Goal: Task Accomplishment & Management: Manage account settings

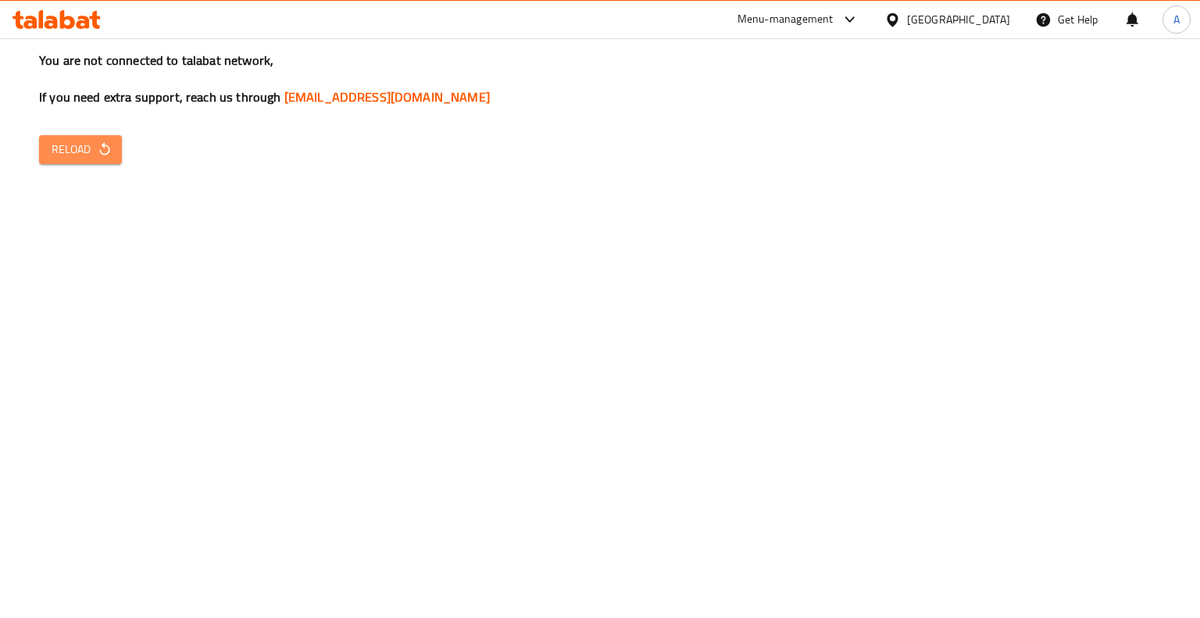
click at [105, 143] on icon "button" at bounding box center [105, 149] width 16 height 16
click at [100, 145] on icon "button" at bounding box center [105, 149] width 16 height 16
click at [109, 160] on button "Reload" at bounding box center [80, 149] width 83 height 29
click at [59, 145] on span "Reload" at bounding box center [81, 150] width 58 height 20
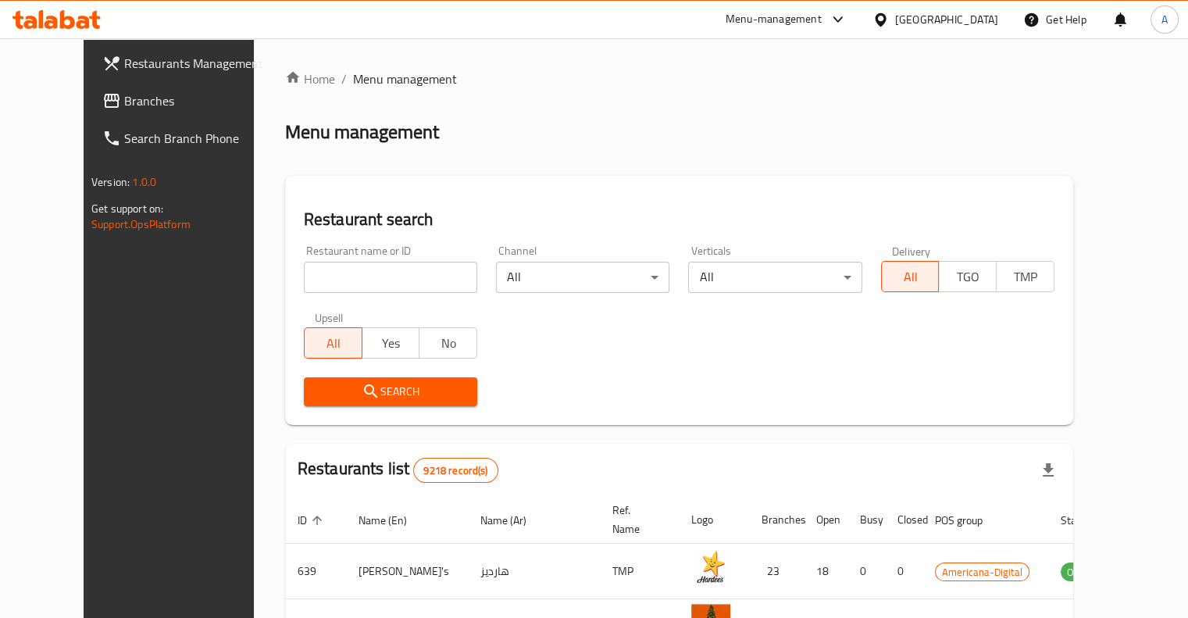
click at [335, 280] on input "search" at bounding box center [390, 277] width 173 height 31
type input "c express"
click button "Search" at bounding box center [390, 391] width 173 height 29
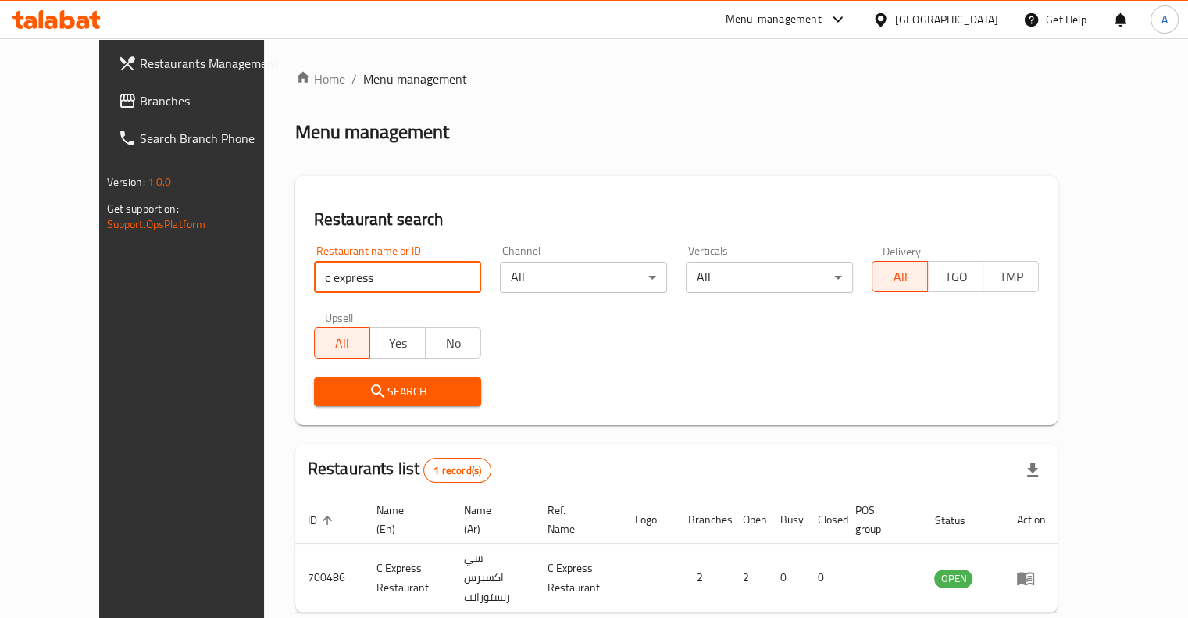
scroll to position [66, 0]
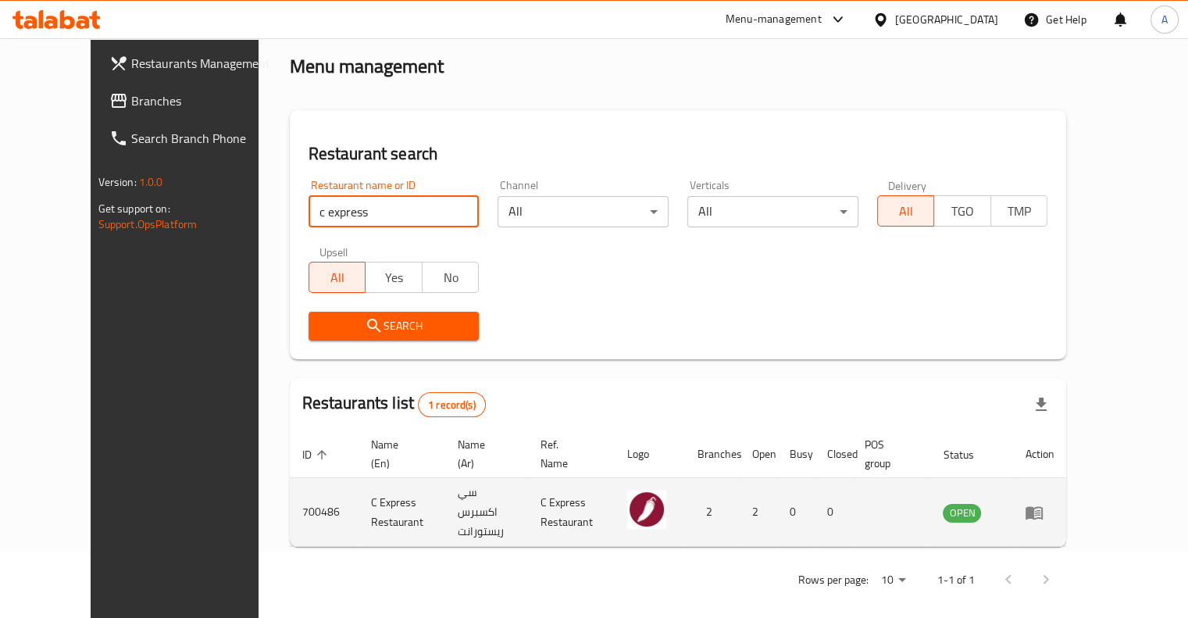
click at [1044, 515] on icon "enhanced table" at bounding box center [1034, 512] width 19 height 19
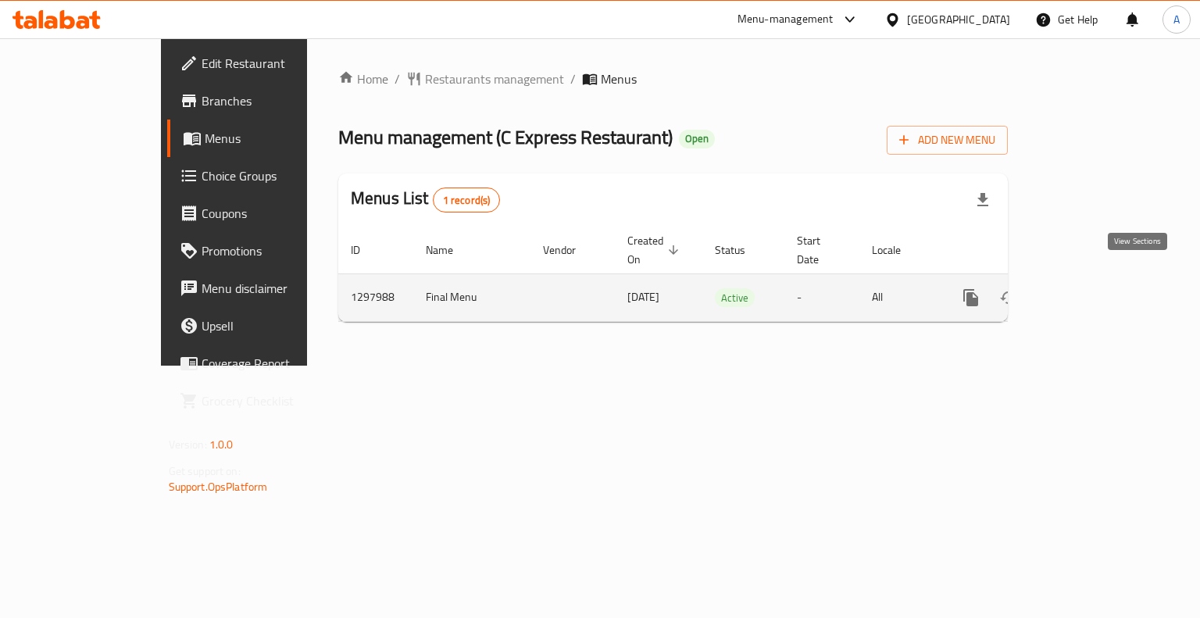
click at [1093, 288] on icon "enhanced table" at bounding box center [1083, 297] width 19 height 19
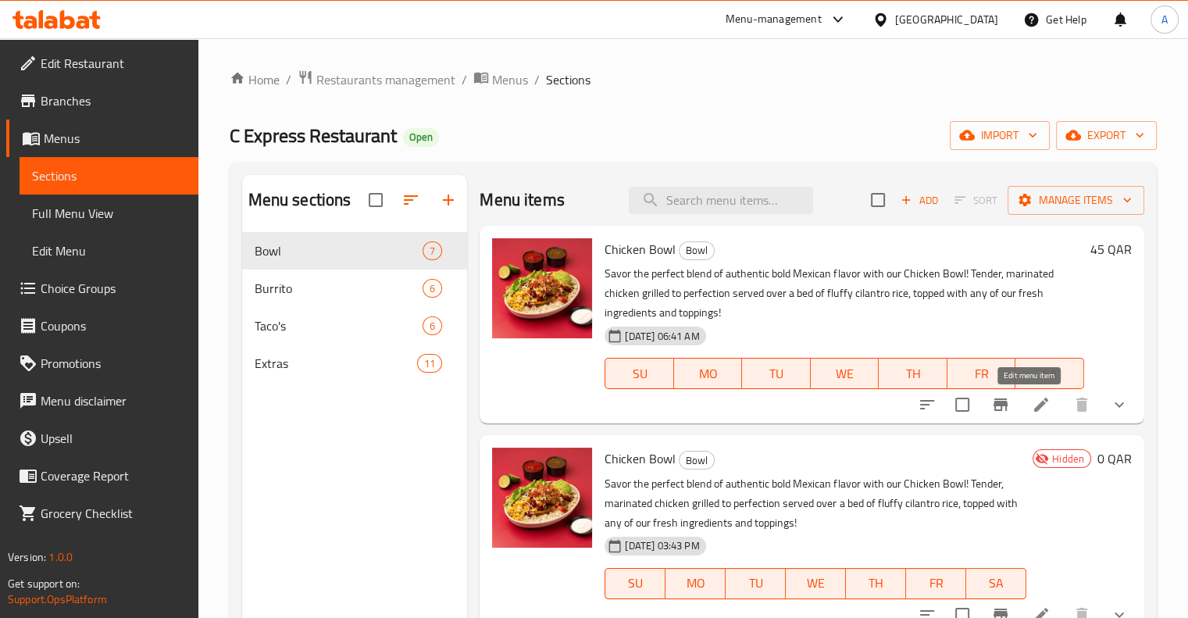
click at [1032, 412] on icon at bounding box center [1041, 404] width 19 height 19
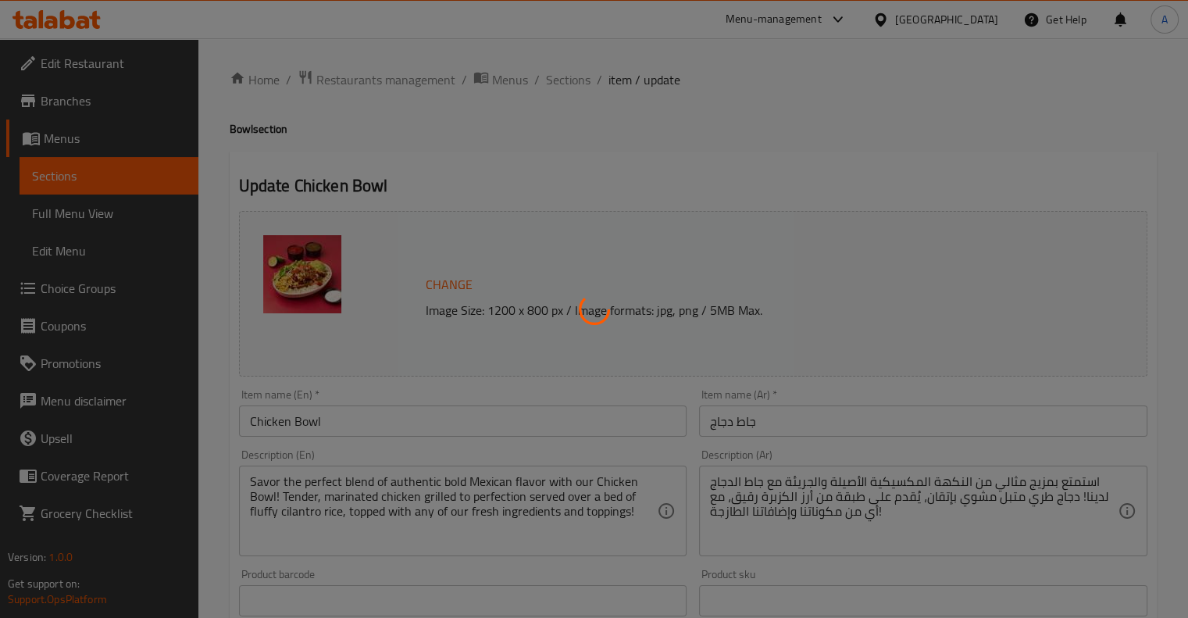
type input "choice"
type input "1"
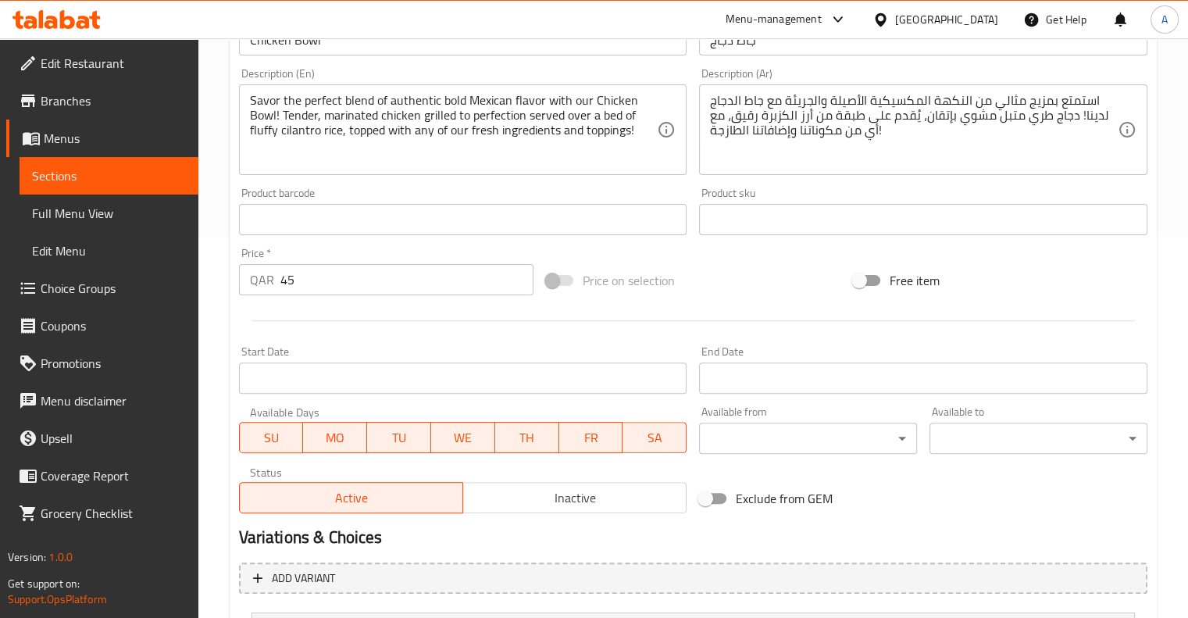
scroll to position [534, 0]
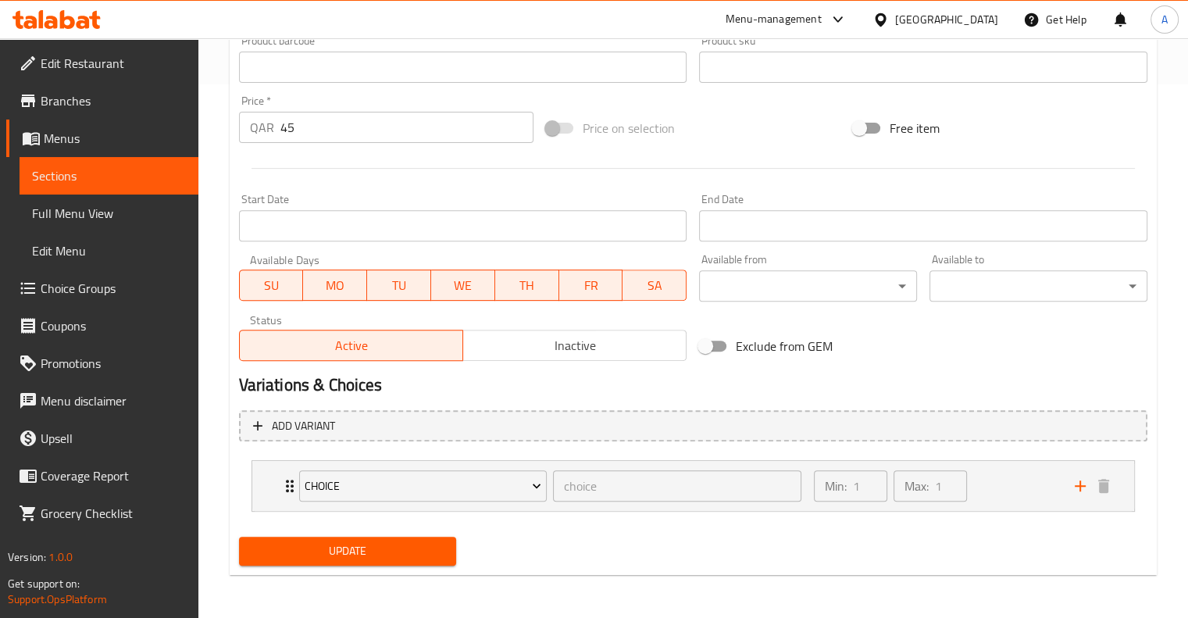
drag, startPoint x: 1019, startPoint y: 500, endPoint x: 553, endPoint y: 176, distance: 567.4
click at [553, 176] on div at bounding box center [693, 168] width 921 height 38
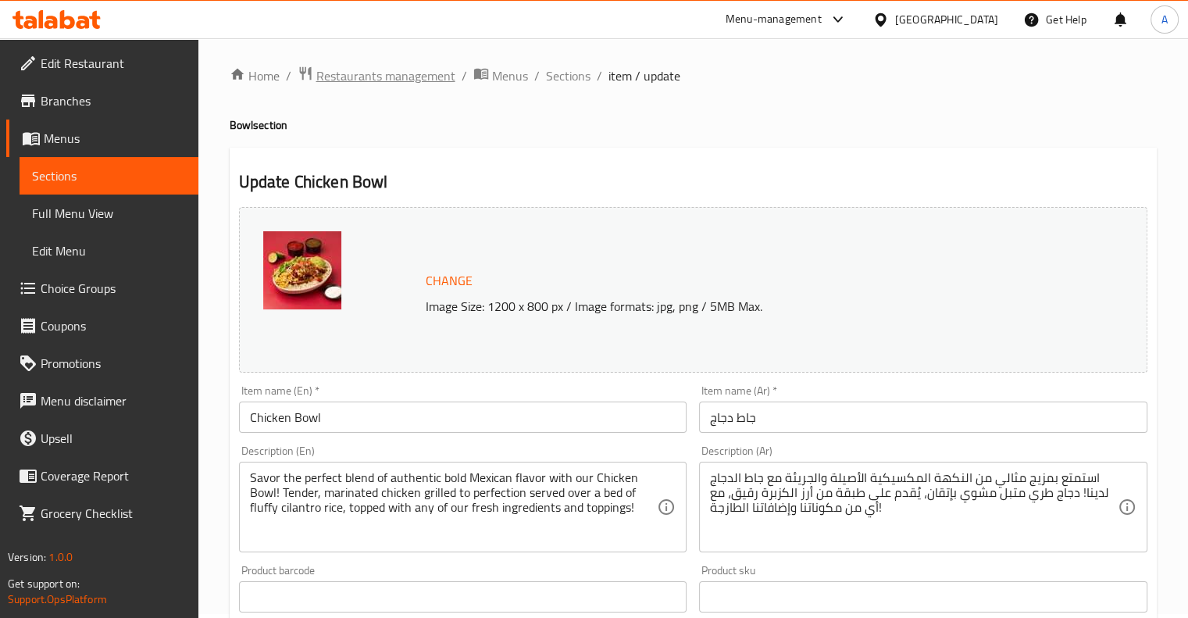
scroll to position [0, 0]
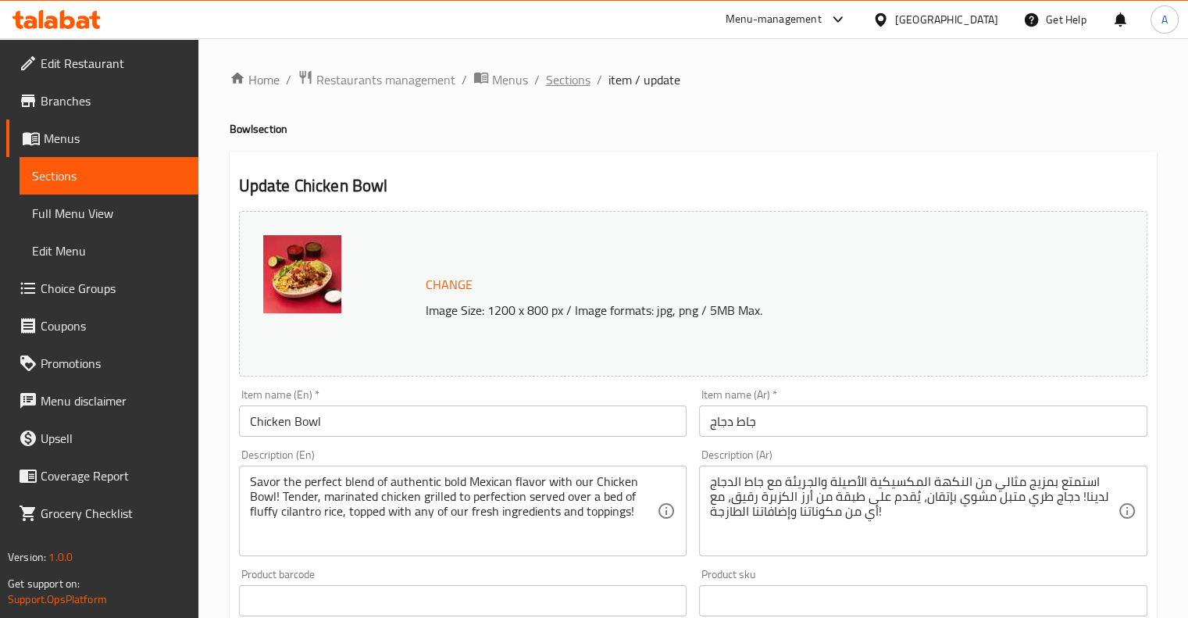
click at [565, 80] on span "Sections" at bounding box center [568, 79] width 45 height 19
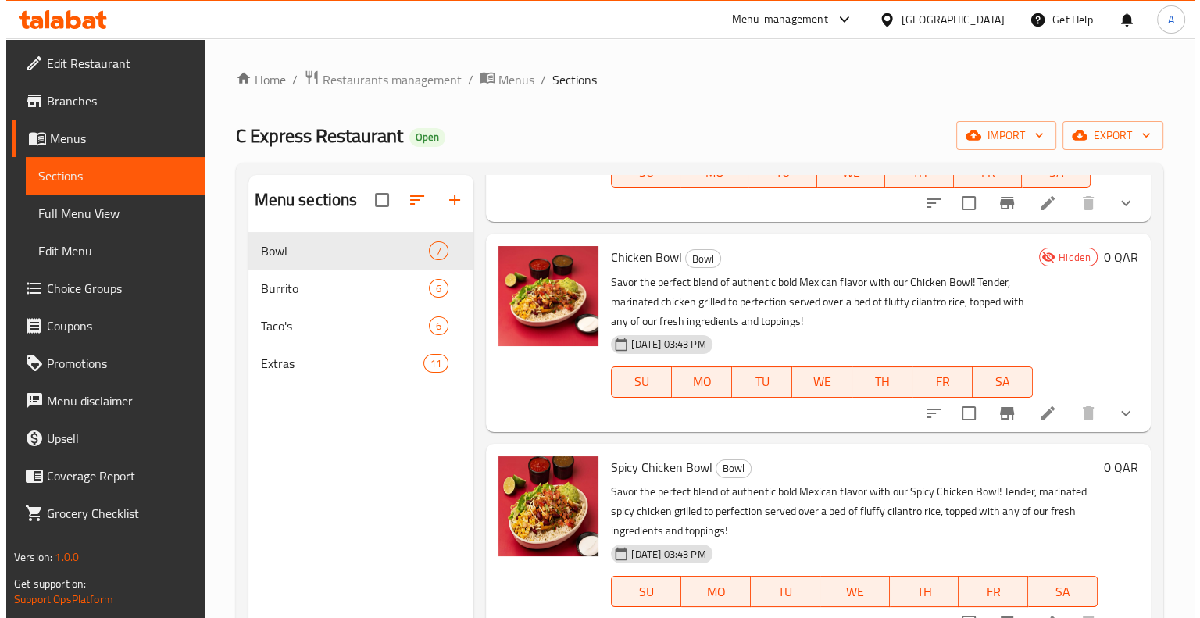
scroll to position [203, 0]
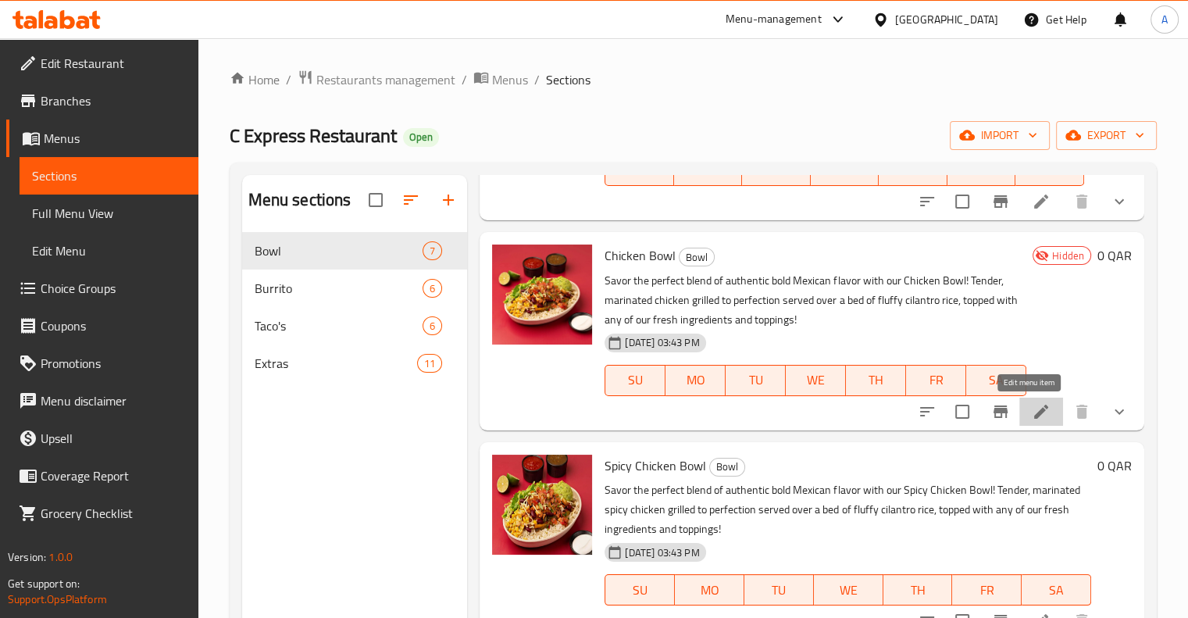
click at [1034, 408] on icon at bounding box center [1041, 412] width 14 height 14
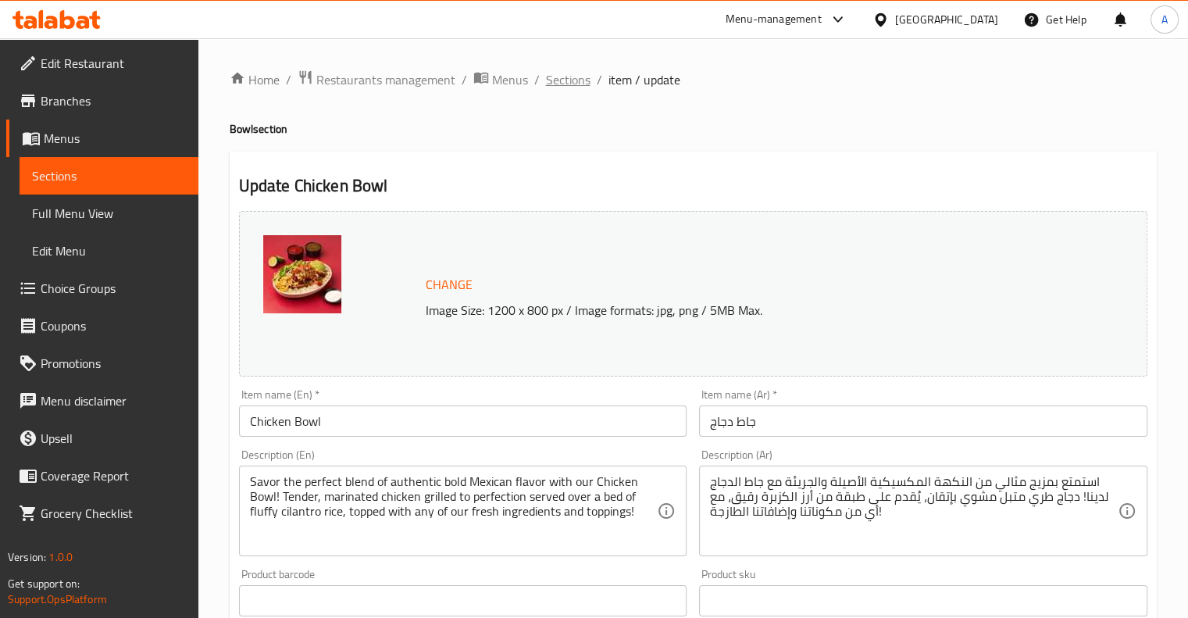
click at [566, 70] on span "Sections" at bounding box center [568, 79] width 45 height 19
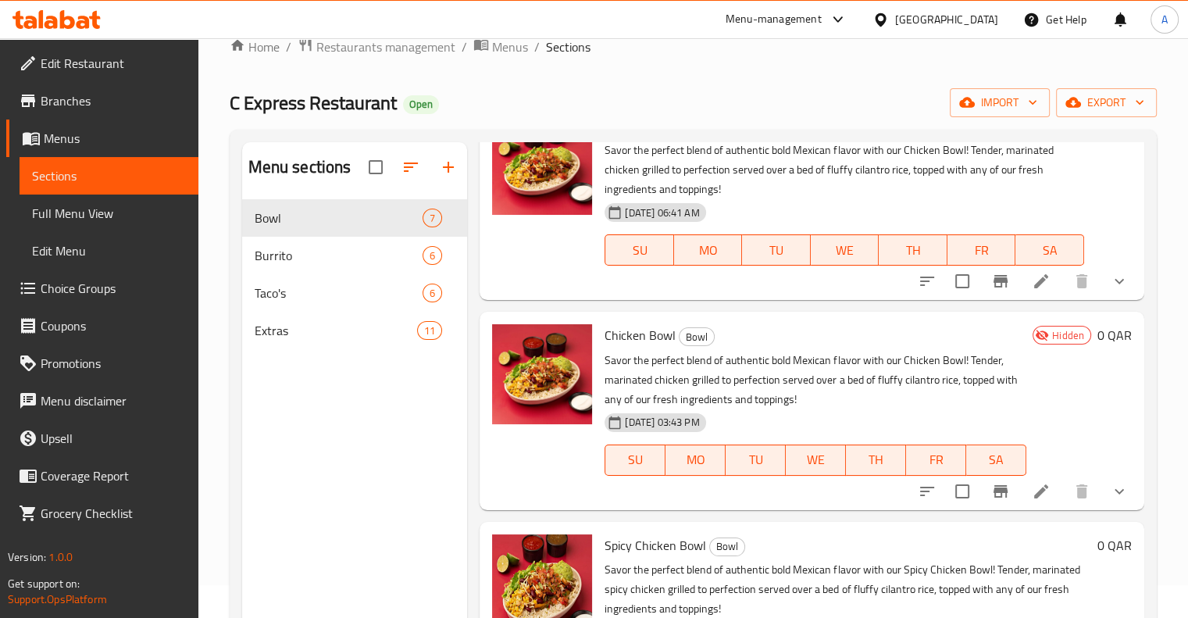
scroll to position [84, 0]
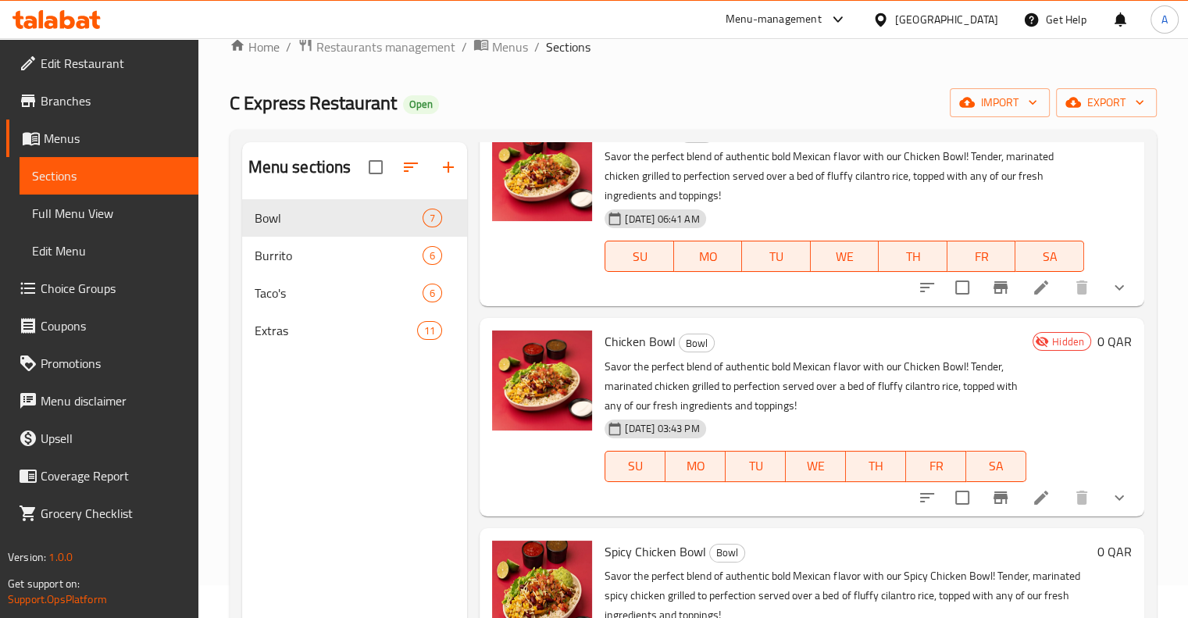
click at [80, 292] on span "Choice Groups" at bounding box center [113, 288] width 145 height 19
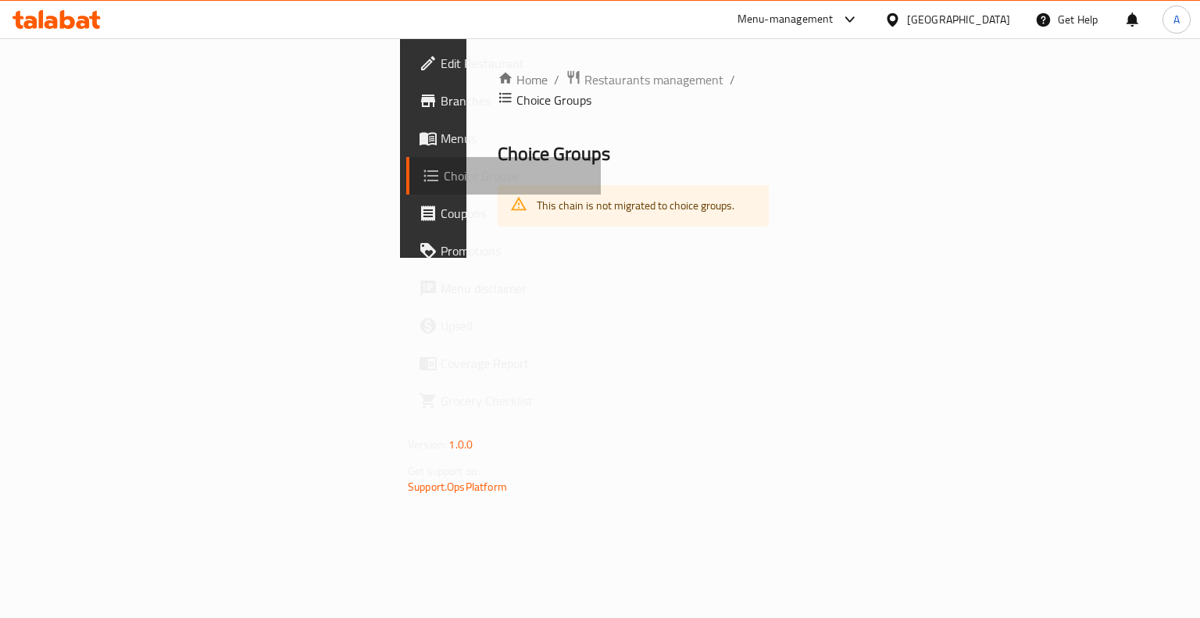
click at [444, 173] on span "Choice Groups" at bounding box center [516, 175] width 145 height 19
click at [441, 137] on span "Menus" at bounding box center [515, 138] width 148 height 19
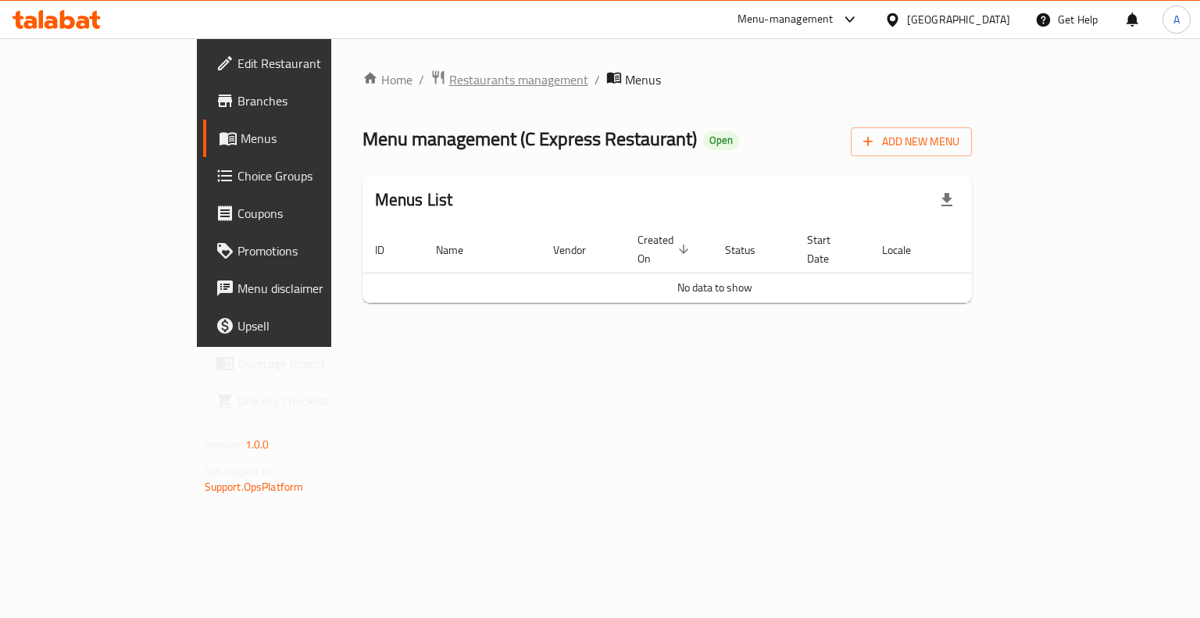
click at [449, 80] on span "Restaurants management" at bounding box center [518, 79] width 139 height 19
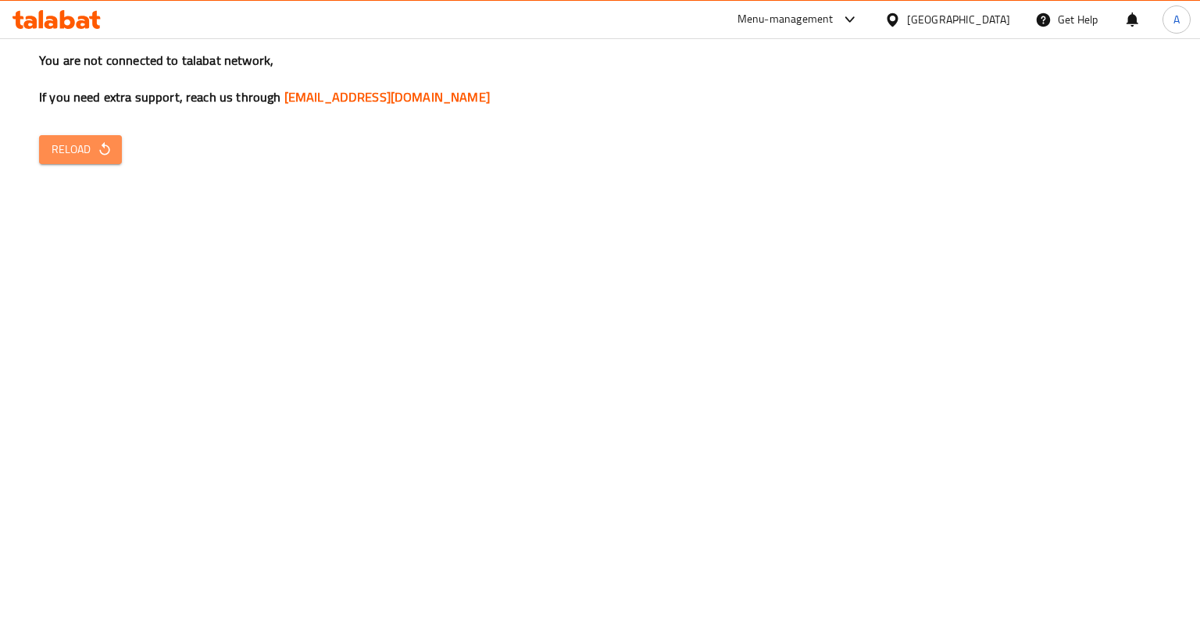
click at [76, 160] on button "Reload" at bounding box center [80, 149] width 83 height 29
click at [81, 149] on span "Reload" at bounding box center [81, 150] width 58 height 20
click at [78, 135] on button "Reload" at bounding box center [80, 149] width 83 height 29
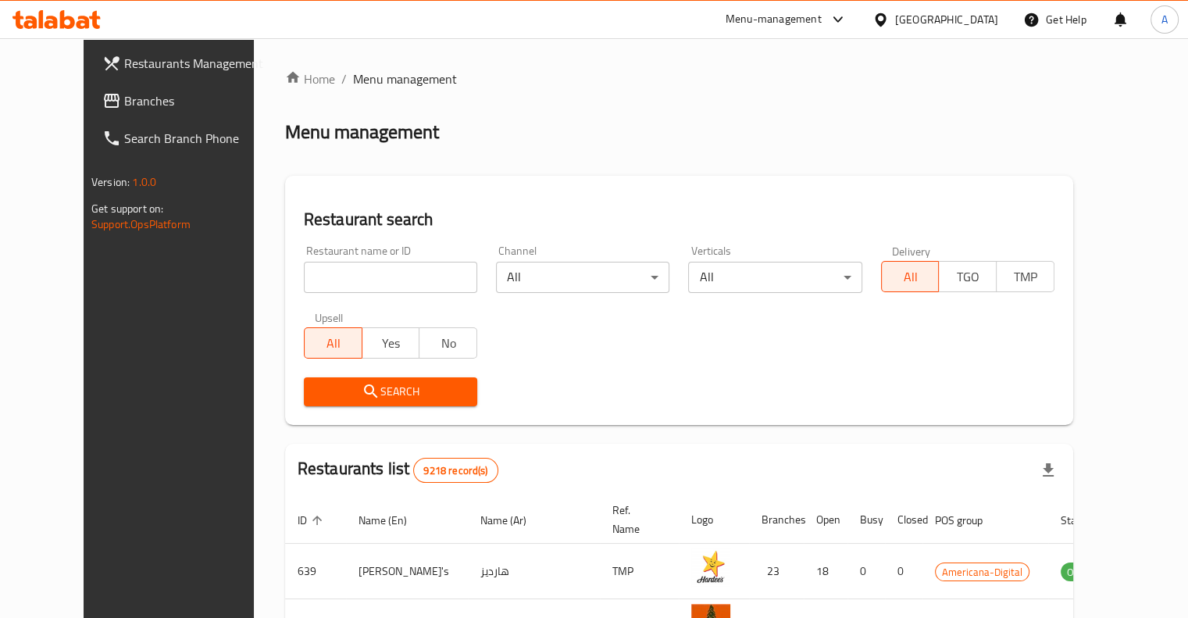
click at [380, 277] on input "search" at bounding box center [390, 277] width 173 height 31
click at [316, 279] on input "search" at bounding box center [390, 277] width 173 height 31
type input "c express"
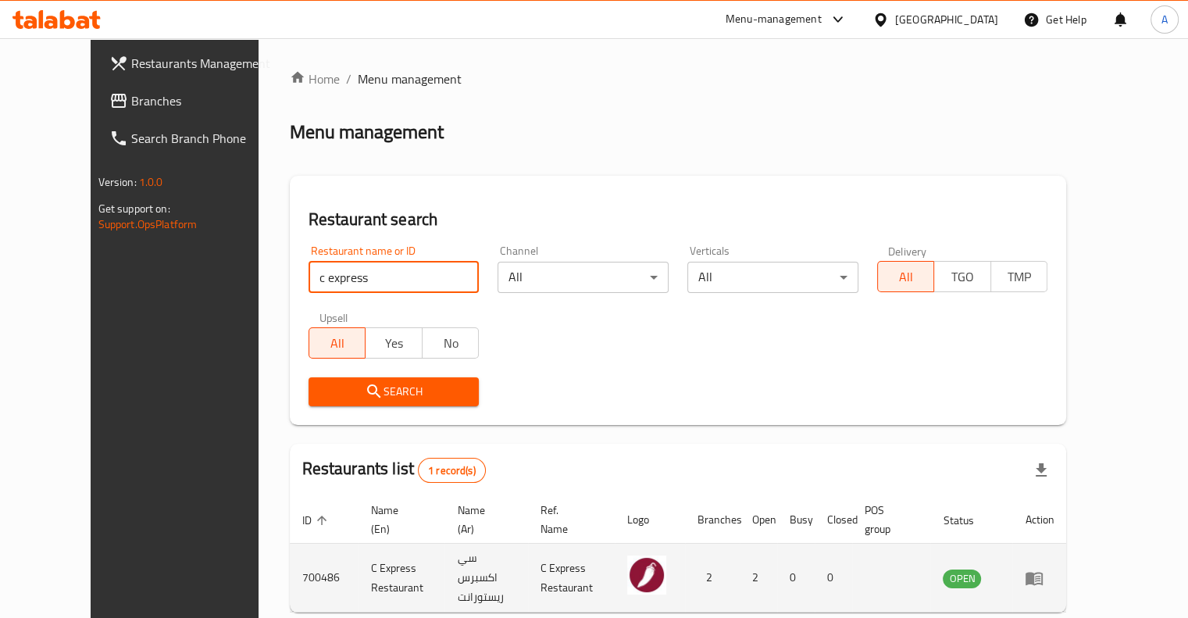
click at [1066, 584] on td "enhanced table" at bounding box center [1039, 578] width 54 height 69
click at [1066, 580] on td "enhanced table" at bounding box center [1039, 578] width 54 height 69
click at [1044, 577] on icon "enhanced table" at bounding box center [1034, 578] width 19 height 19
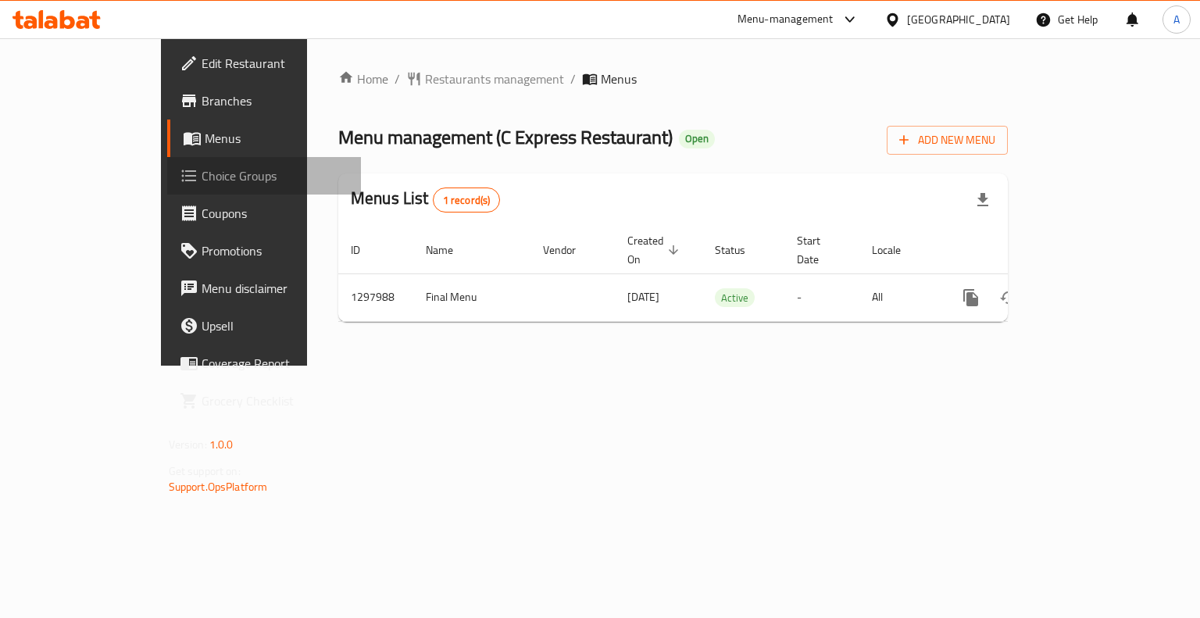
click at [202, 166] on span "Choice Groups" at bounding box center [276, 175] width 148 height 19
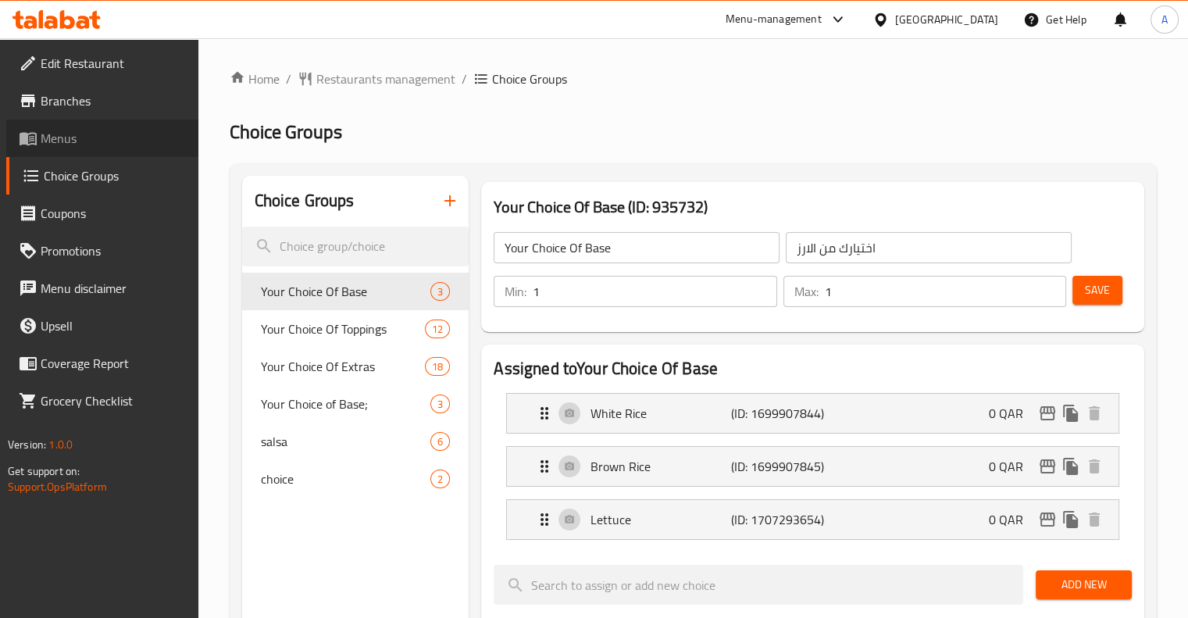
click at [100, 135] on span "Menus" at bounding box center [113, 138] width 145 height 19
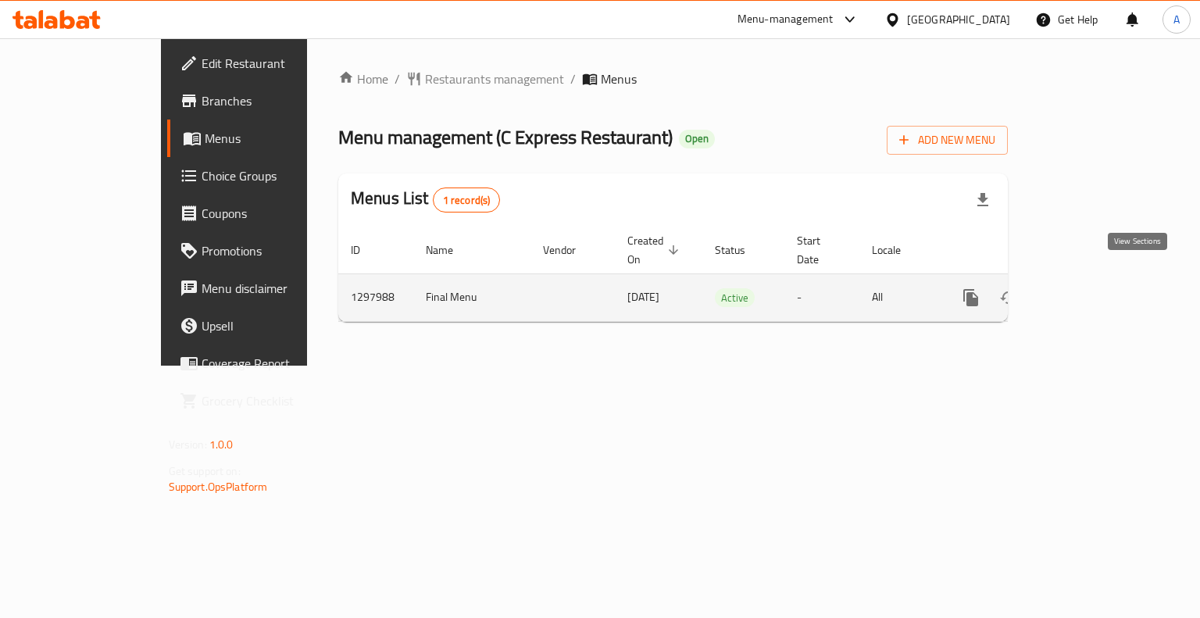
click at [1093, 288] on icon "enhanced table" at bounding box center [1083, 297] width 19 height 19
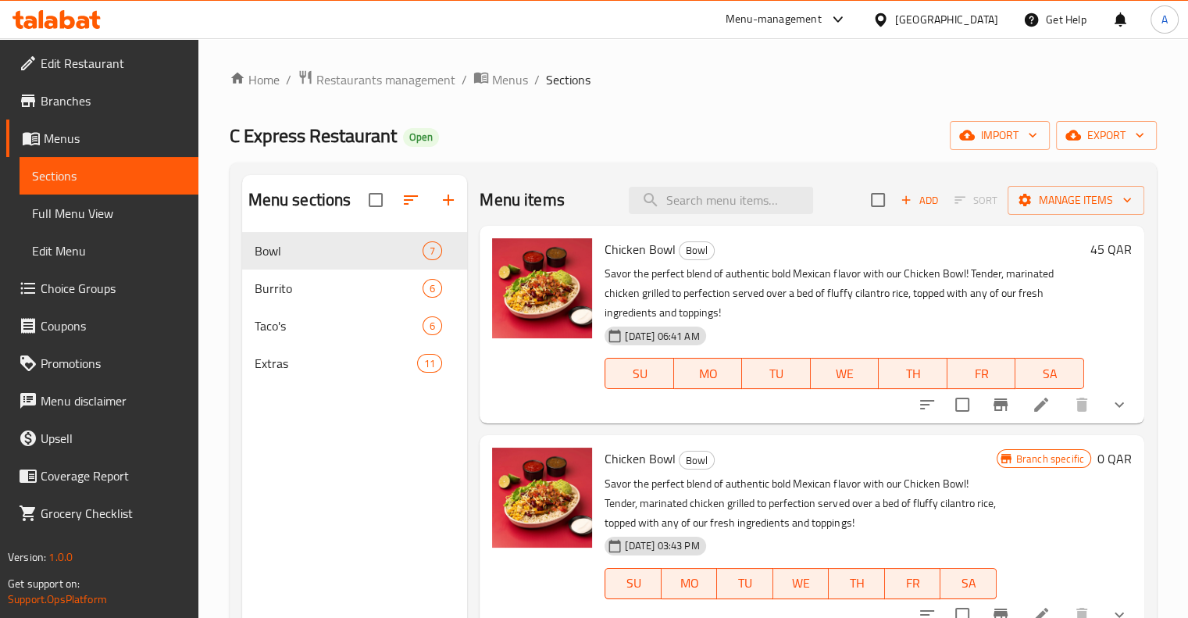
click at [1032, 406] on icon at bounding box center [1041, 404] width 19 height 19
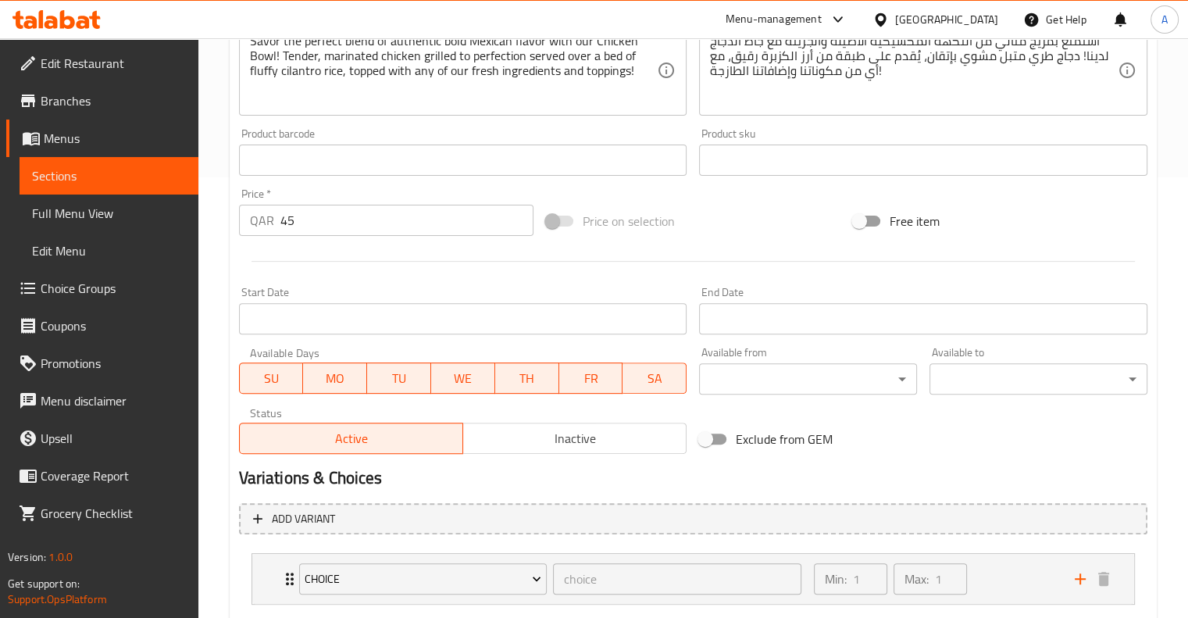
scroll to position [534, 0]
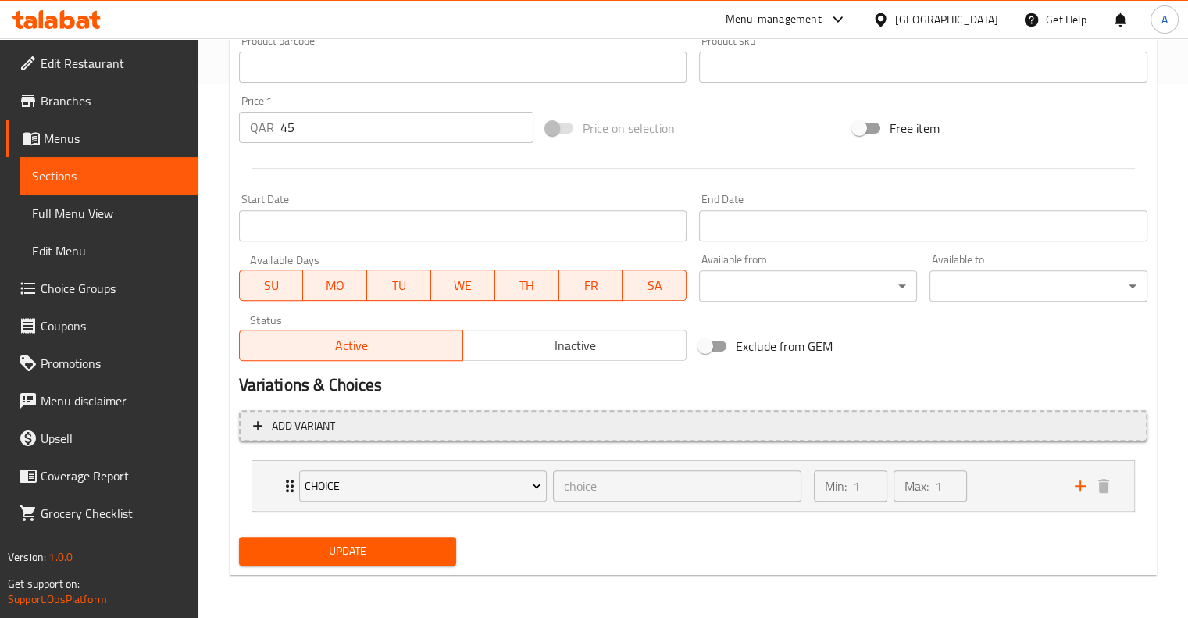
click at [259, 423] on icon "button" at bounding box center [258, 426] width 16 height 16
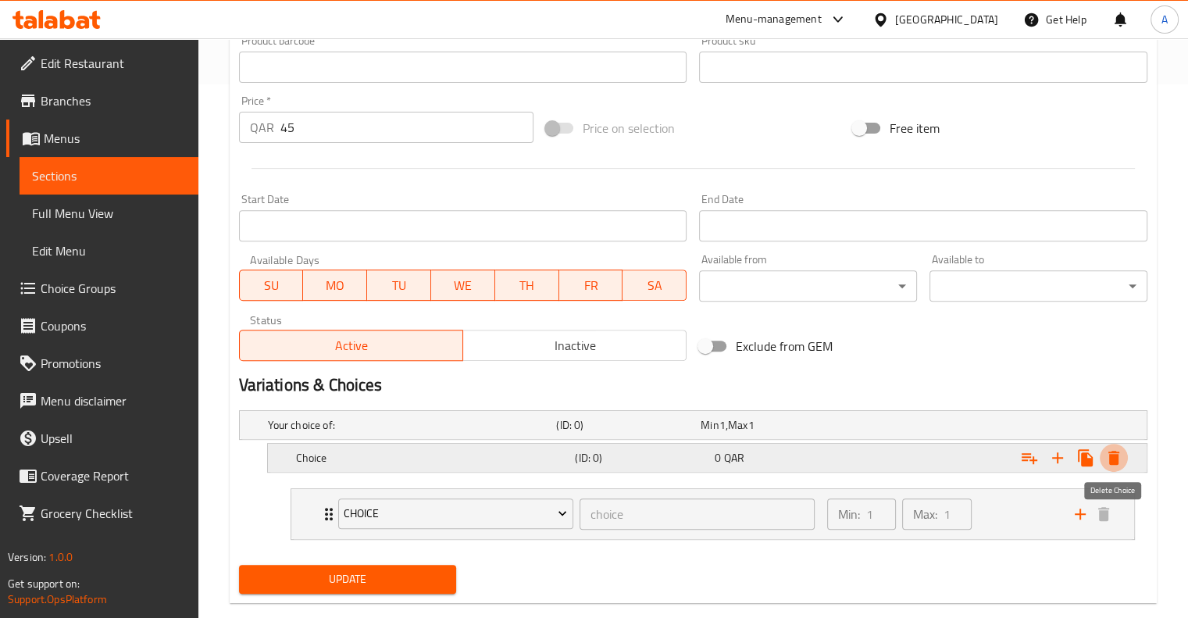
click at [1116, 462] on icon "Expand" at bounding box center [1114, 458] width 11 height 14
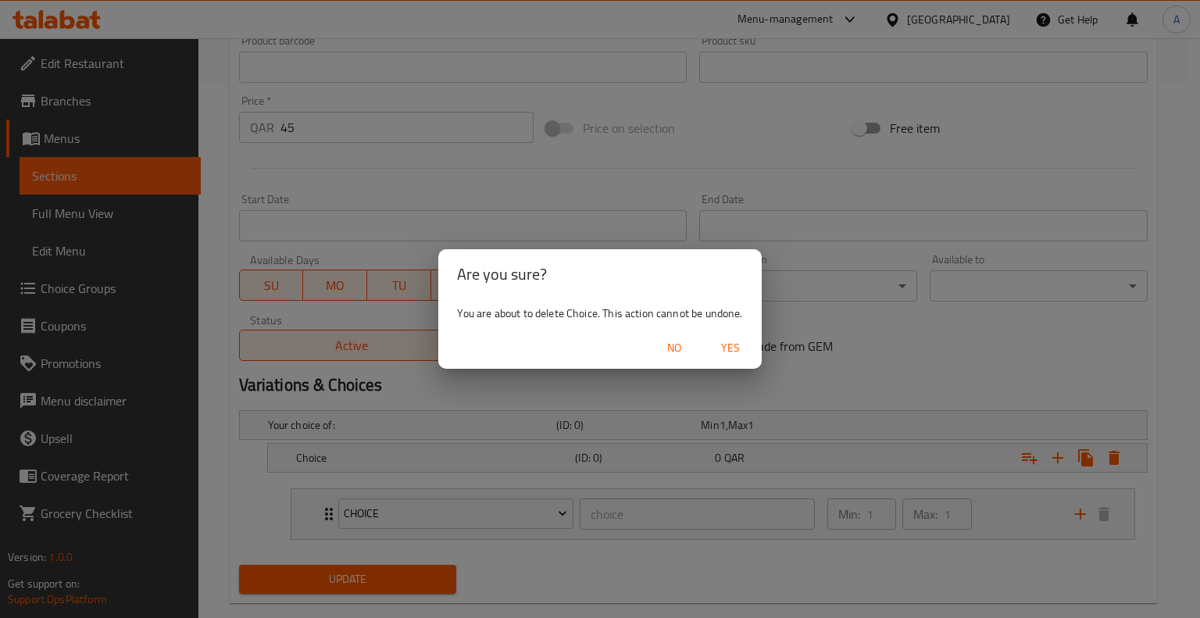
click at [666, 349] on span "No" at bounding box center [673, 348] width 37 height 20
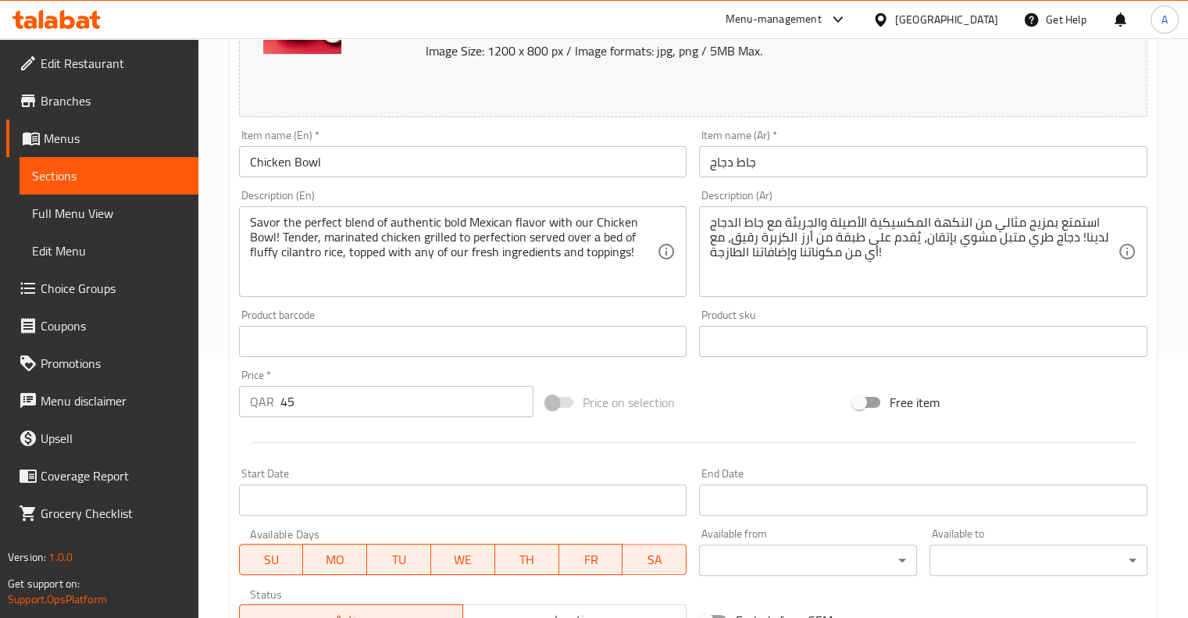
scroll to position [252, 0]
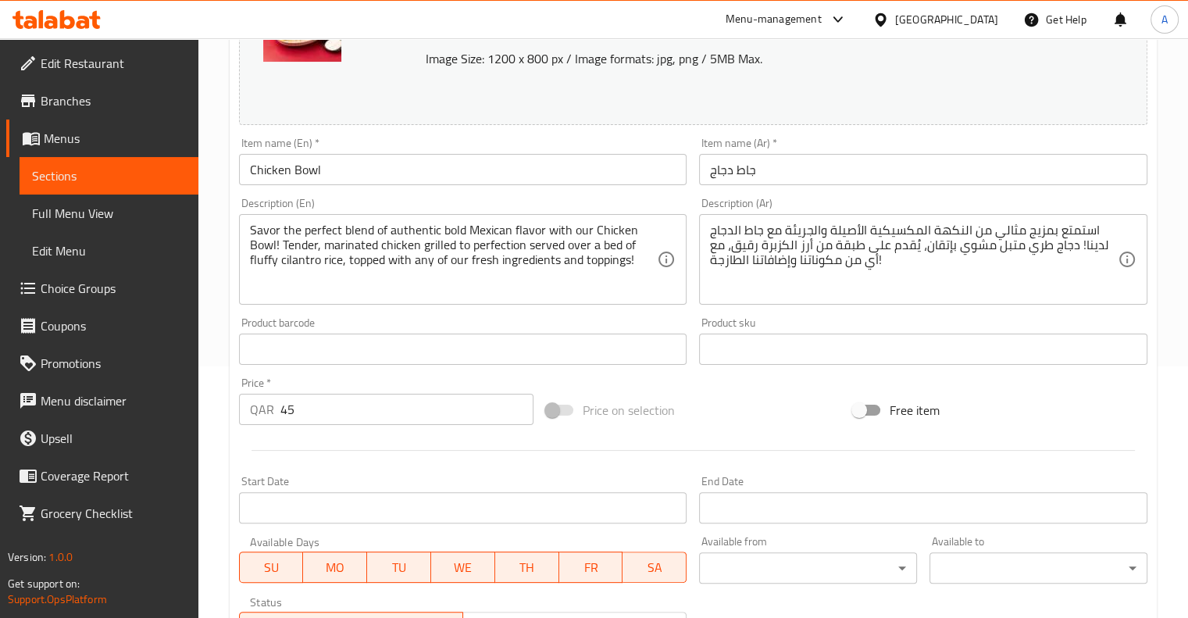
click at [101, 301] on link "Choice Groups" at bounding box center [102, 288] width 192 height 37
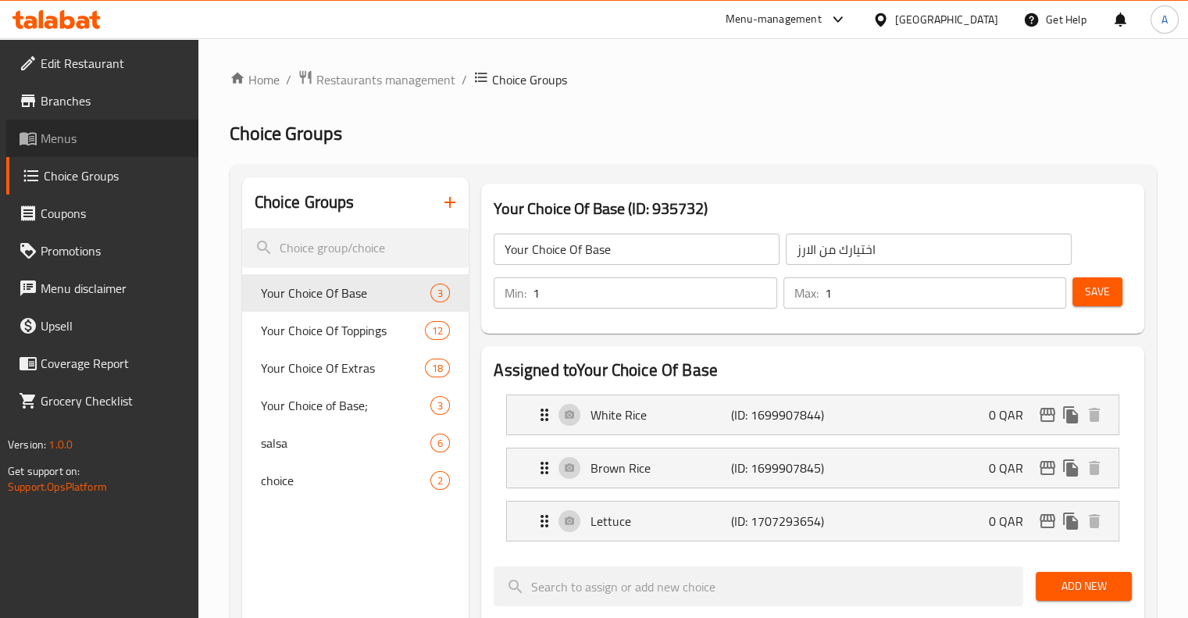
click at [84, 138] on span "Menus" at bounding box center [113, 138] width 145 height 19
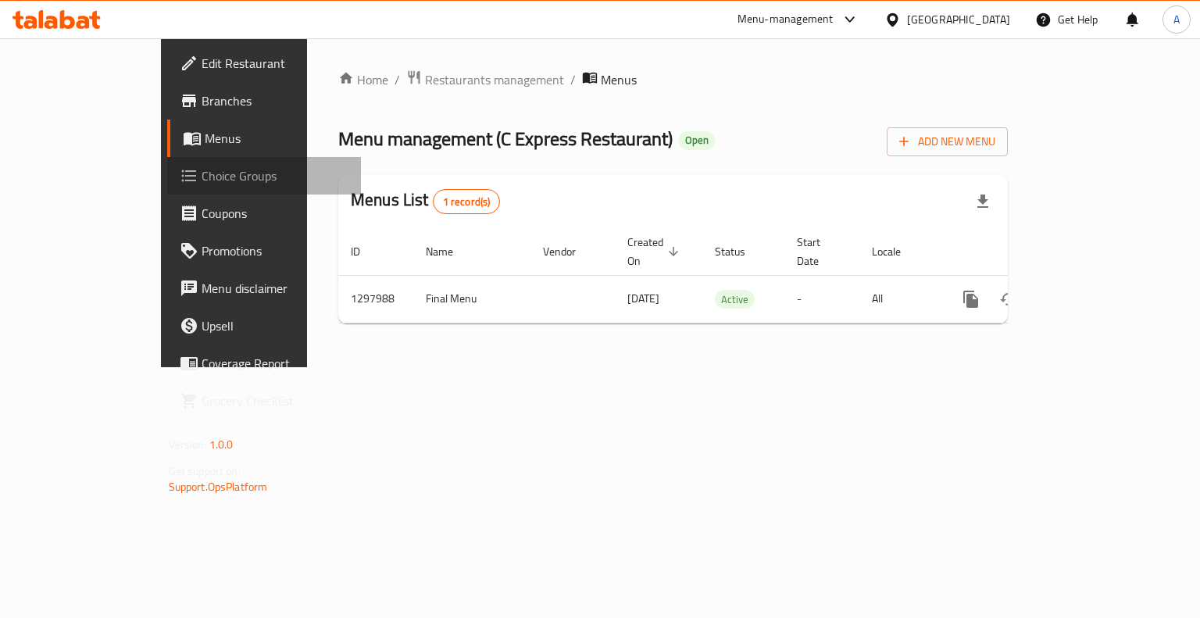
click at [202, 180] on span "Choice Groups" at bounding box center [276, 175] width 148 height 19
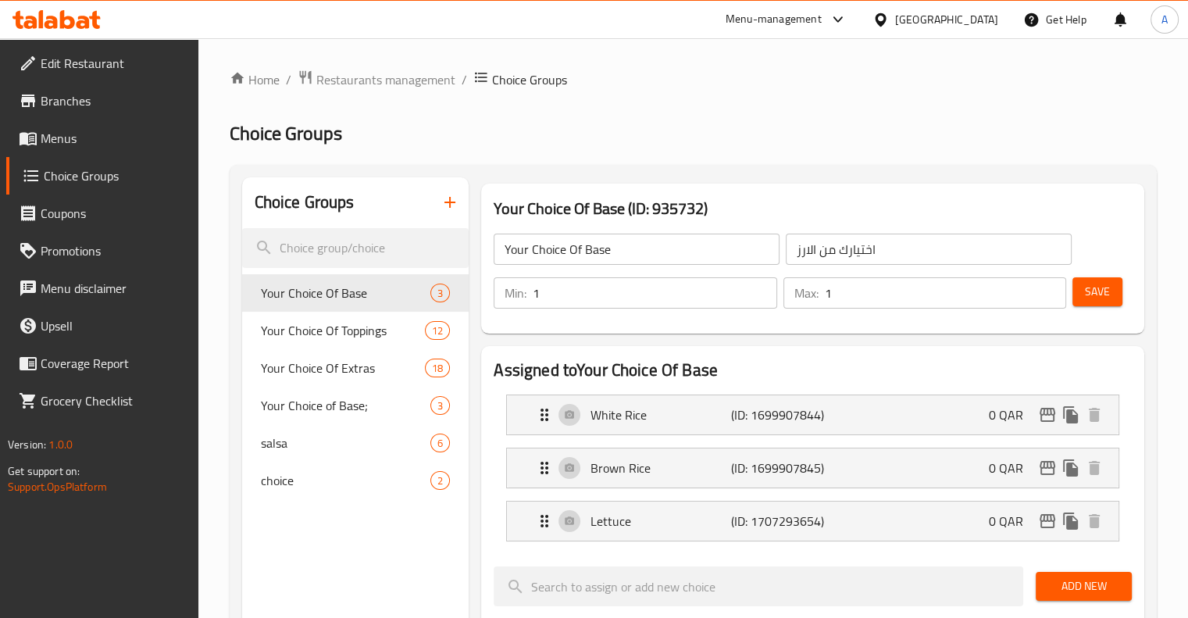
click at [129, 145] on span "Menus" at bounding box center [113, 138] width 145 height 19
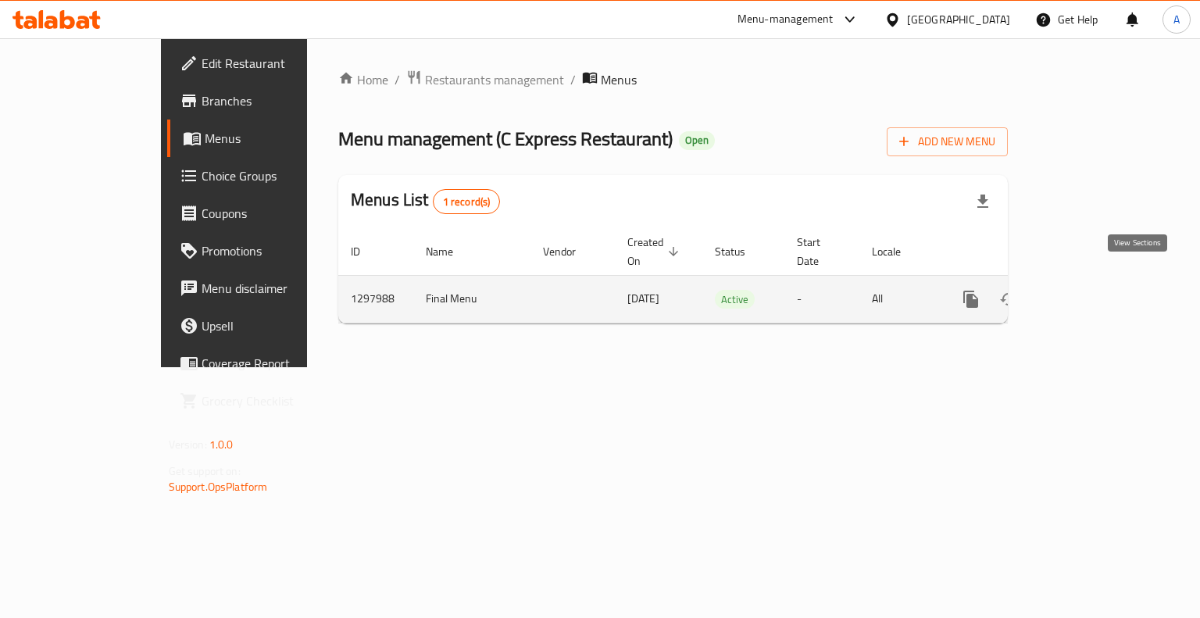
click at [1102, 288] on link "enhanced table" at bounding box center [1083, 298] width 37 height 37
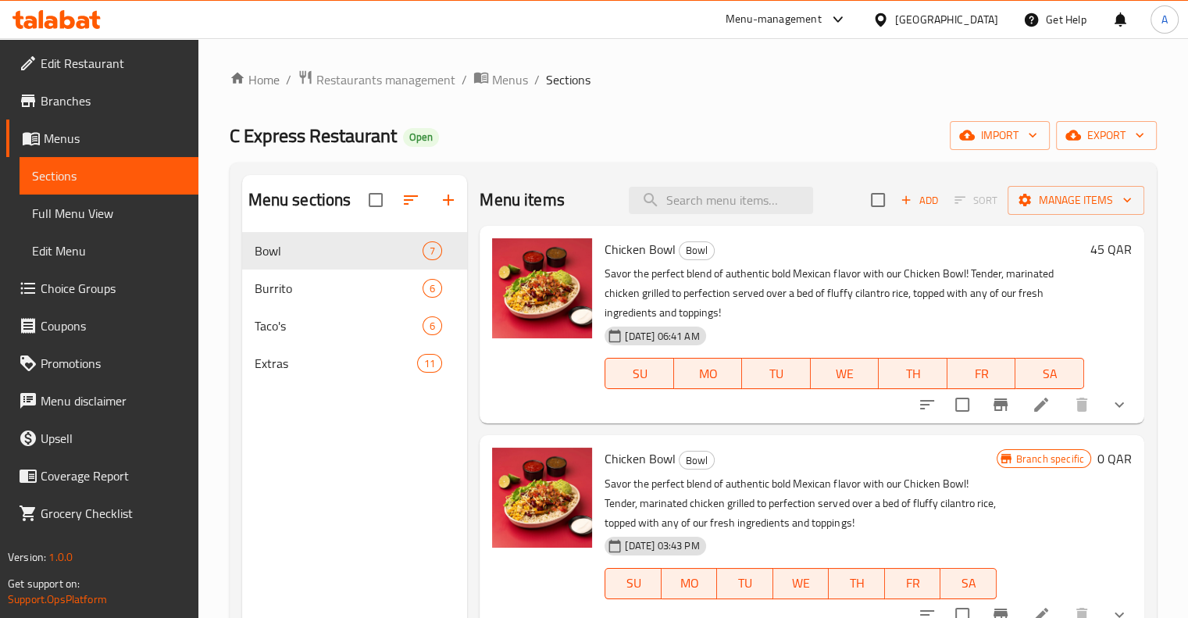
scroll to position [119, 0]
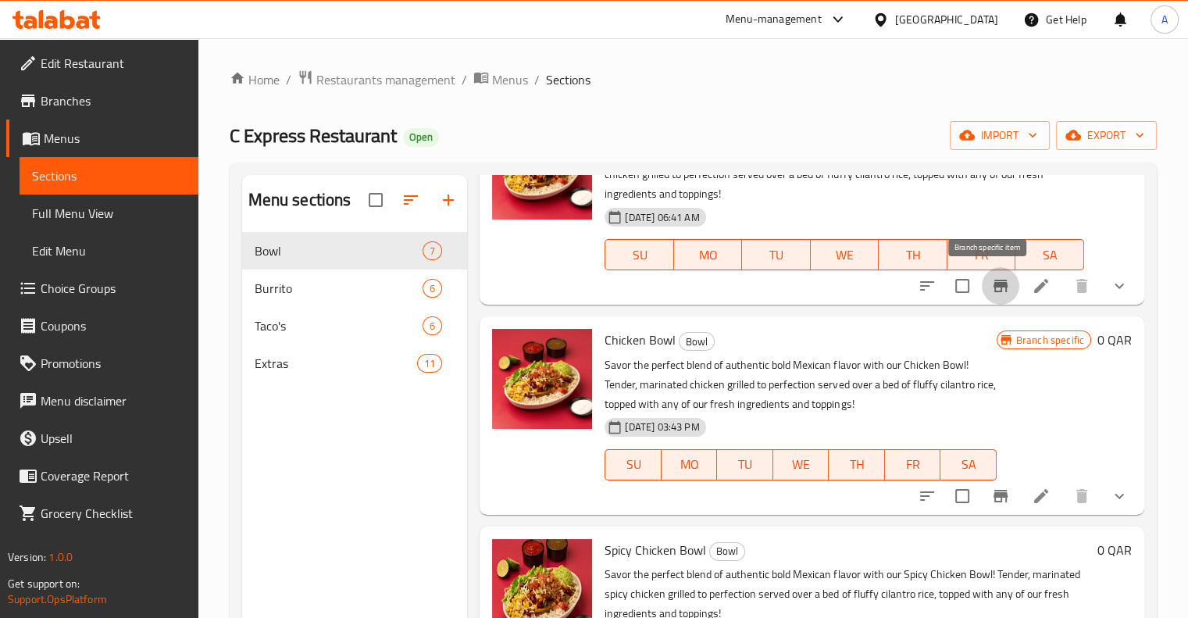
click at [991, 292] on icon "Branch-specific-item" at bounding box center [1000, 286] width 19 height 19
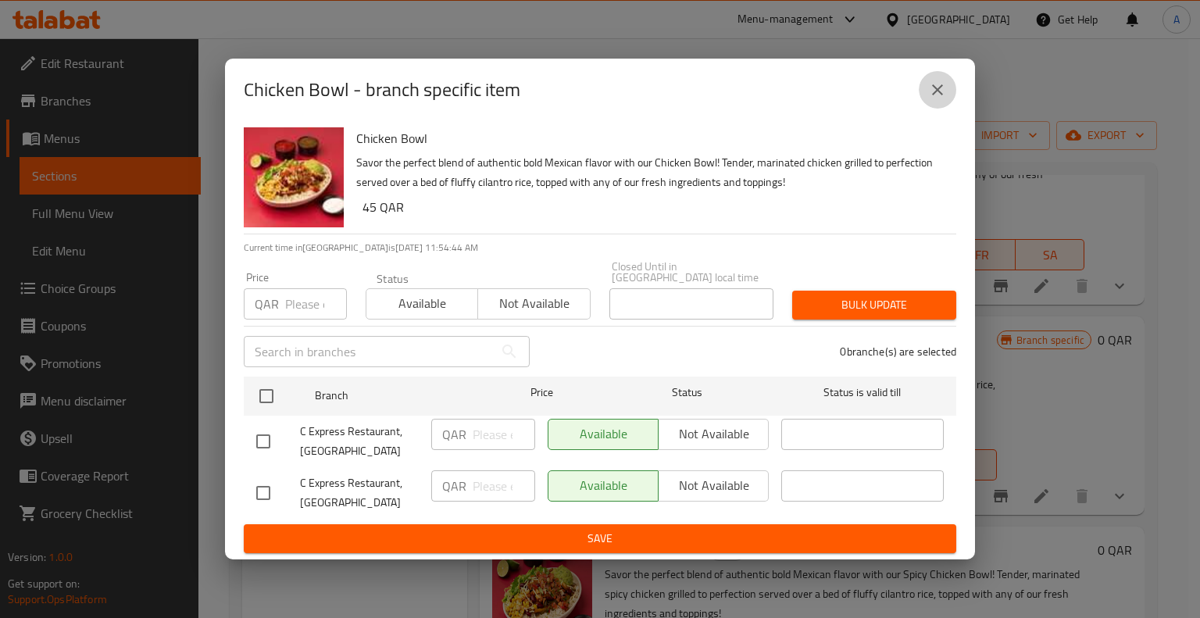
click at [934, 93] on icon "close" at bounding box center [937, 89] width 19 height 19
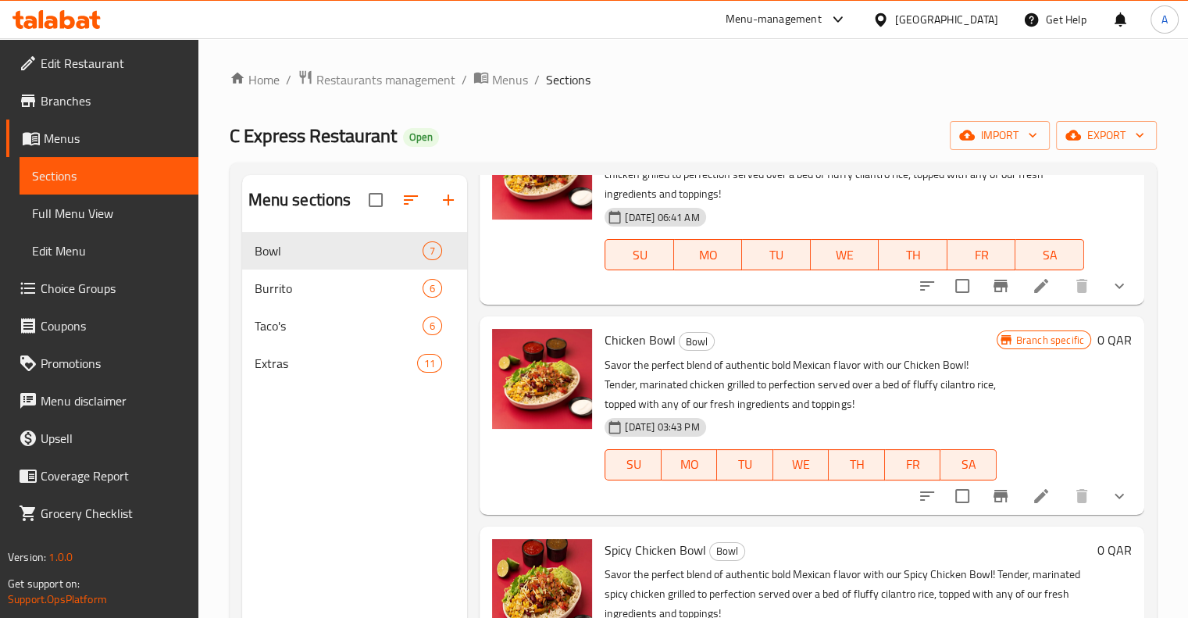
click at [1034, 287] on icon at bounding box center [1041, 286] width 19 height 19
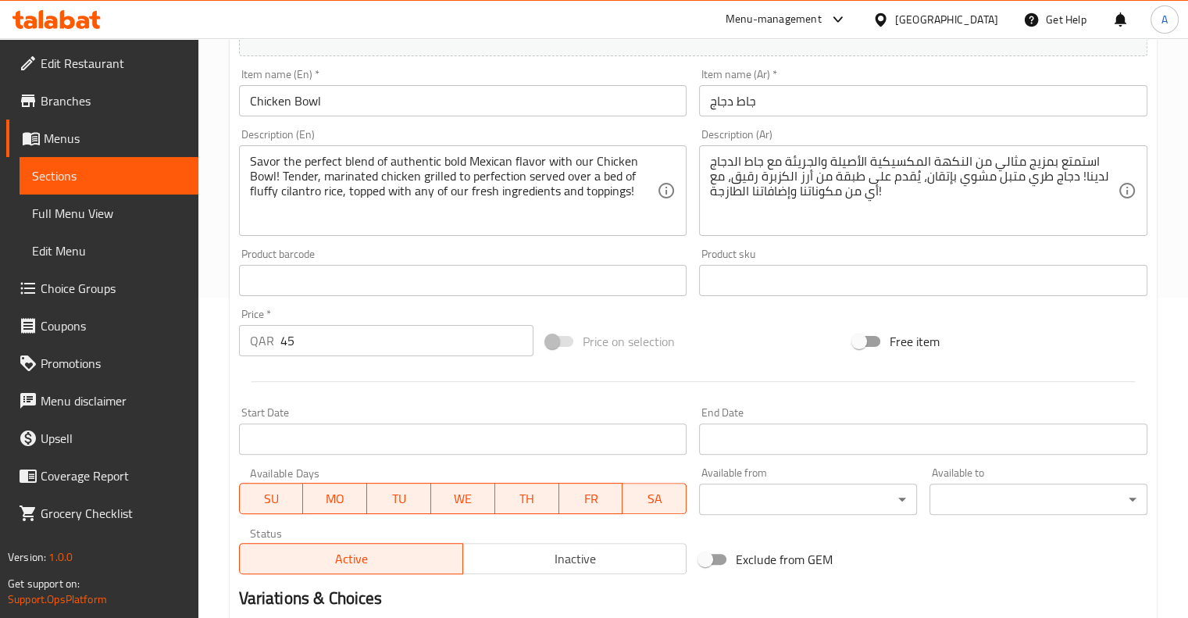
scroll to position [534, 0]
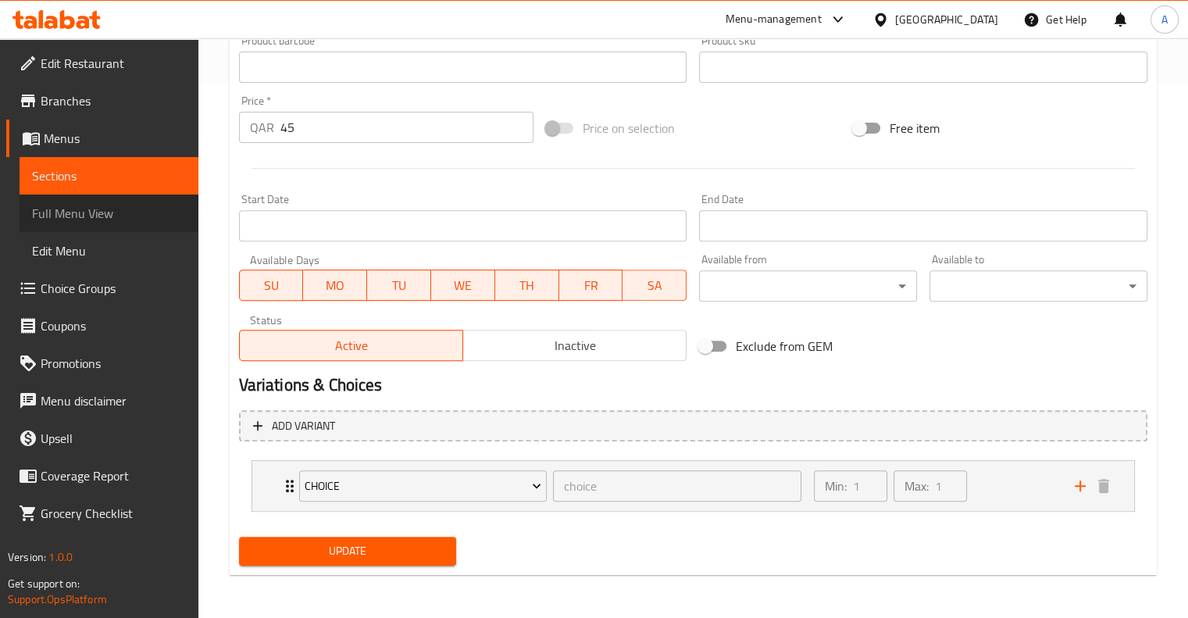
click at [102, 209] on span "Full Menu View" at bounding box center [109, 213] width 154 height 19
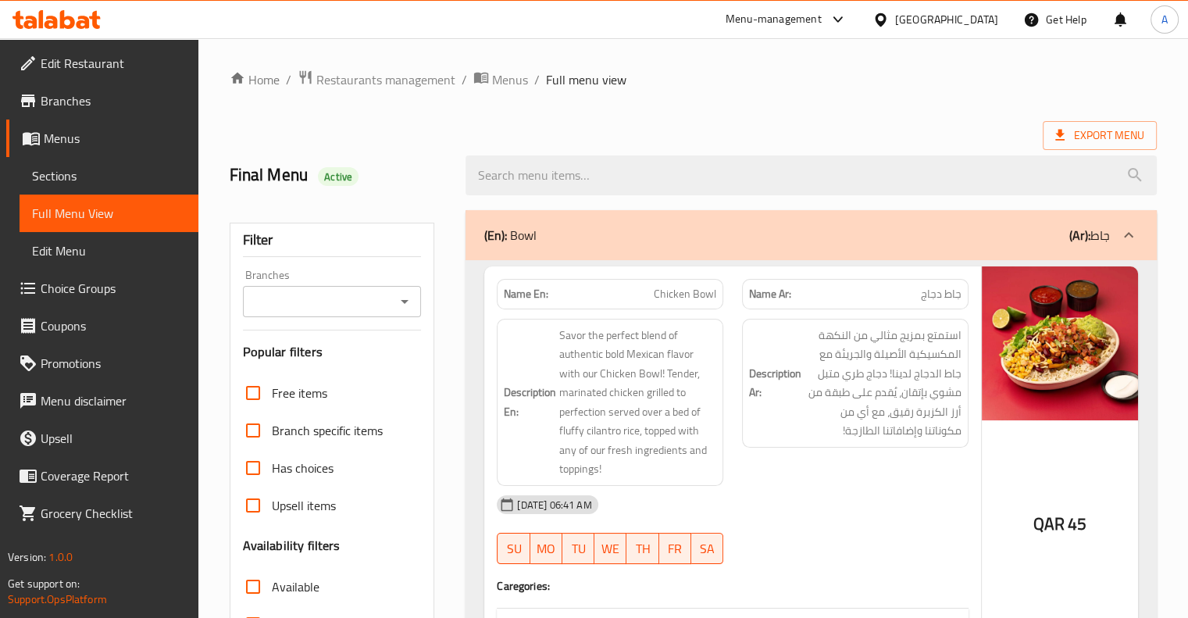
click at [88, 221] on span "Full Menu View" at bounding box center [109, 213] width 154 height 19
click at [66, 188] on link "Sections" at bounding box center [109, 175] width 179 height 37
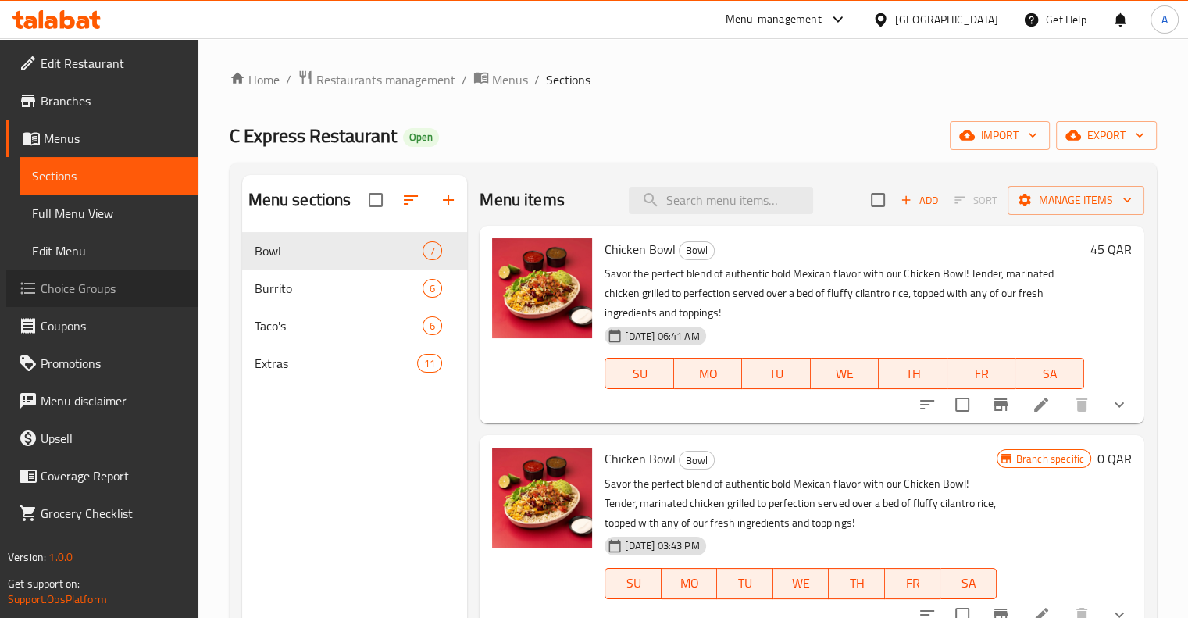
click at [84, 302] on link "Choice Groups" at bounding box center [102, 288] width 192 height 37
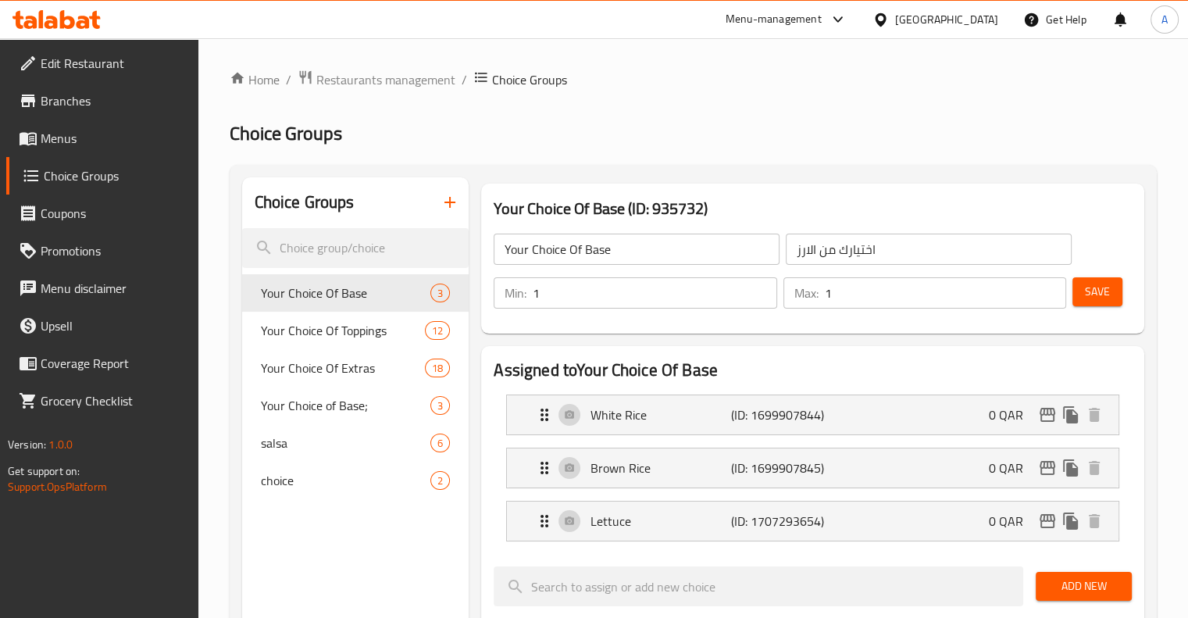
click at [93, 135] on span "Menus" at bounding box center [113, 138] width 145 height 19
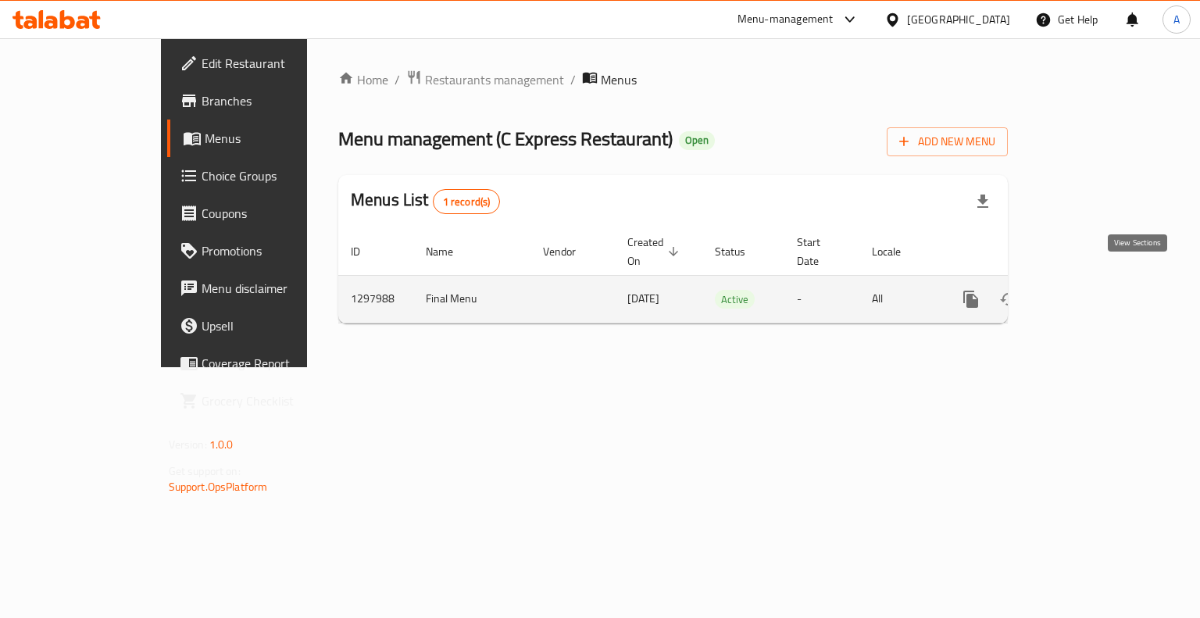
click at [1102, 293] on link "enhanced table" at bounding box center [1083, 298] width 37 height 37
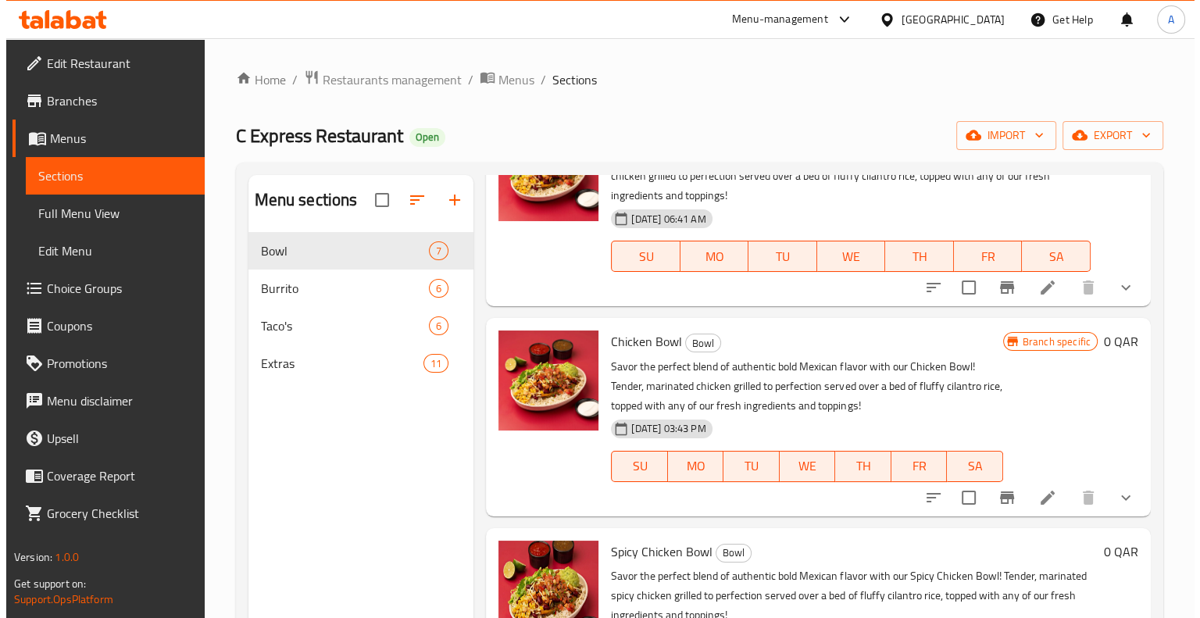
scroll to position [122, 0]
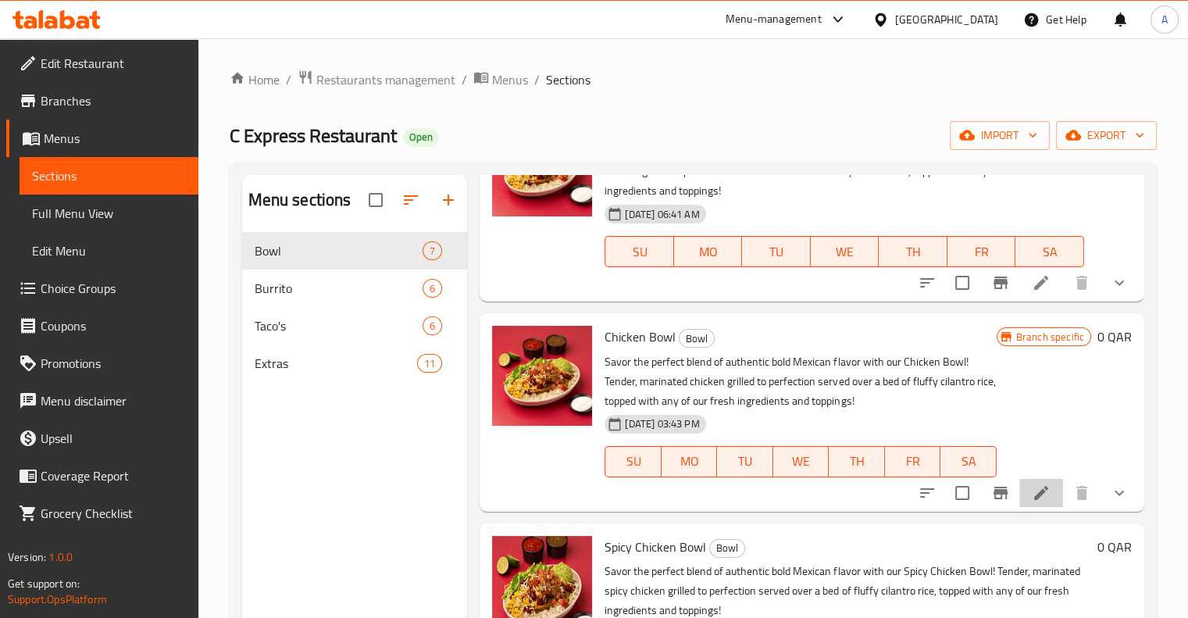
click at [1041, 489] on li at bounding box center [1042, 493] width 44 height 28
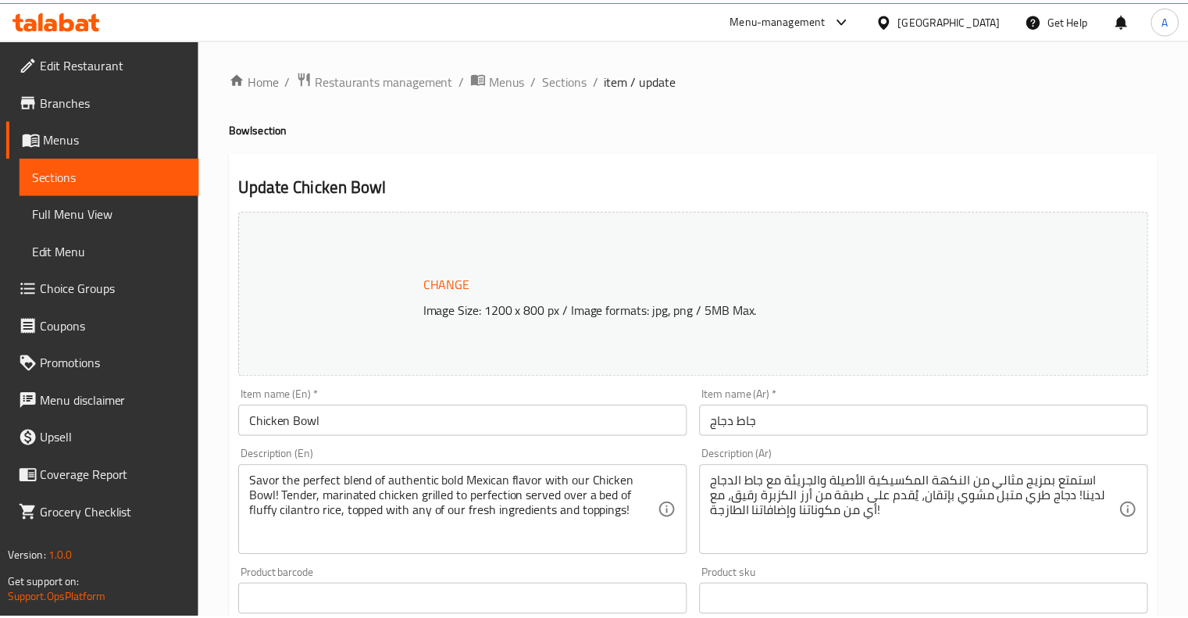
scroll to position [924, 0]
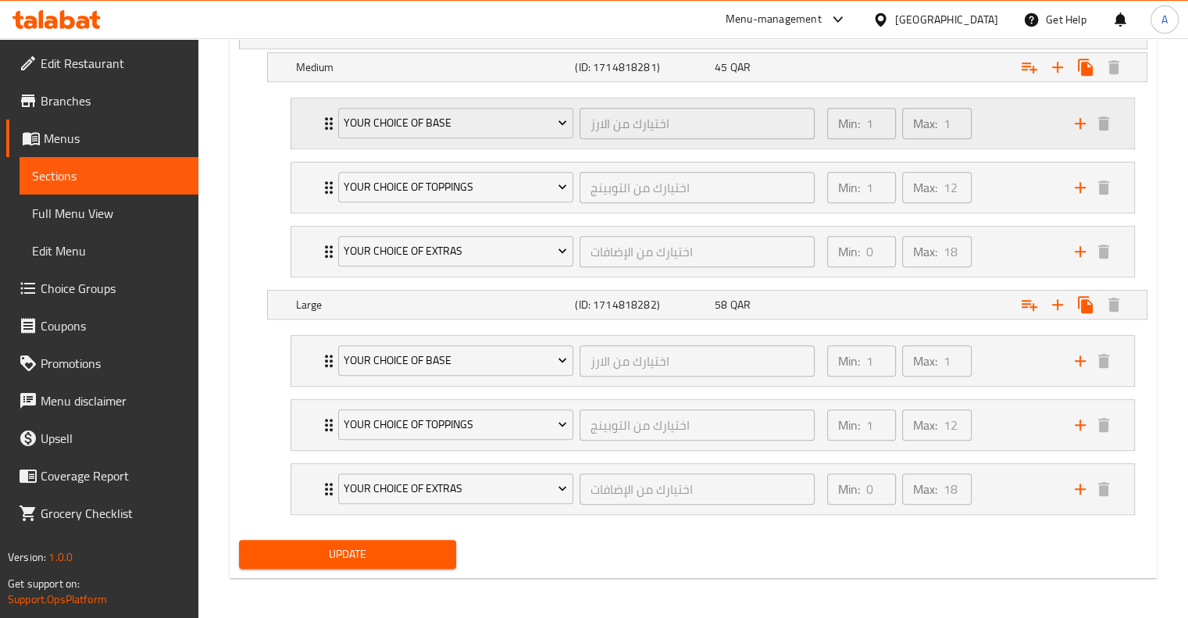
click at [1023, 127] on div "Min: 1 ​ Max: 1 ​" at bounding box center [942, 123] width 248 height 50
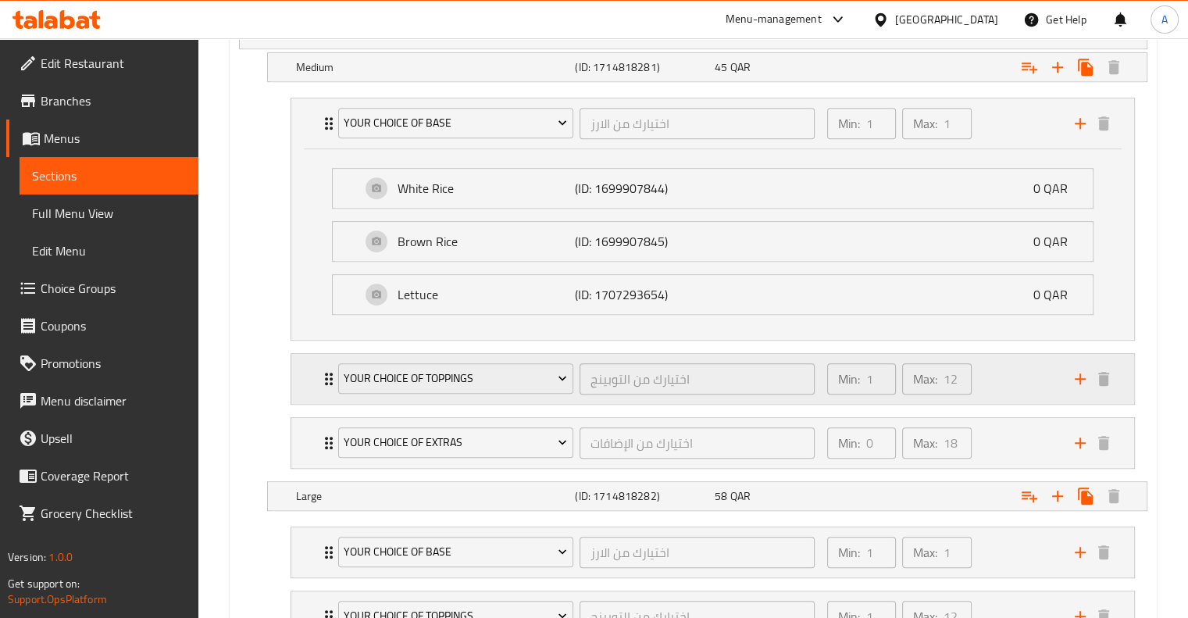
click at [1034, 374] on div "Min: 1 ​ Max: 12 ​" at bounding box center [942, 379] width 248 height 50
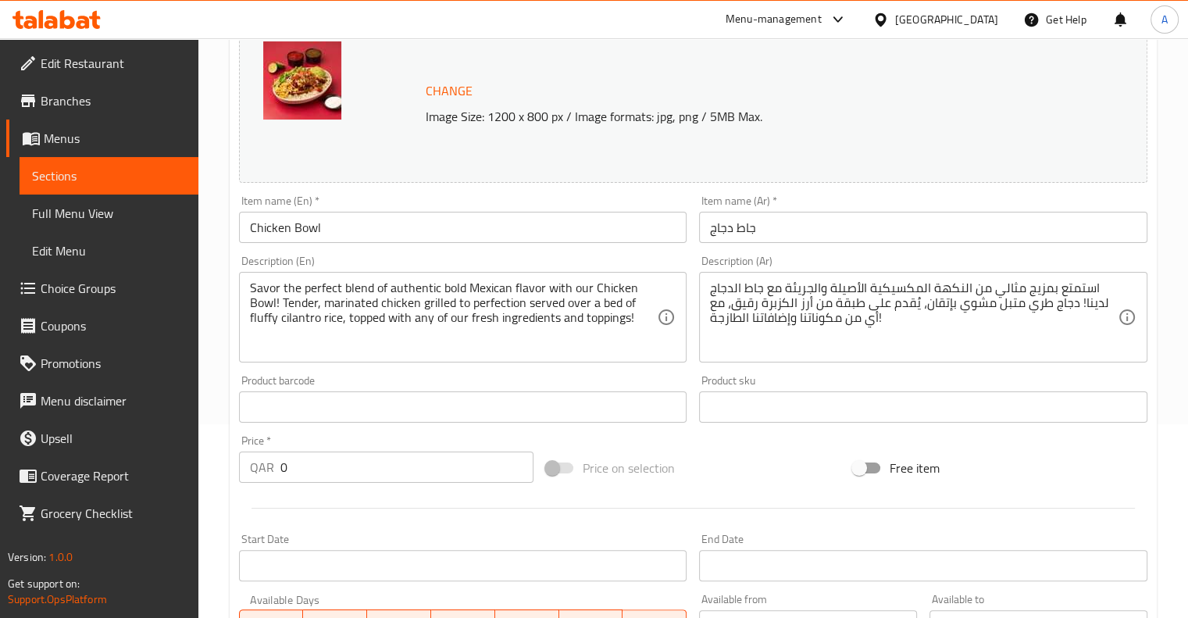
scroll to position [0, 0]
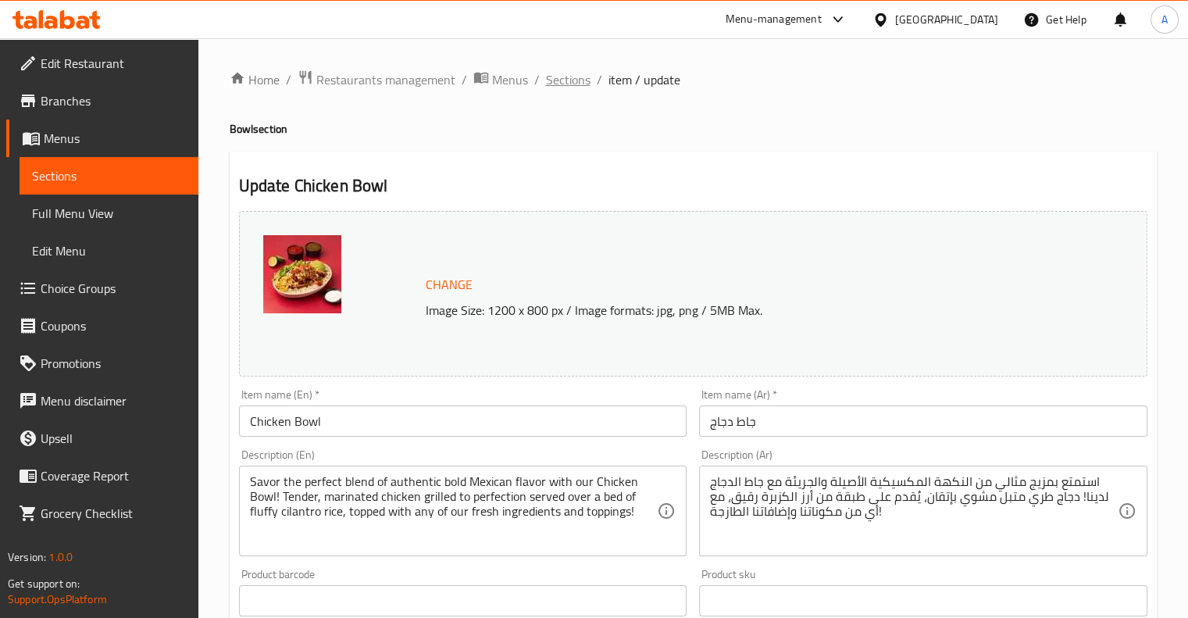
click at [575, 81] on span "Sections" at bounding box center [568, 79] width 45 height 19
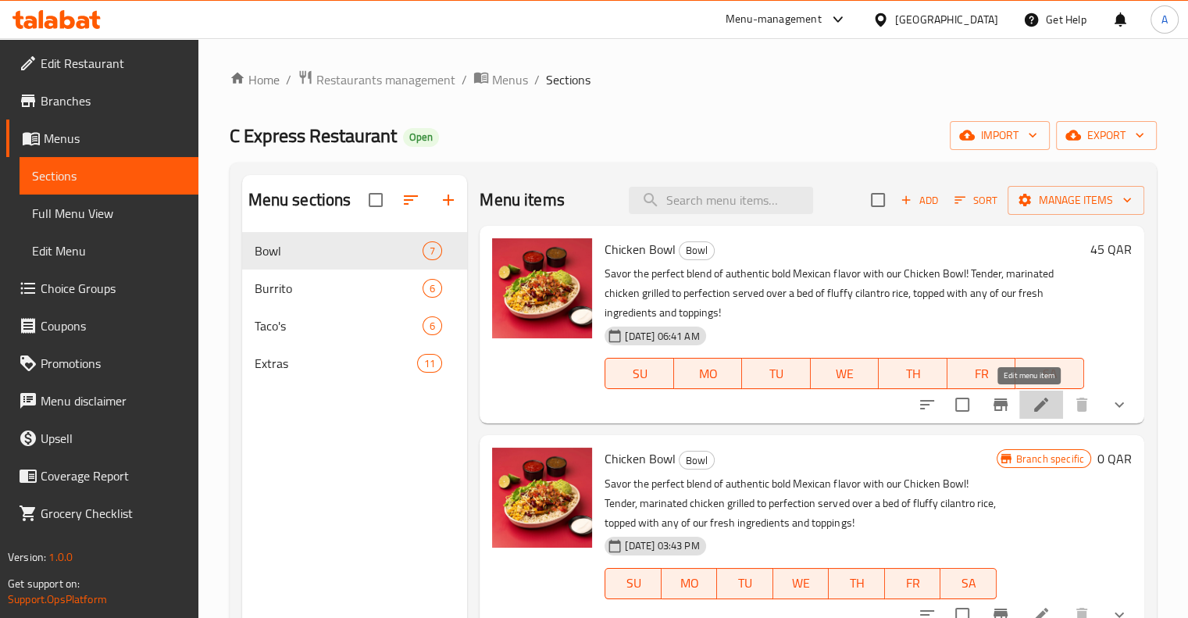
click at [1032, 401] on icon at bounding box center [1041, 404] width 19 height 19
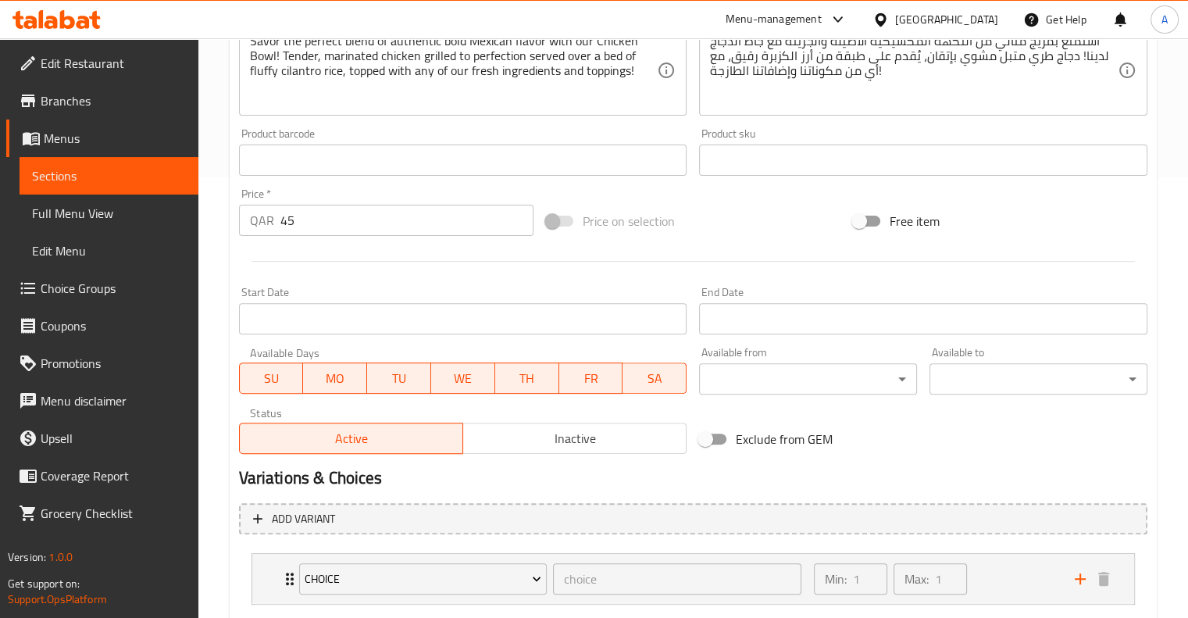
scroll to position [534, 0]
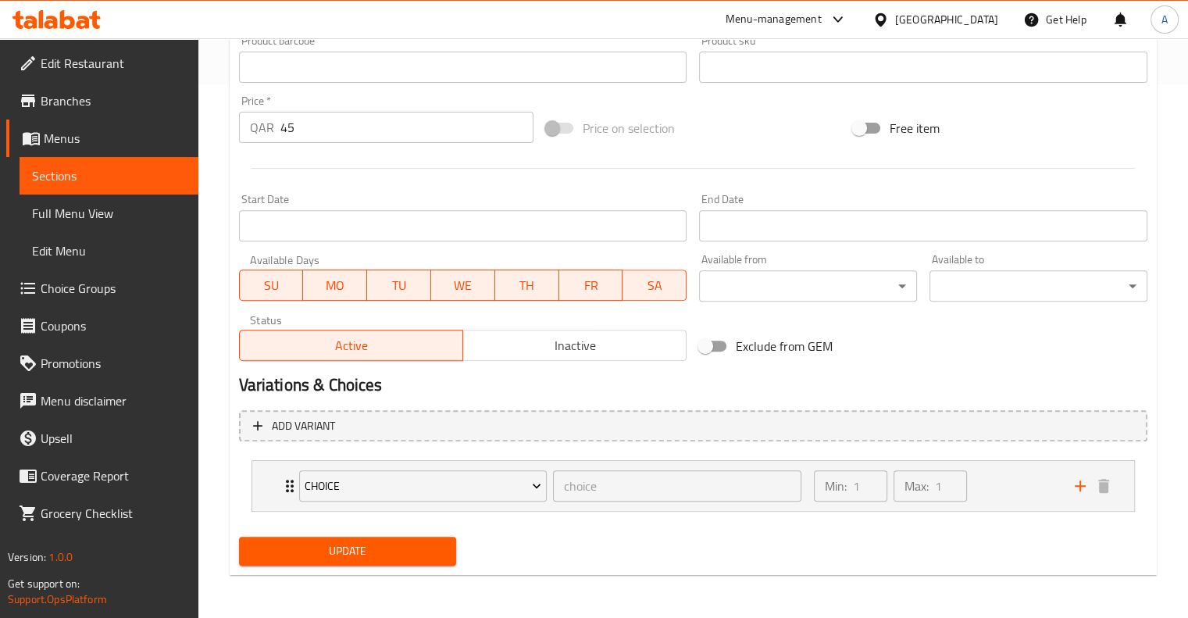
click at [66, 295] on span "Choice Groups" at bounding box center [113, 288] width 145 height 19
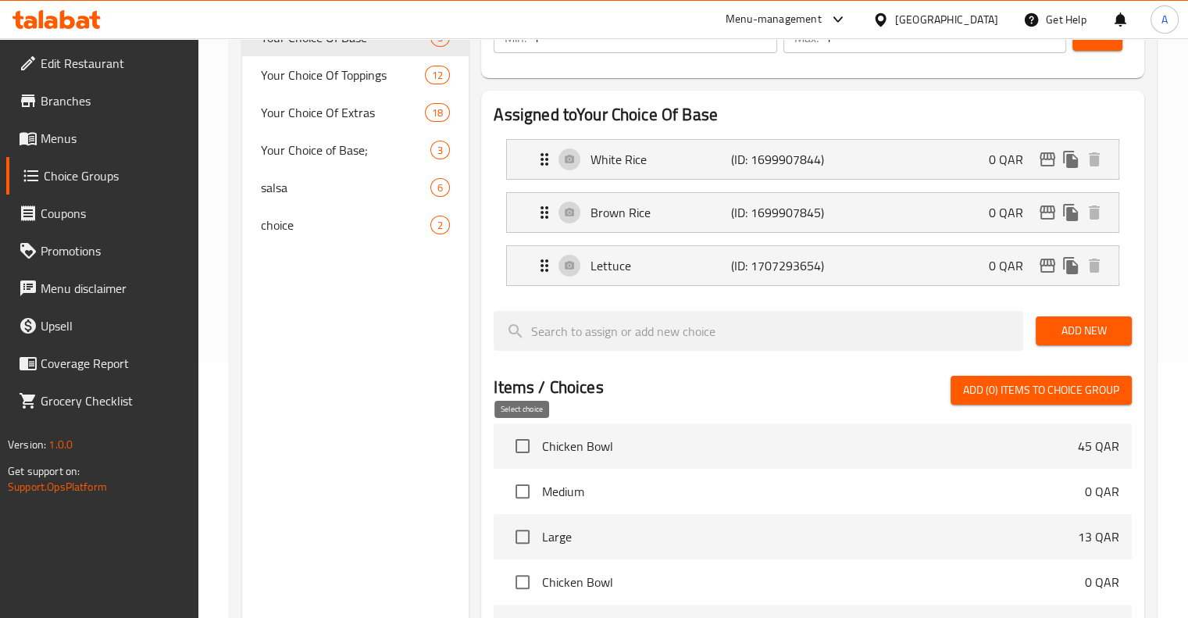
click at [520, 449] on input "checkbox" at bounding box center [522, 446] width 33 height 33
checkbox input "true"
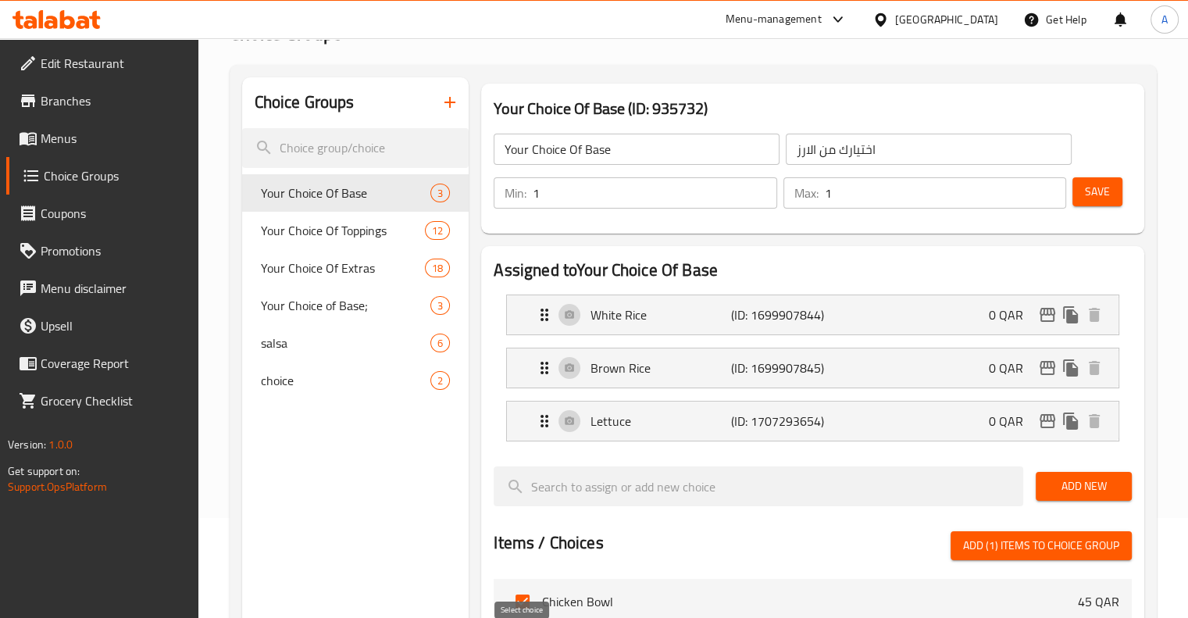
scroll to position [81, 0]
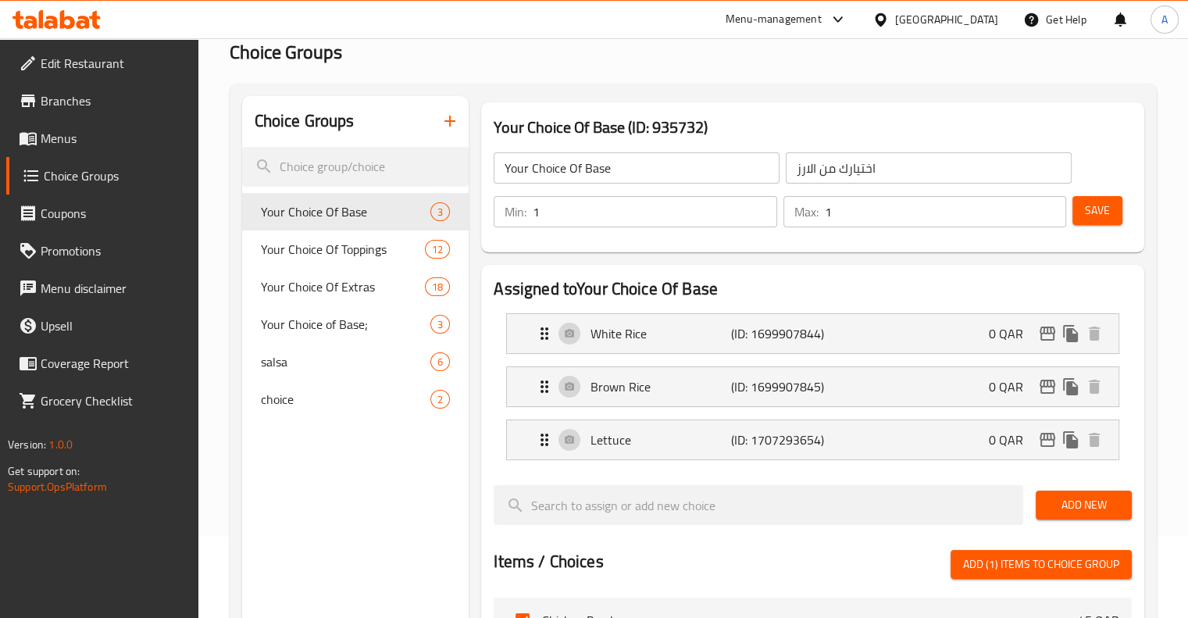
click at [135, 145] on span "Menus" at bounding box center [113, 138] width 145 height 19
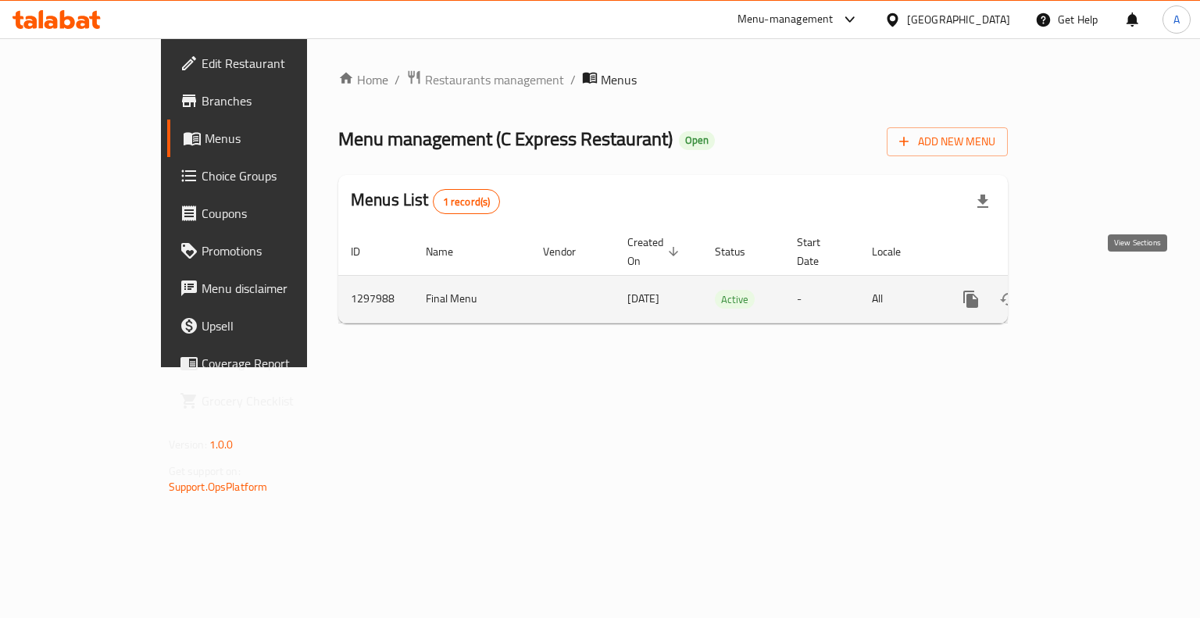
click at [1091, 292] on icon "enhanced table" at bounding box center [1084, 299] width 14 height 14
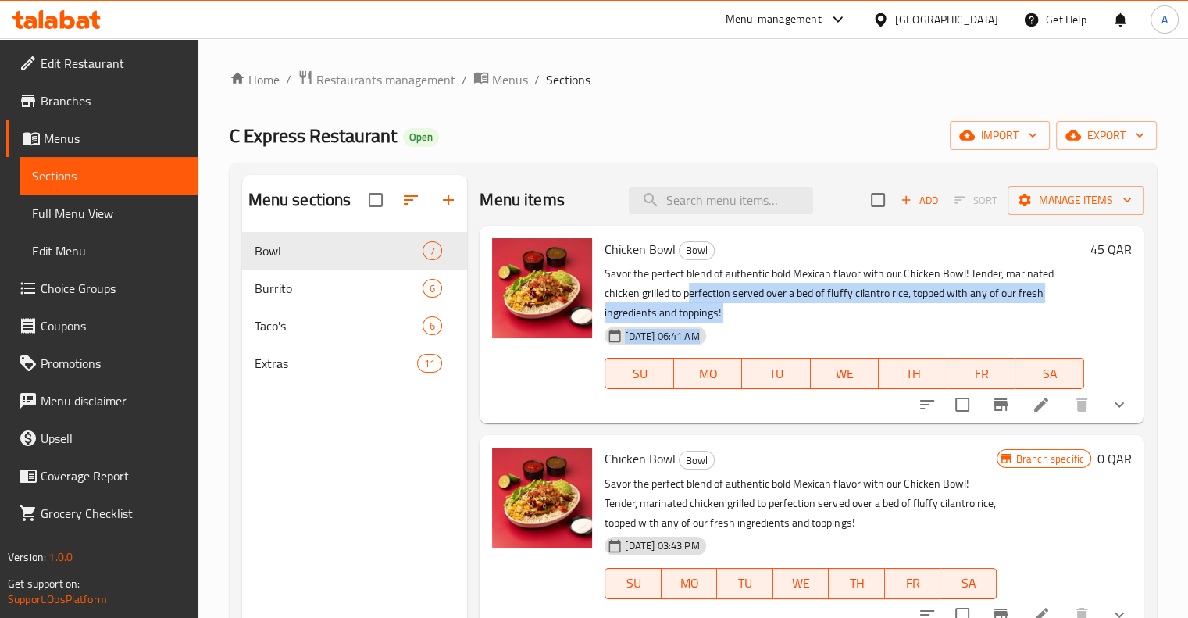
drag, startPoint x: 687, startPoint y: 290, endPoint x: 955, endPoint y: 343, distance: 272.4
click at [955, 343] on div "Chicken Bowl Bowl Savor the perfect blend of authentic bold Mexican flavor with…" at bounding box center [844, 324] width 492 height 185
click at [917, 326] on div "09-10-2025 06:41 AM SU MO TU WE TH FR SA" at bounding box center [844, 362] width 492 height 84
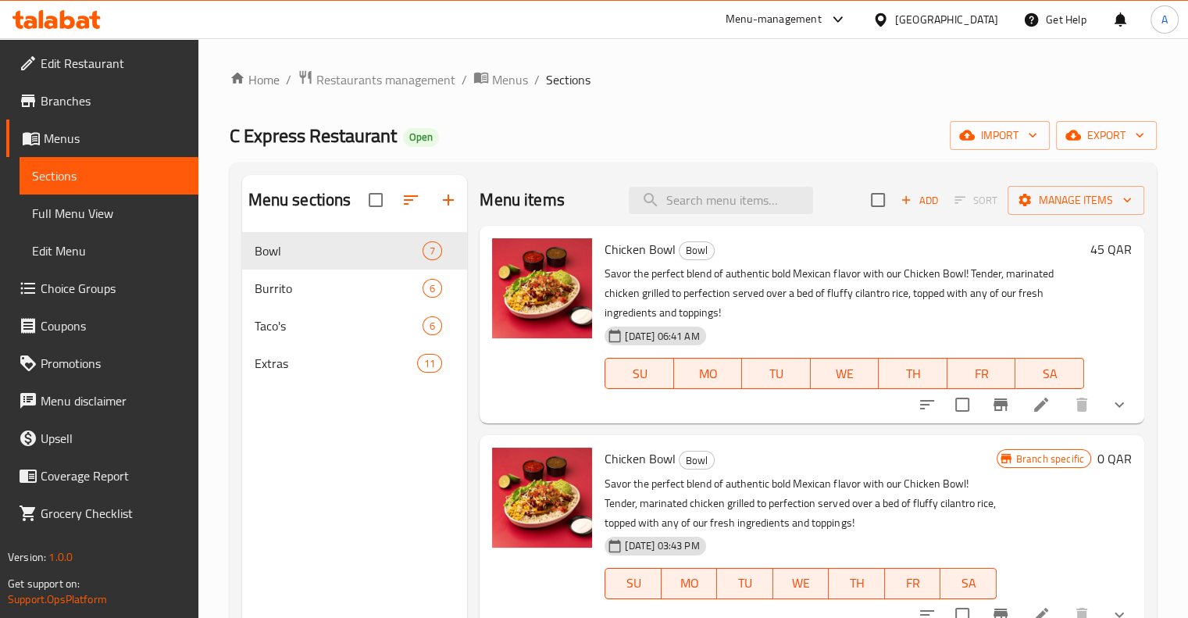
click at [1034, 405] on icon at bounding box center [1041, 404] width 19 height 19
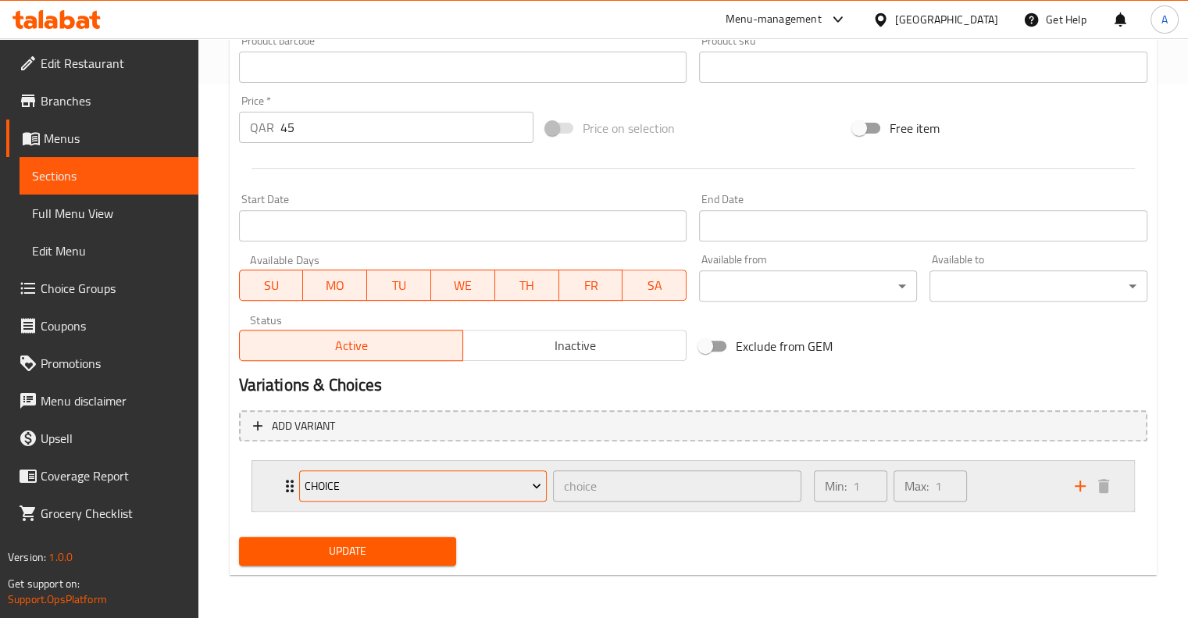
scroll to position [532, 0]
click at [520, 484] on span "choice" at bounding box center [423, 488] width 237 height 20
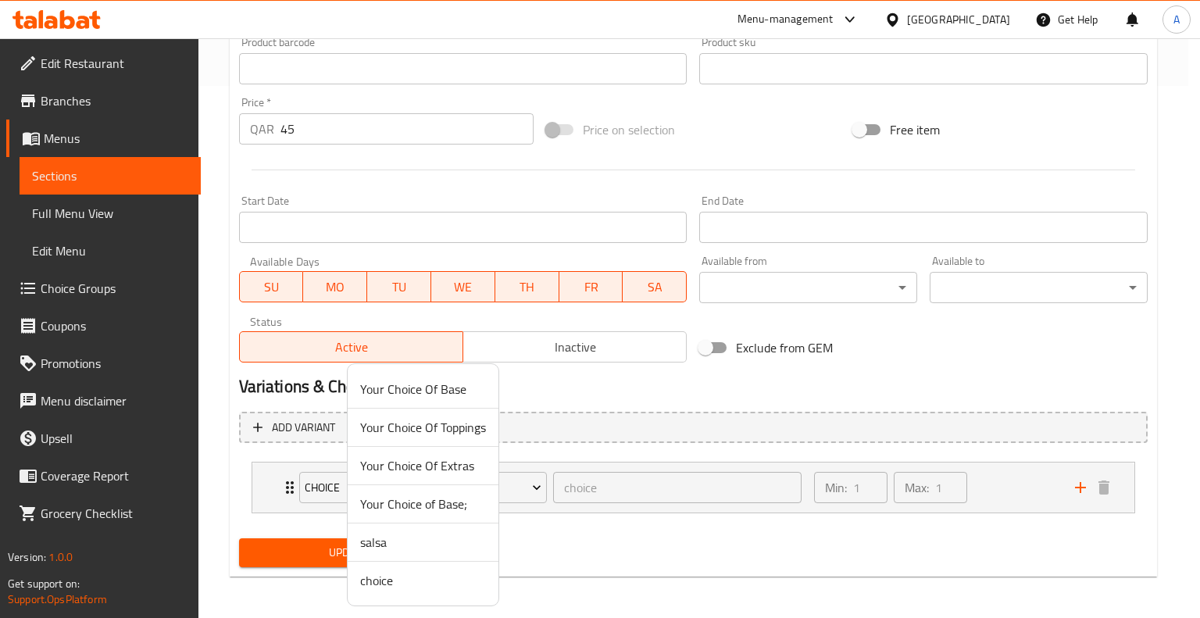
click at [454, 391] on span "Your Choice Of Base" at bounding box center [423, 389] width 126 height 19
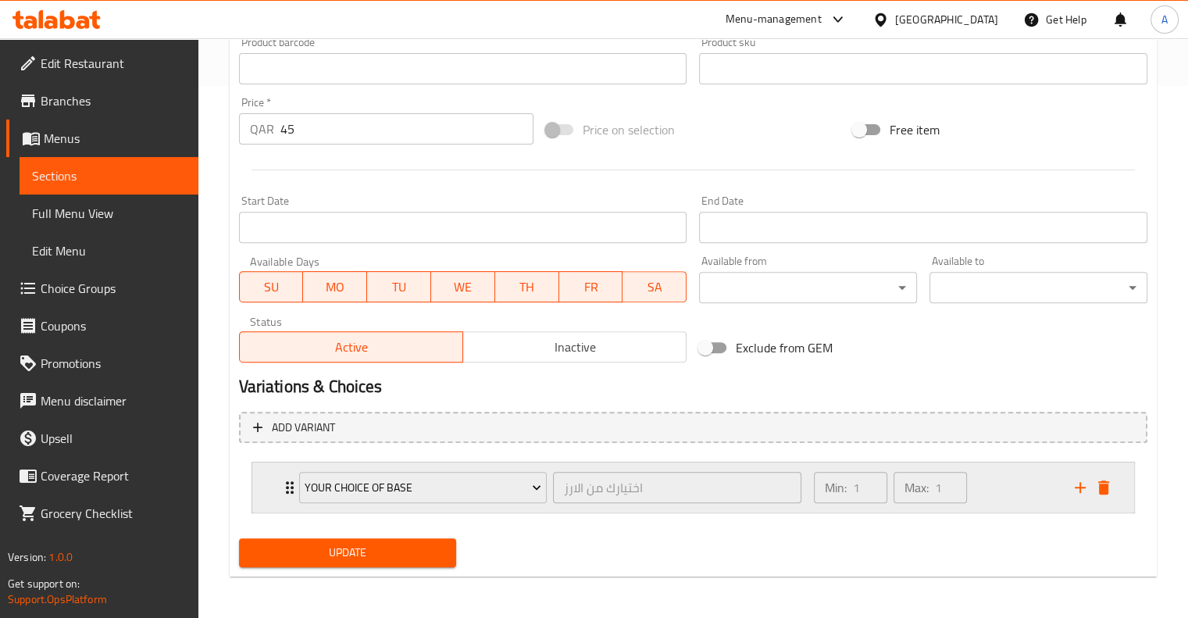
click at [1023, 486] on div "Min: 1 ​ Max: 1 ​" at bounding box center [935, 487] width 261 height 50
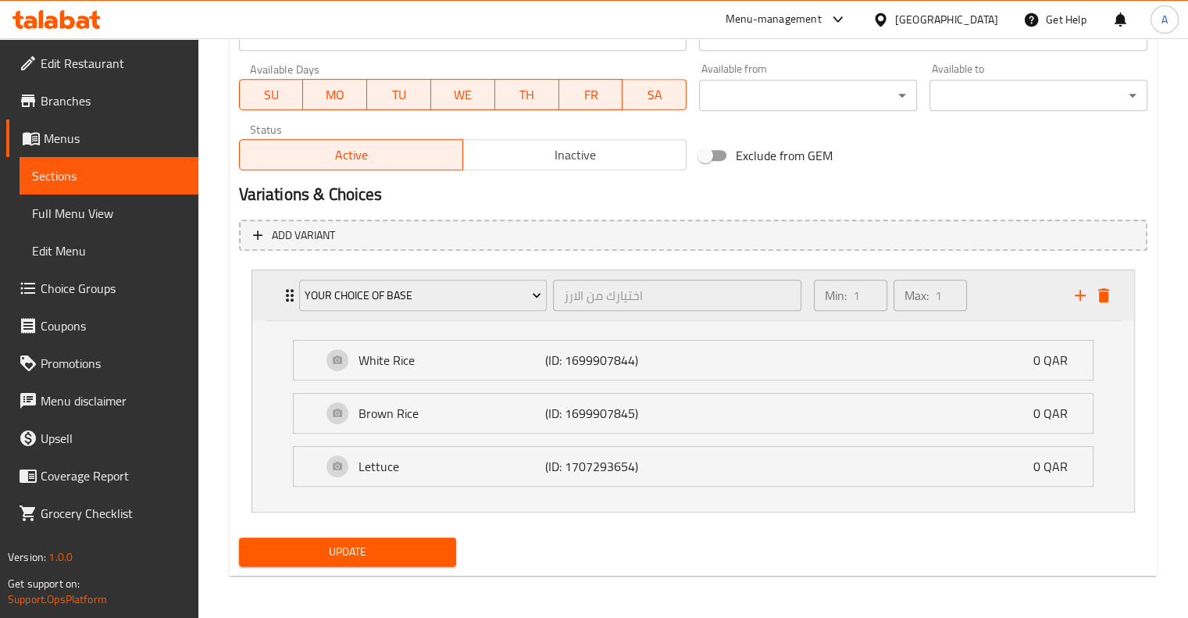
scroll to position [723, 0]
click at [1028, 314] on div "Min: 1 ​ Max: 1 ​" at bounding box center [935, 297] width 261 height 50
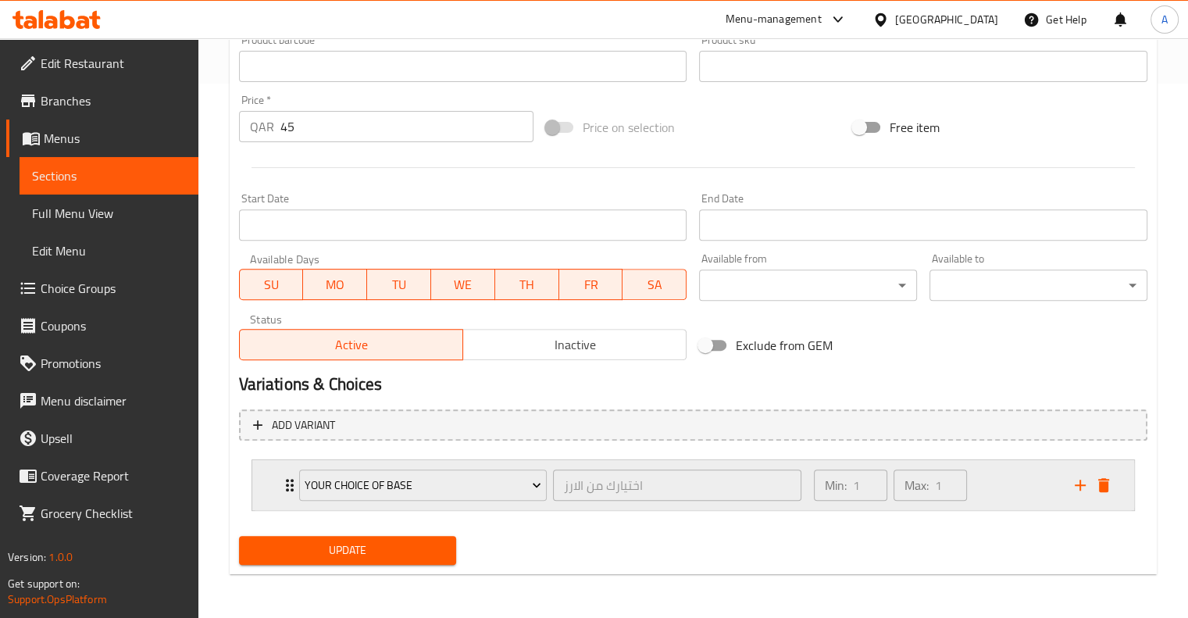
scroll to position [534, 0]
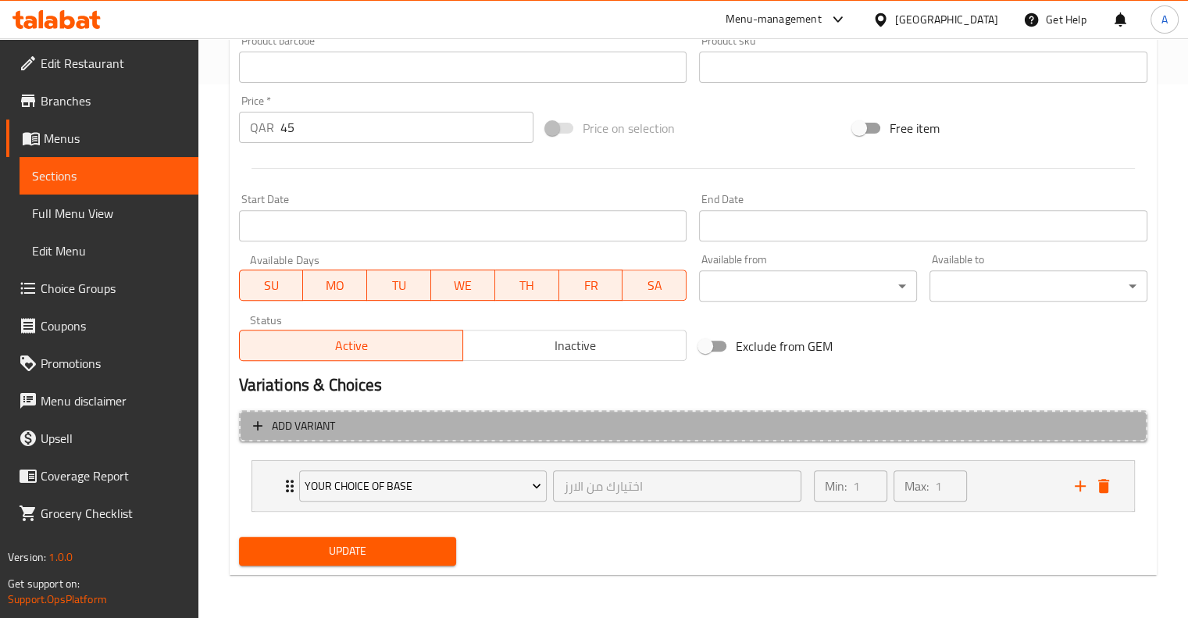
click at [963, 423] on span "Add variant" at bounding box center [693, 426] width 880 height 20
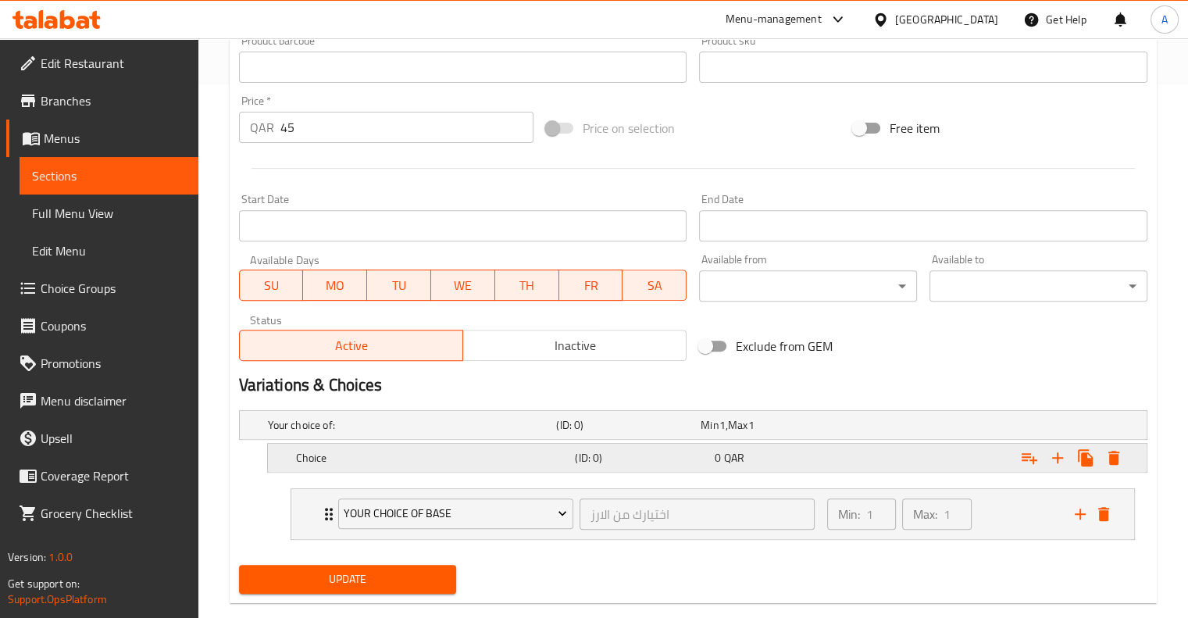
click at [855, 465] on div "Expand" at bounding box center [992, 458] width 280 height 34
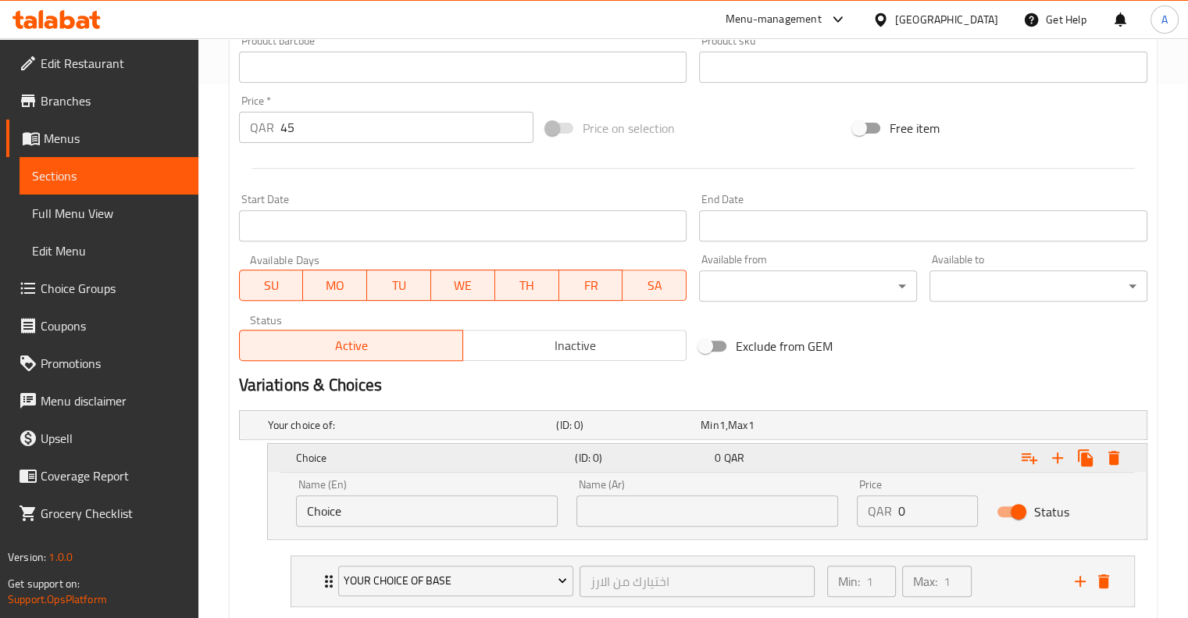
click at [855, 465] on div "Expand" at bounding box center [992, 458] width 280 height 34
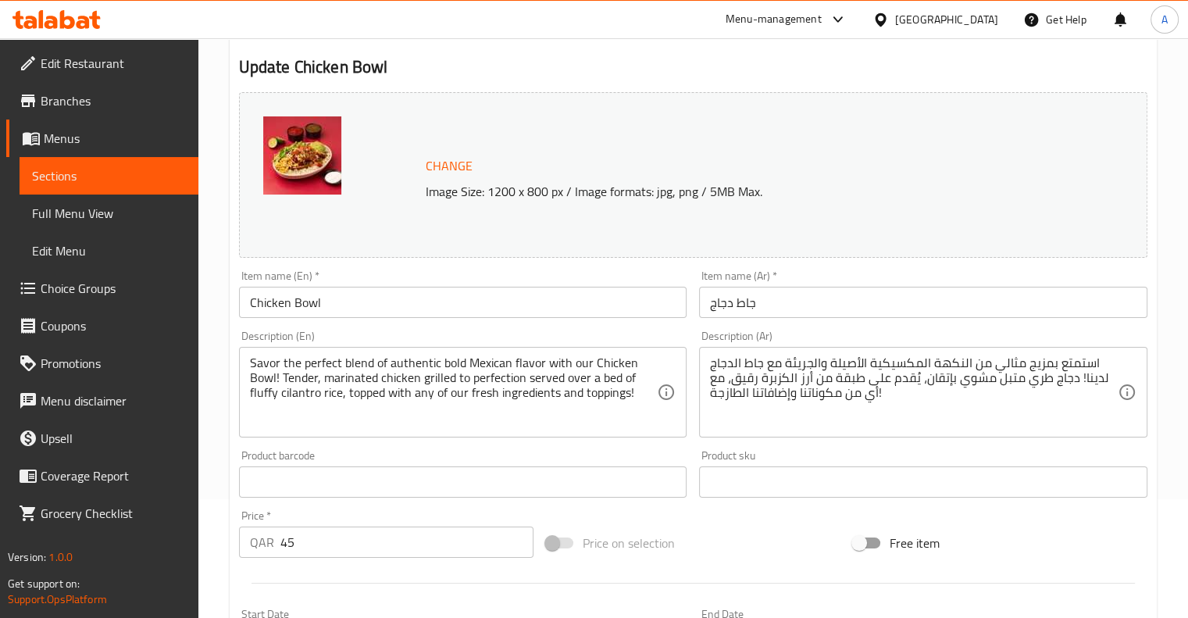
scroll to position [35, 0]
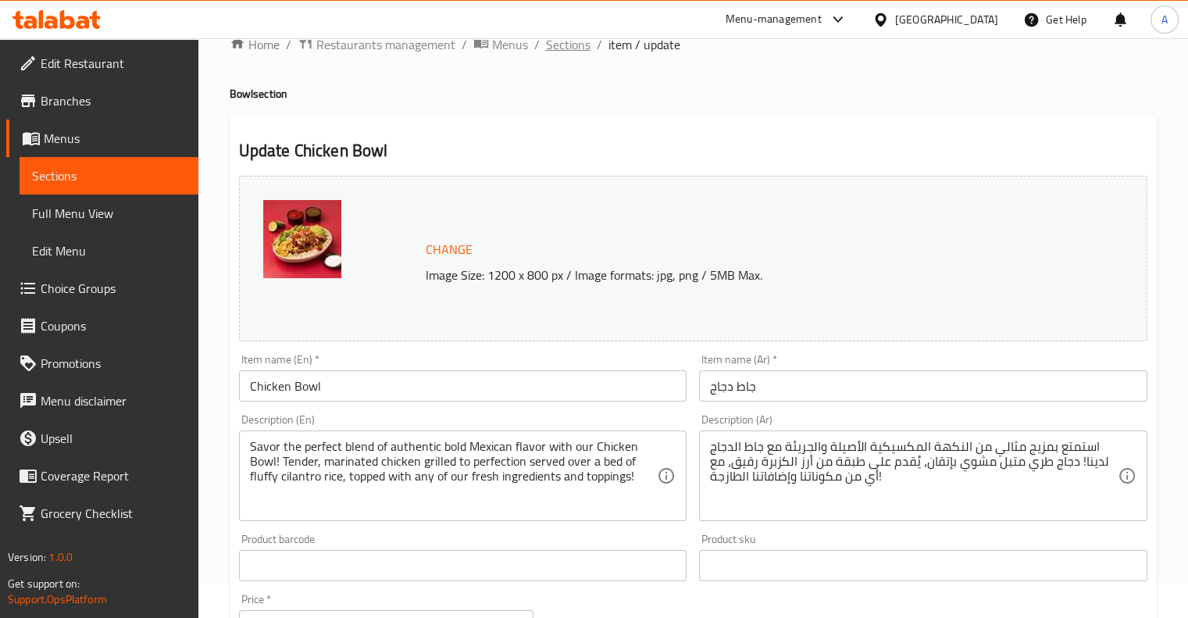
click at [568, 48] on span "Sections" at bounding box center [568, 44] width 45 height 19
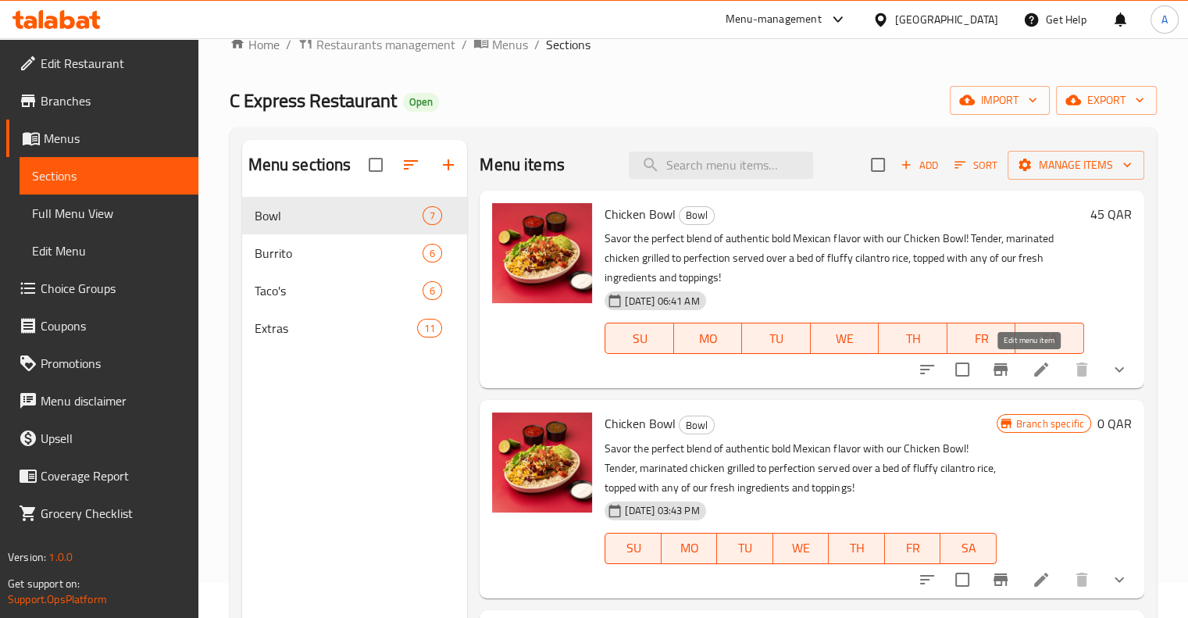
click at [1032, 365] on icon at bounding box center [1041, 369] width 19 height 19
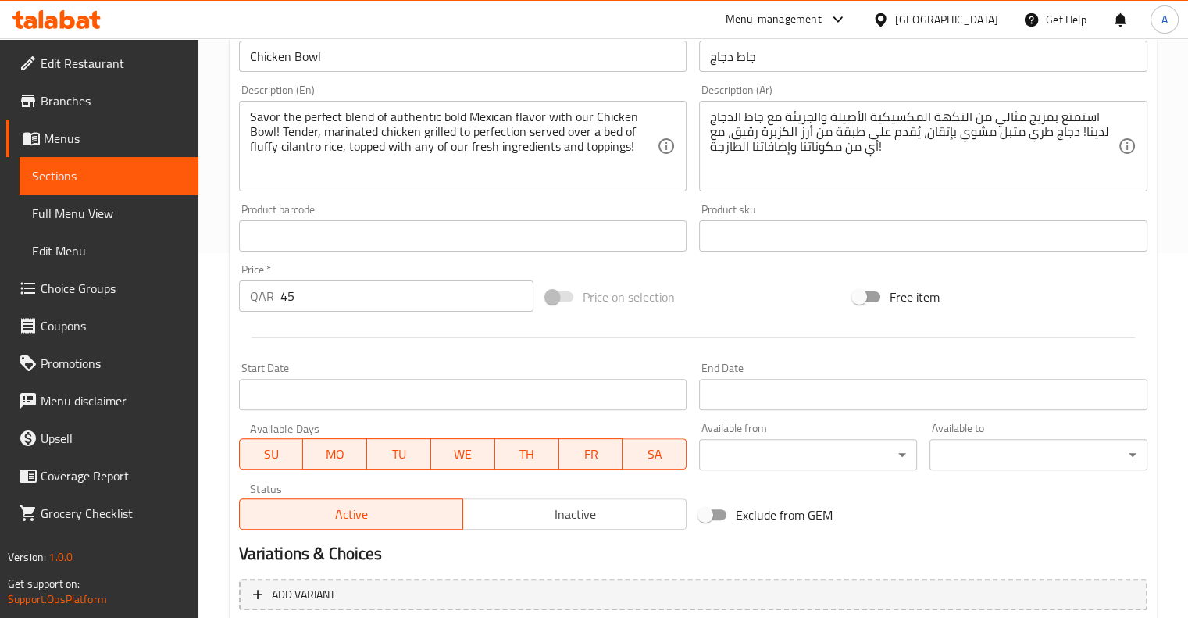
scroll to position [534, 0]
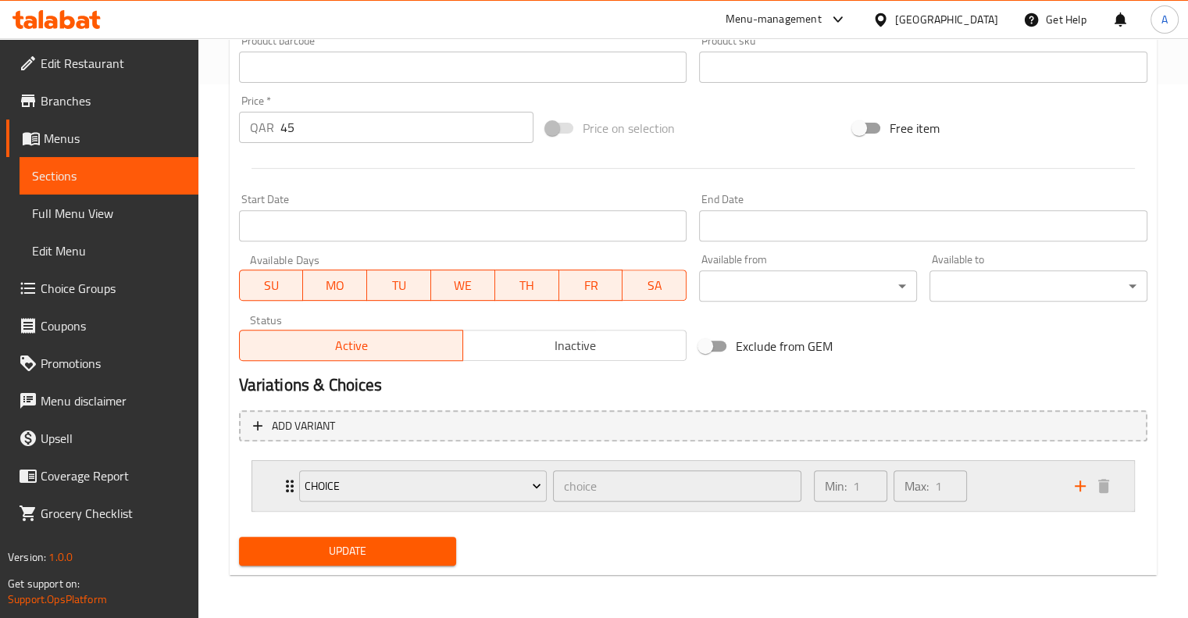
click at [1005, 509] on div "Min: 1 ​ Max: 1 ​" at bounding box center [935, 486] width 261 height 50
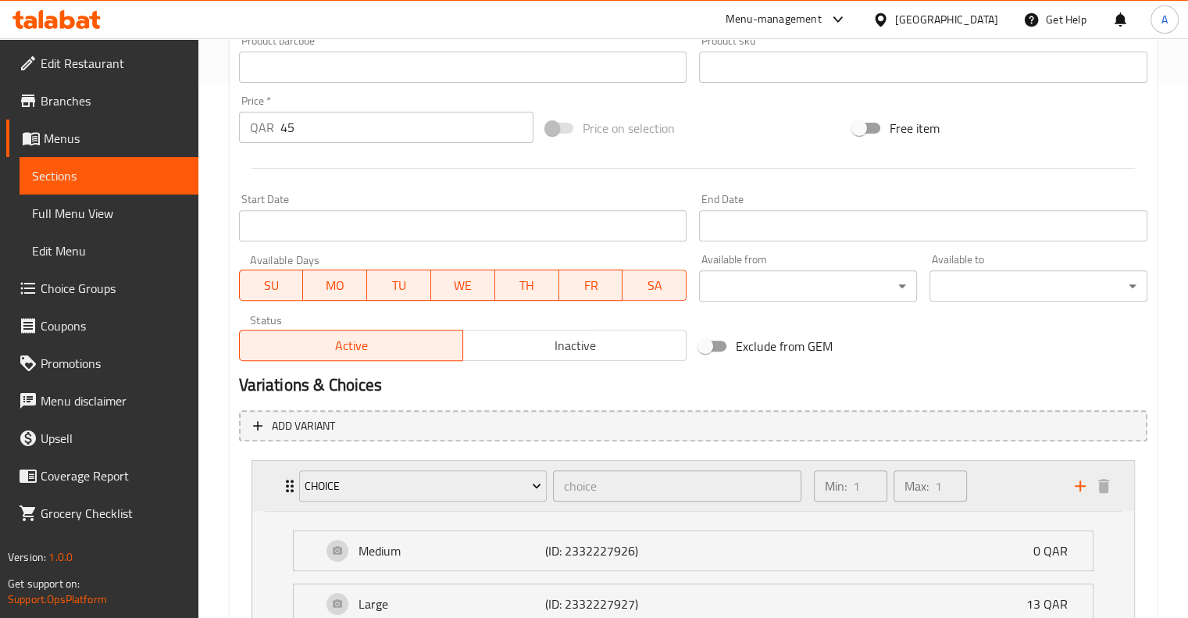
scroll to position [671, 0]
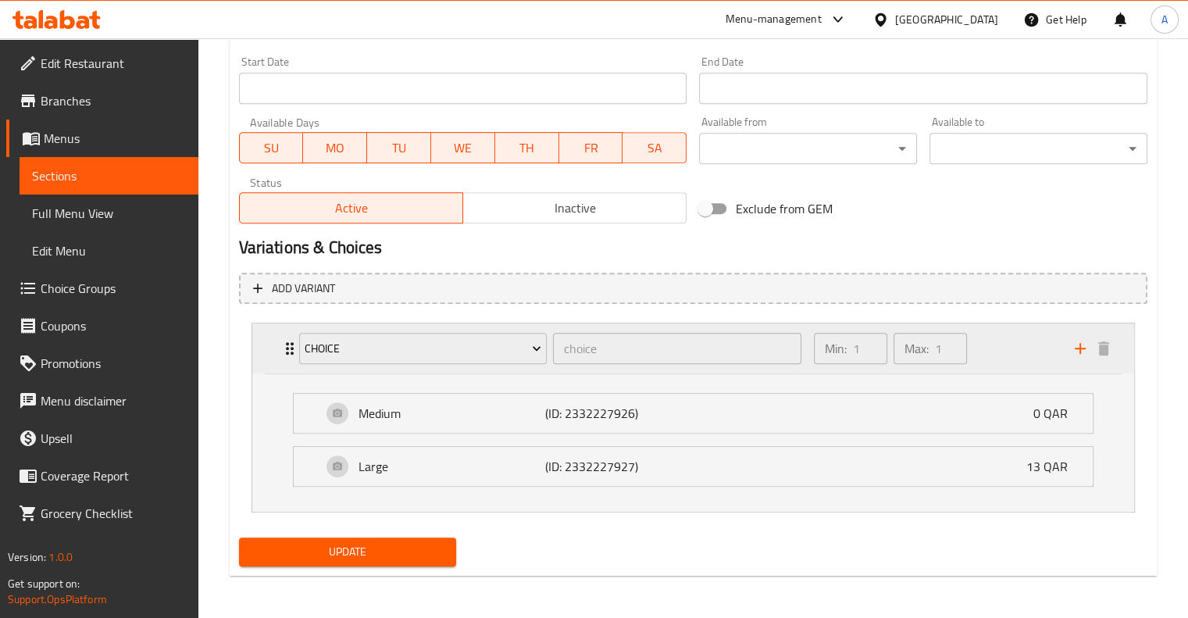
click at [1034, 347] on div "Min: 1 ​ Max: 1 ​" at bounding box center [935, 348] width 261 height 50
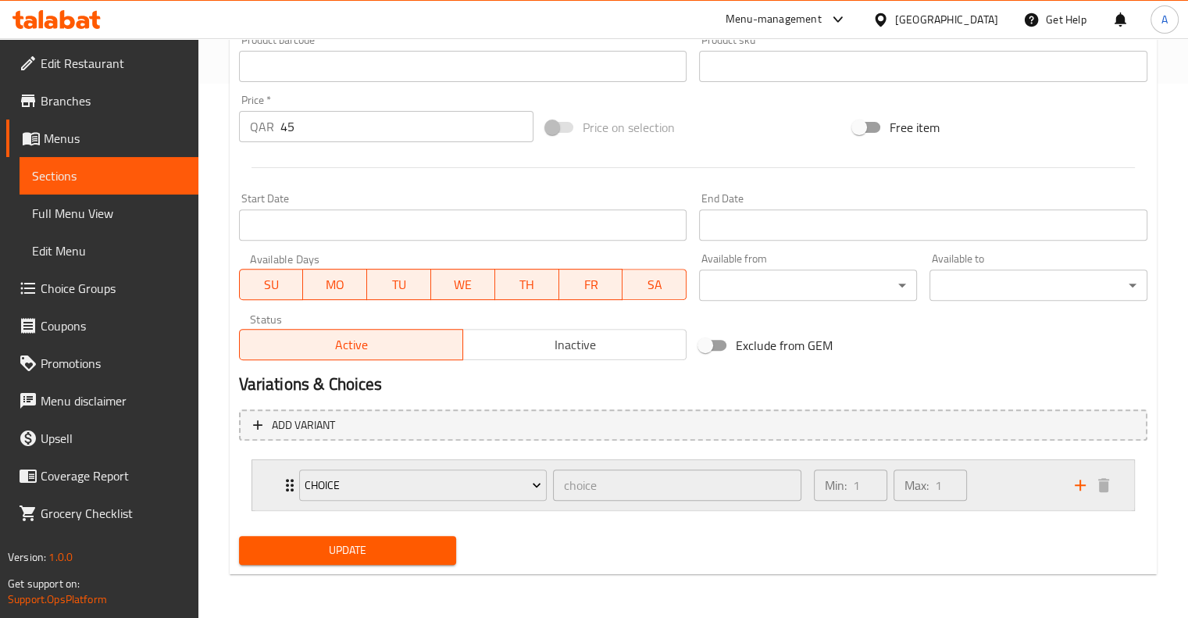
scroll to position [534, 0]
click at [1082, 491] on icon "add" at bounding box center [1080, 486] width 19 height 19
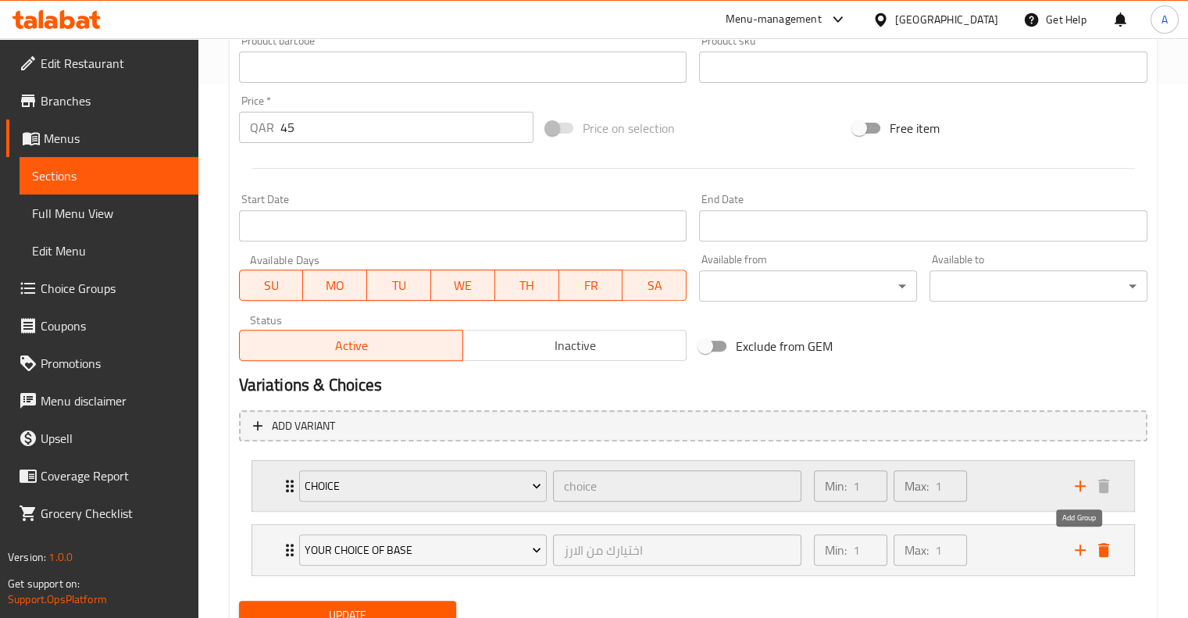
scroll to position [597, 0]
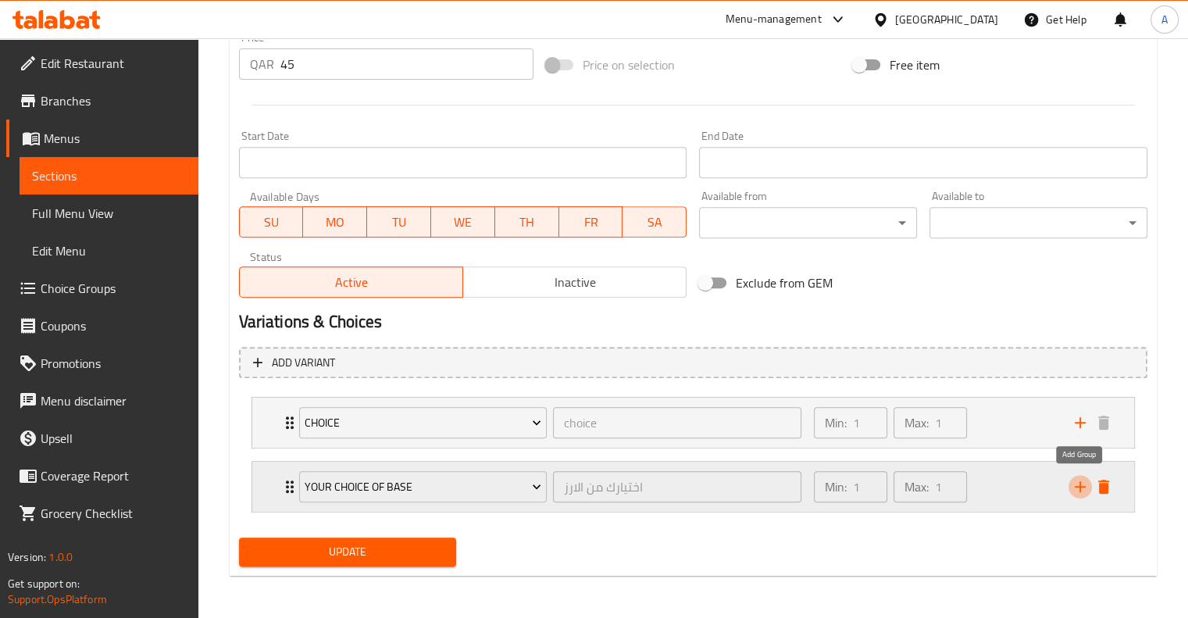
click at [1084, 484] on icon "add" at bounding box center [1080, 486] width 19 height 19
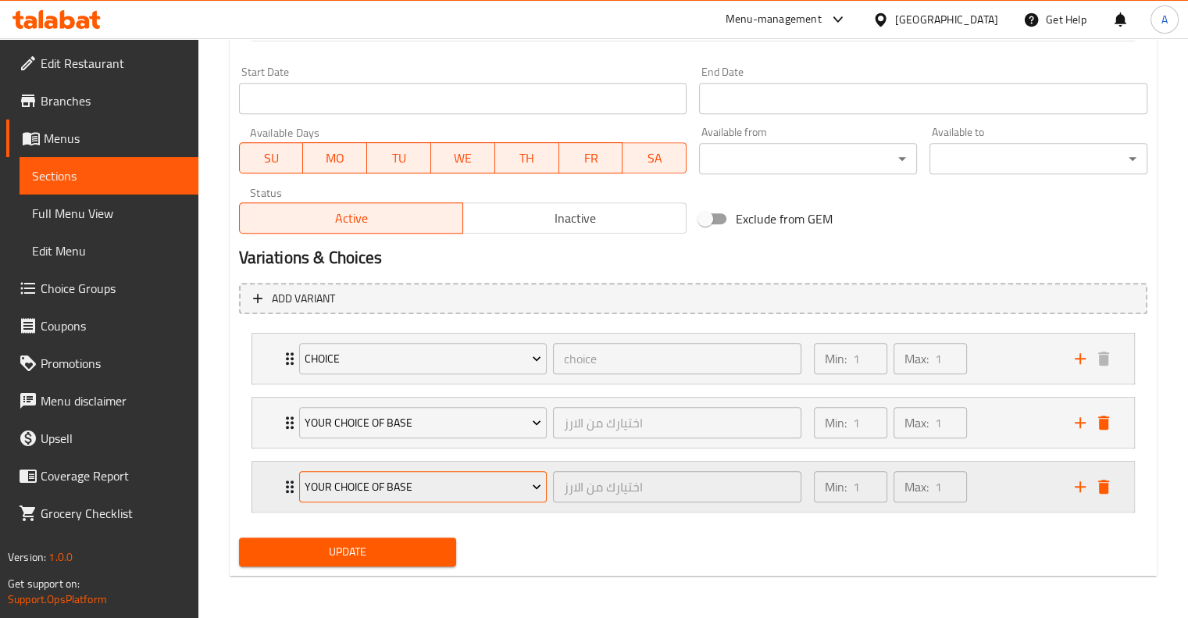
click at [534, 485] on icon "Expand" at bounding box center [537, 487] width 16 height 16
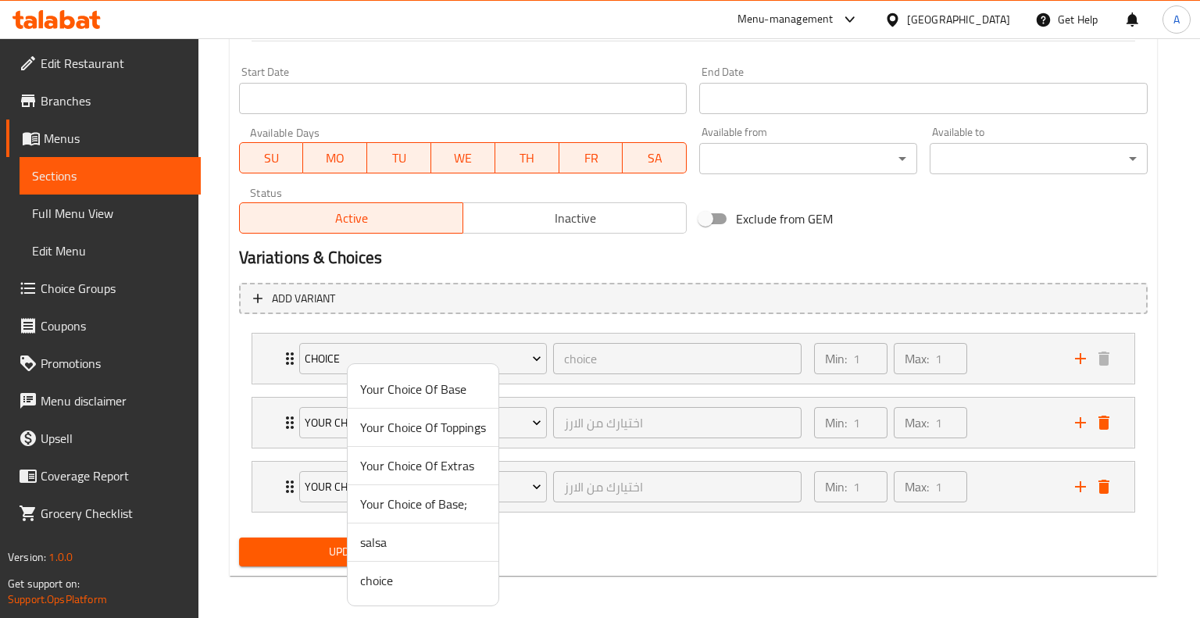
click at [470, 434] on span "Your Choice Of Toppings" at bounding box center [423, 427] width 126 height 19
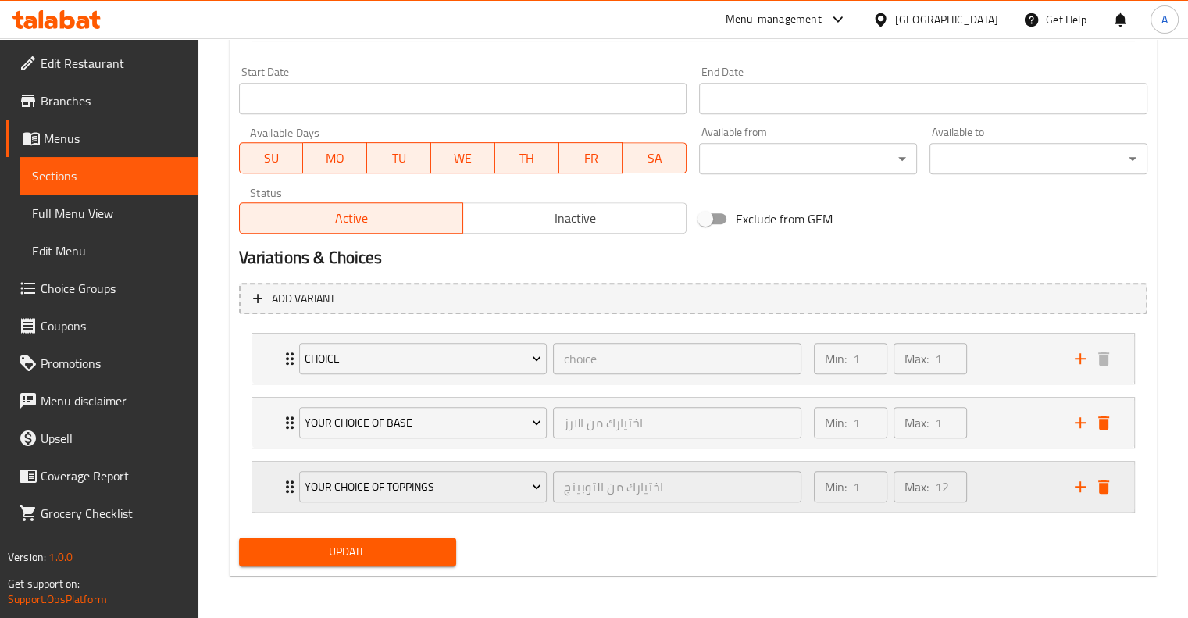
click at [1081, 487] on icon "add" at bounding box center [1080, 486] width 19 height 19
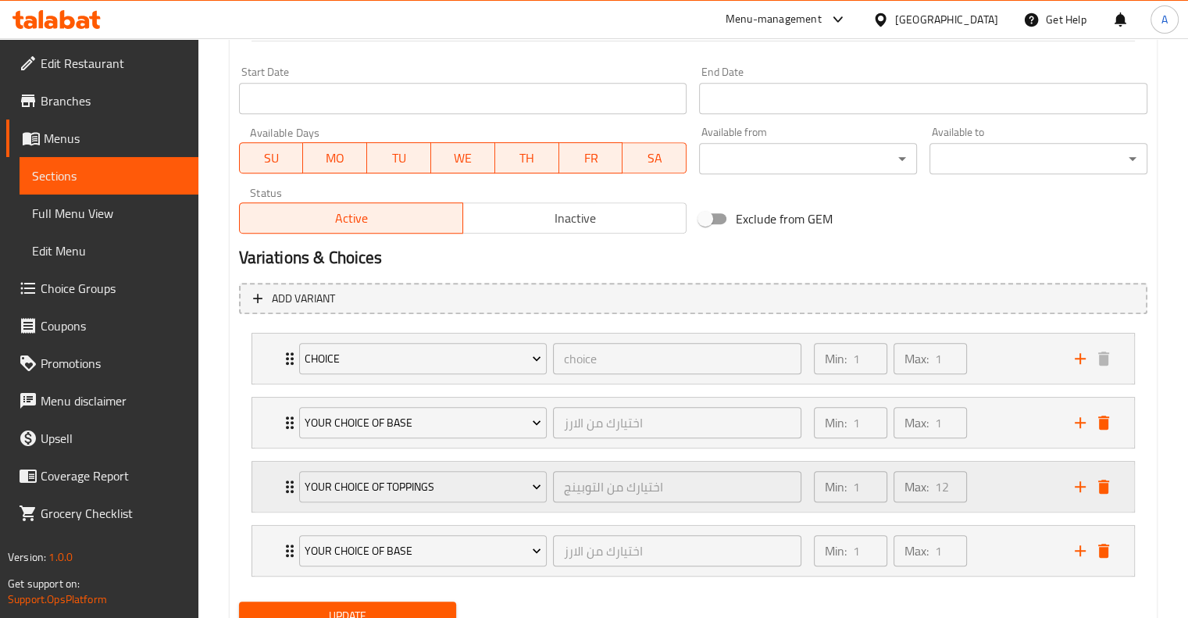
scroll to position [725, 0]
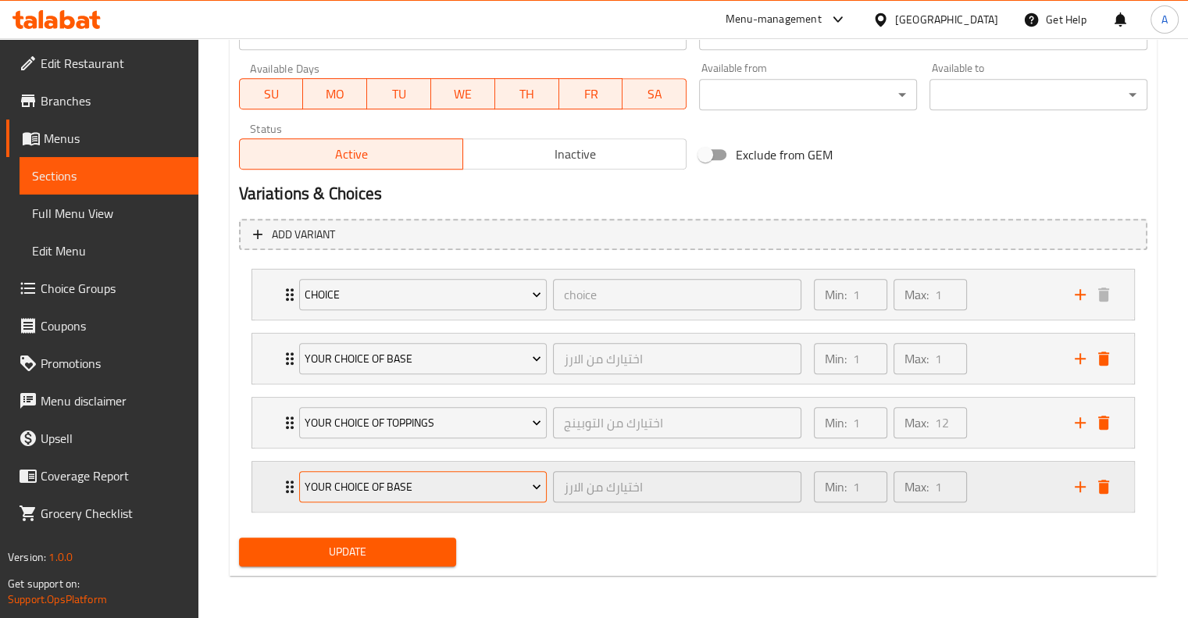
click at [526, 490] on span "Your Choice Of Base" at bounding box center [423, 487] width 237 height 20
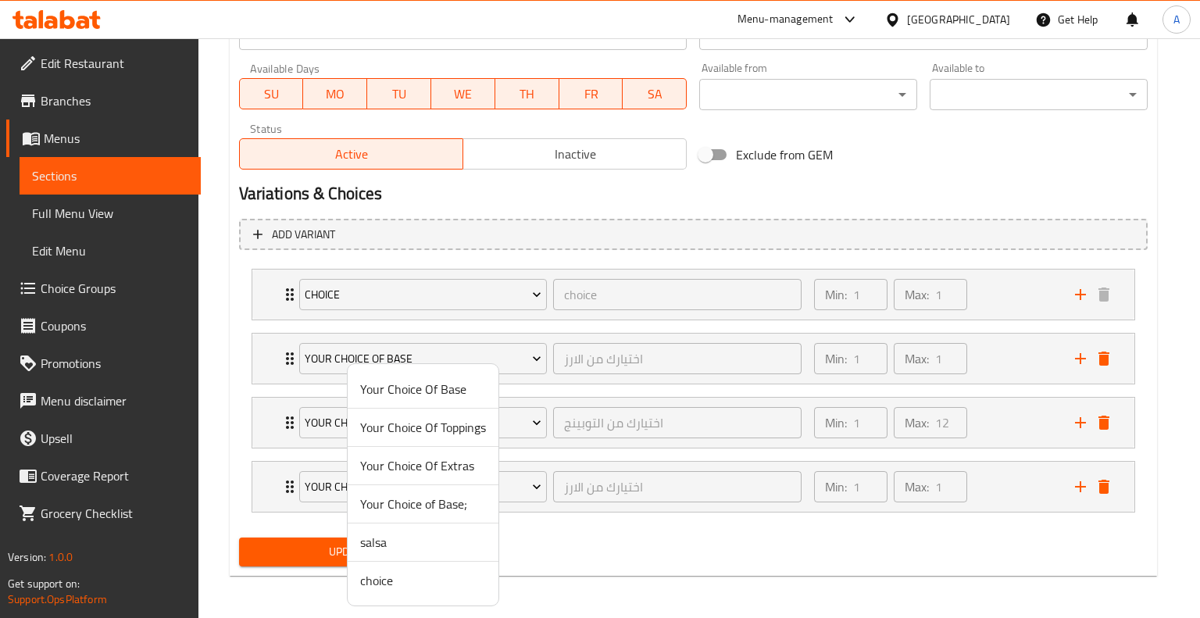
click at [442, 466] on span "Your Choice Of Extras" at bounding box center [423, 465] width 126 height 19
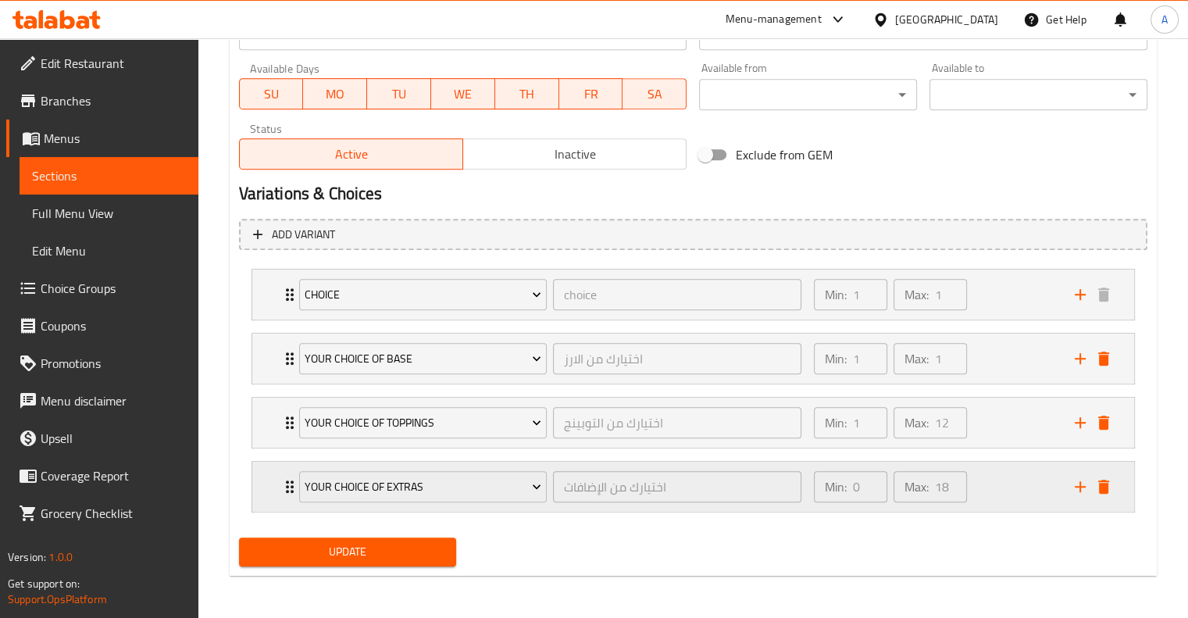
click at [1075, 485] on icon "add" at bounding box center [1080, 486] width 11 height 11
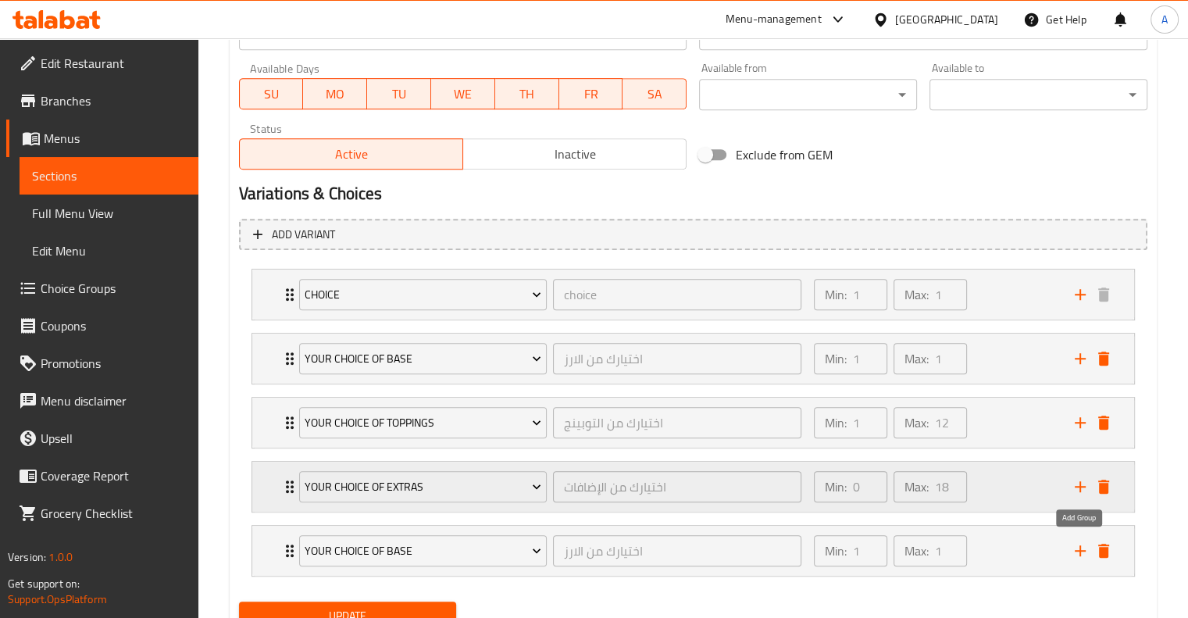
scroll to position [788, 0]
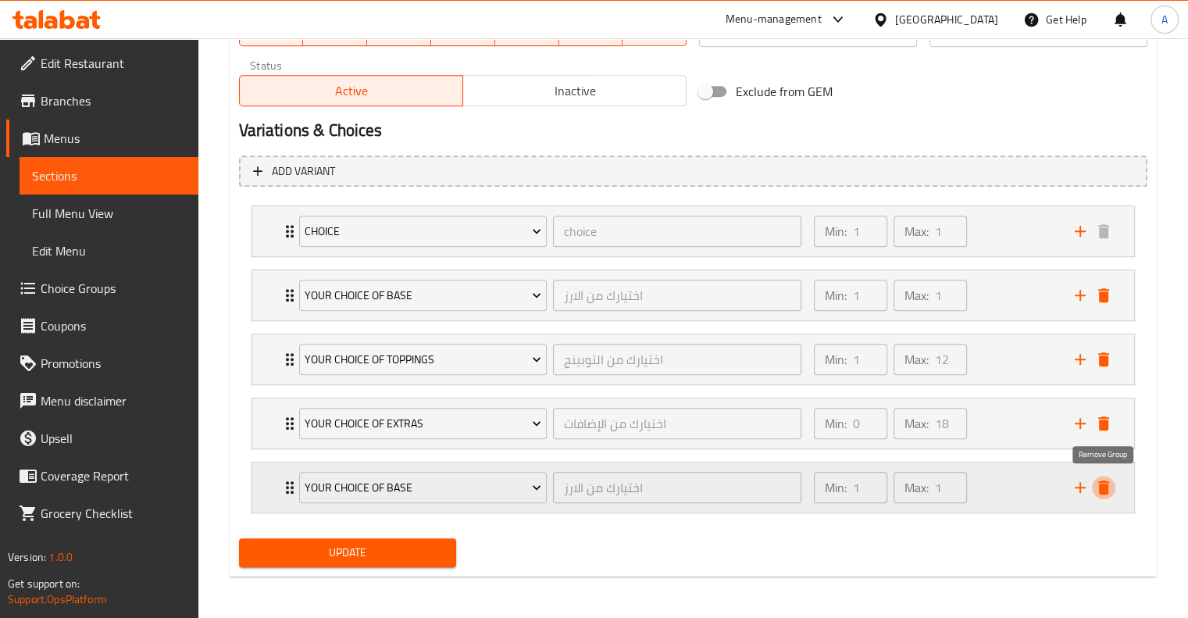
click at [1105, 492] on icon "delete" at bounding box center [1103, 487] width 11 height 14
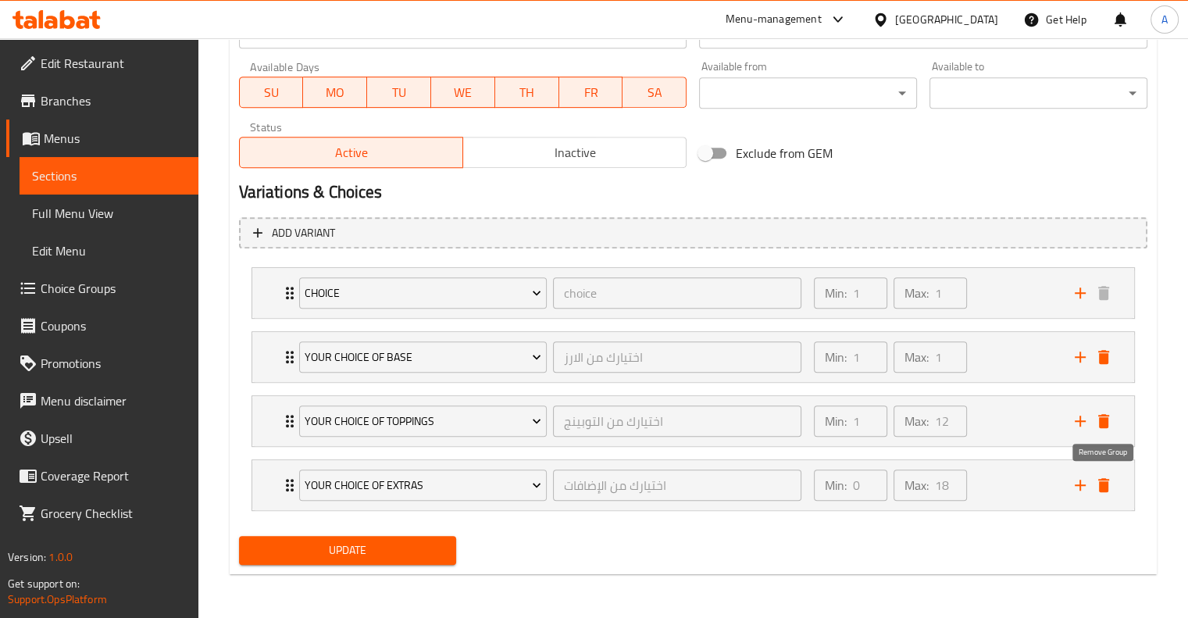
scroll to position [725, 0]
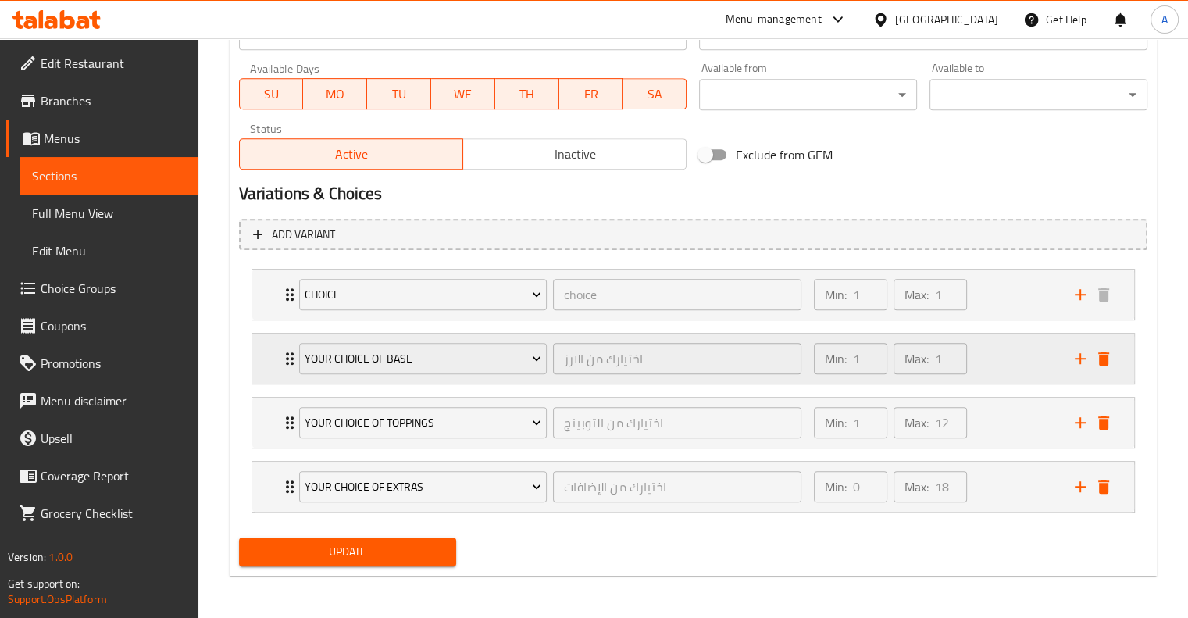
click at [1008, 357] on div "Min: 1 ​ Max: 1 ​" at bounding box center [935, 359] width 261 height 50
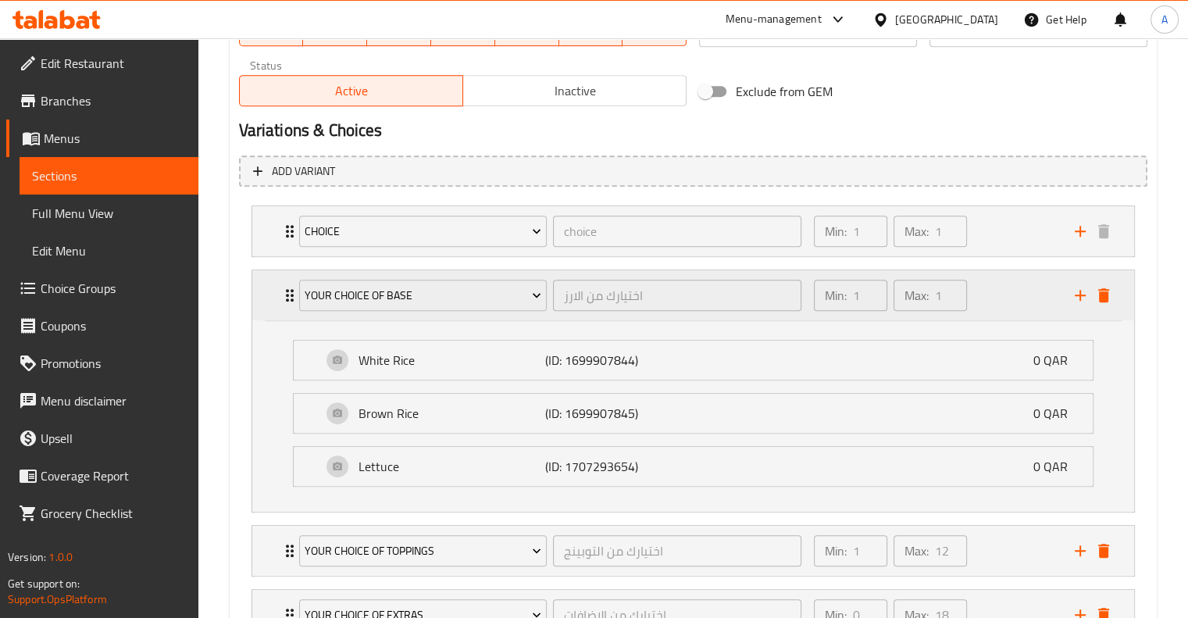
scroll to position [820, 0]
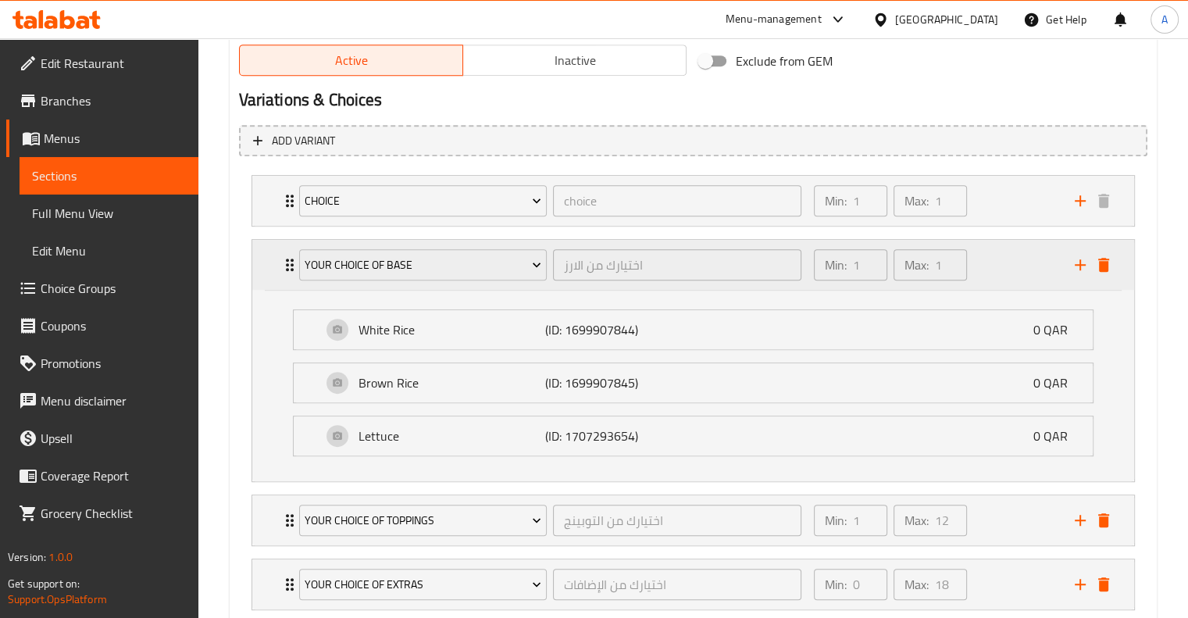
click at [1006, 284] on div "Min: 1 ​ Max: 1 ​" at bounding box center [935, 265] width 261 height 50
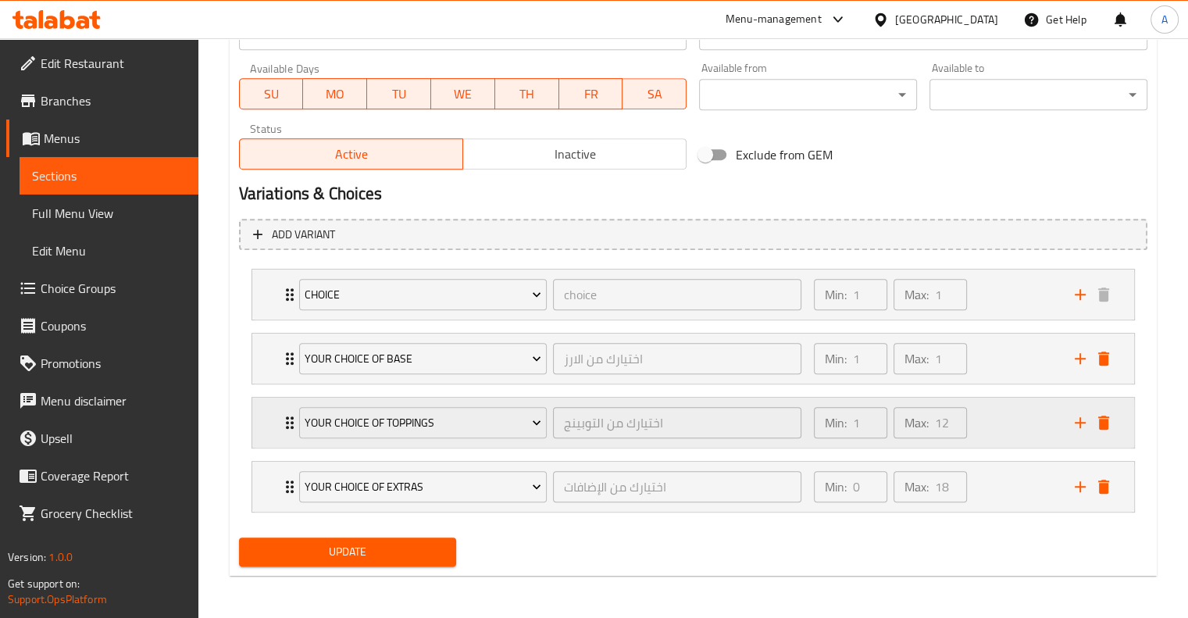
click at [1022, 423] on div "Min: 1 ​ Max: 12 ​" at bounding box center [935, 423] width 261 height 50
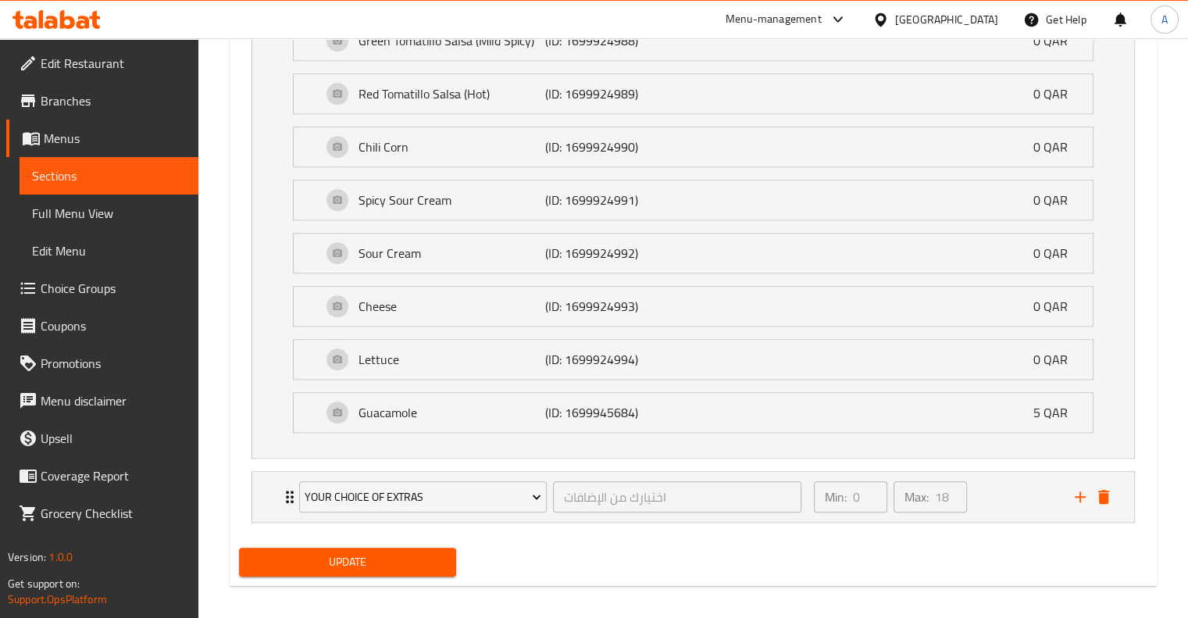
scroll to position [1385, 0]
click at [1034, 484] on div "Min: 0 ​ Max: 18 ​" at bounding box center [935, 496] width 261 height 50
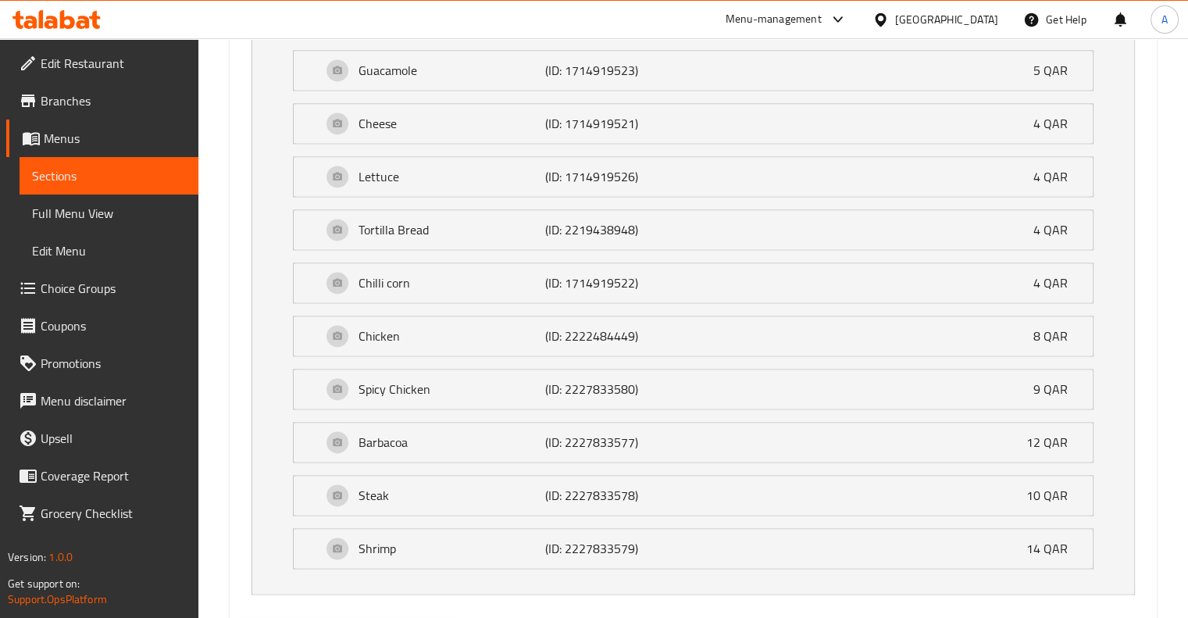
scroll to position [2372, 0]
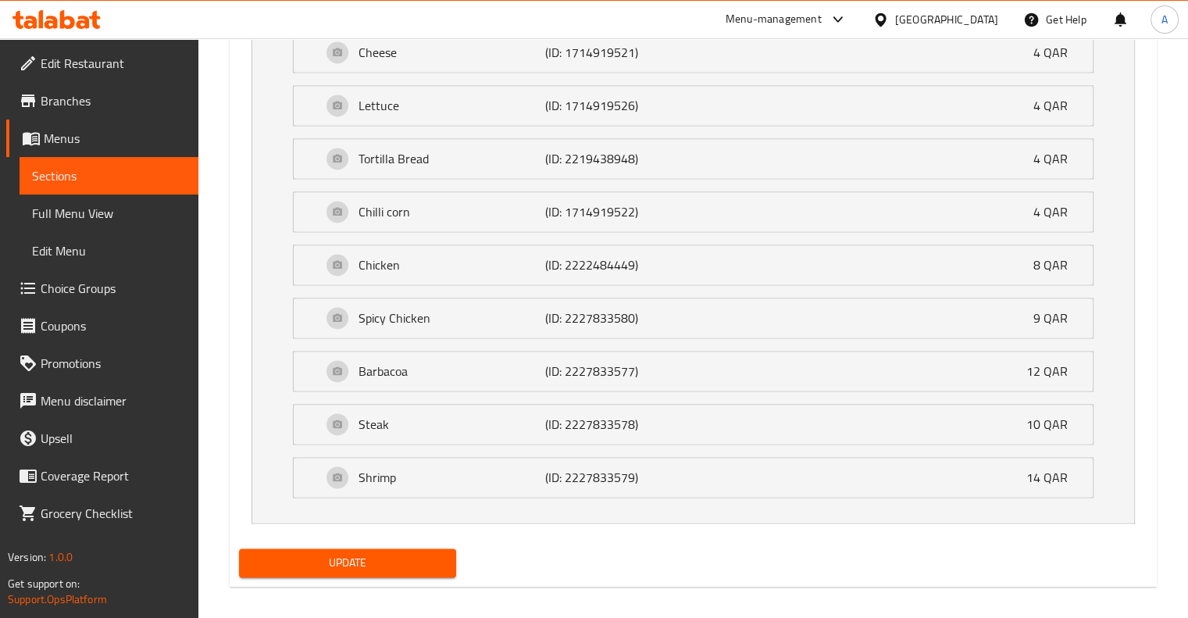
click at [330, 553] on span "Update" at bounding box center [348, 563] width 193 height 20
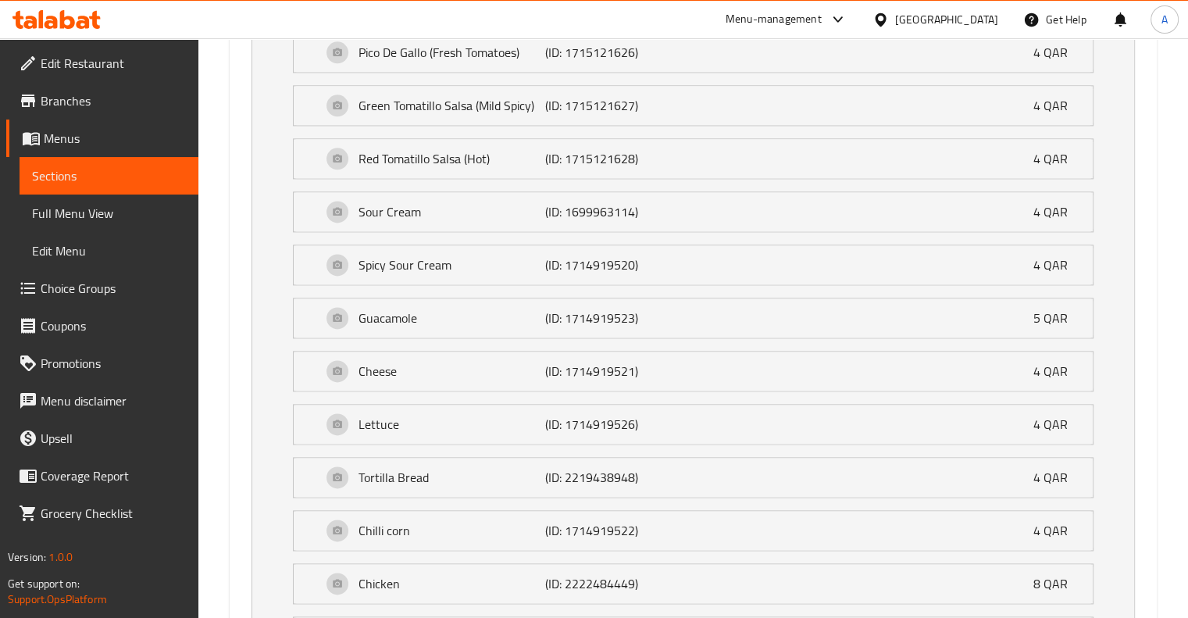
scroll to position [2373, 0]
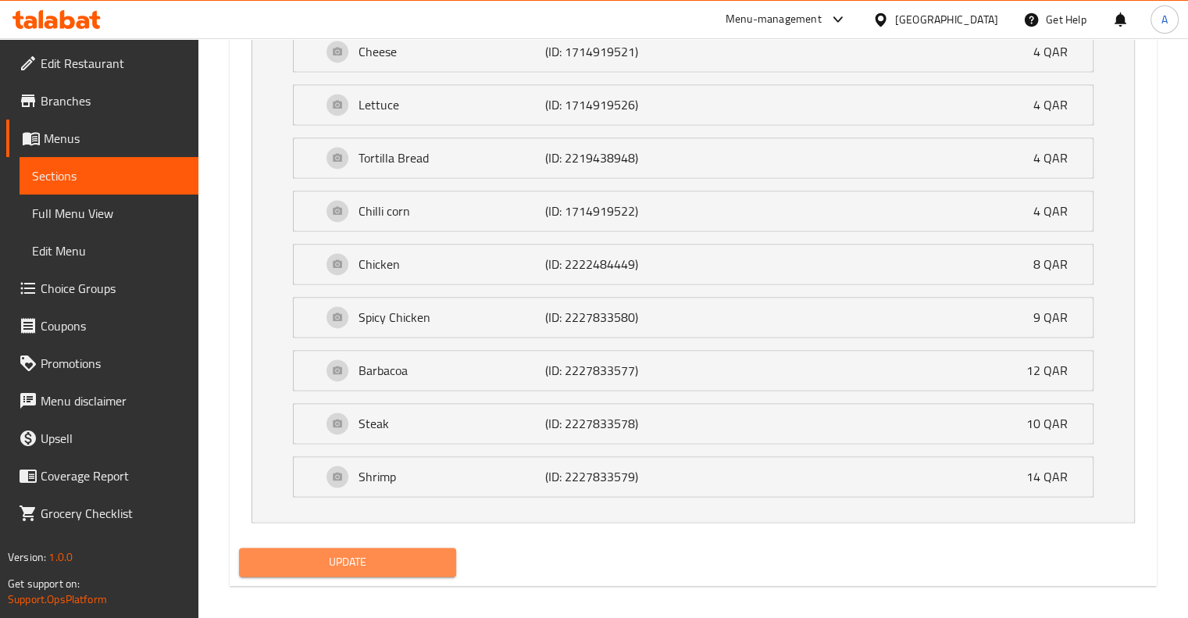
click at [353, 552] on span "Update" at bounding box center [348, 562] width 193 height 20
